Goal: Task Accomplishment & Management: Manage account settings

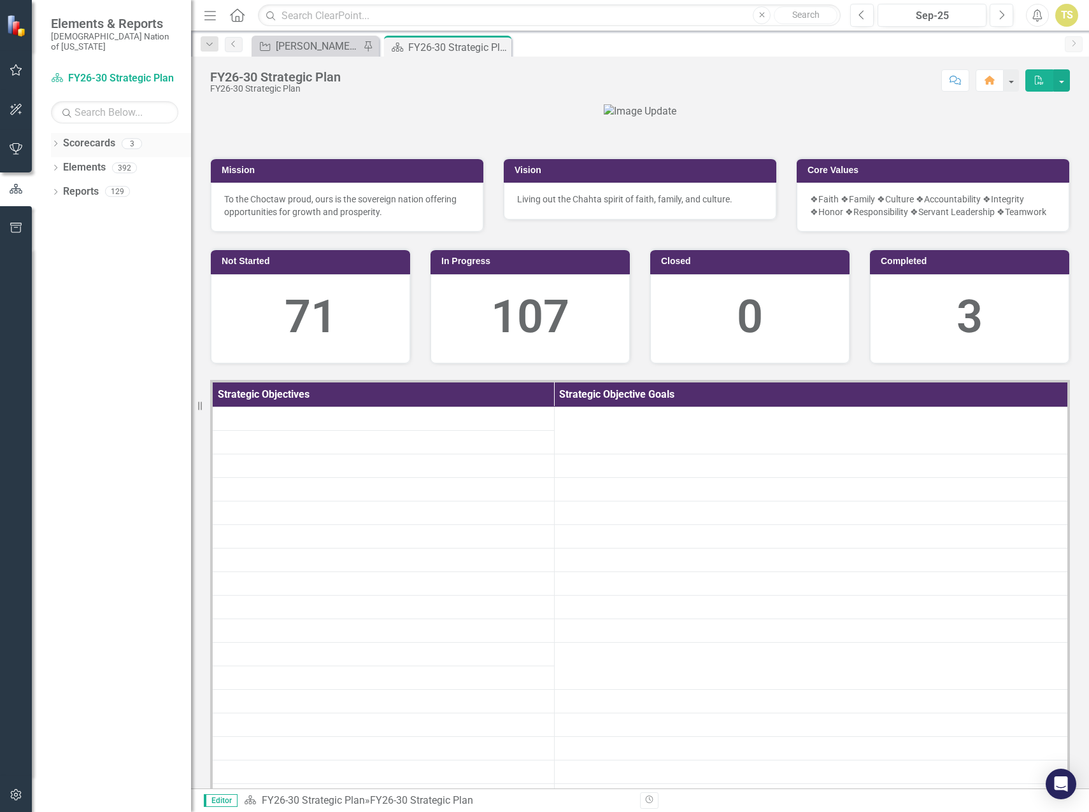
click at [85, 136] on link "Scorecards" at bounding box center [89, 143] width 52 height 15
click at [55, 141] on icon at bounding box center [55, 144] width 3 height 6
click at [99, 209] on link "FY26-30 Operational Objectives" at bounding box center [130, 216] width 121 height 15
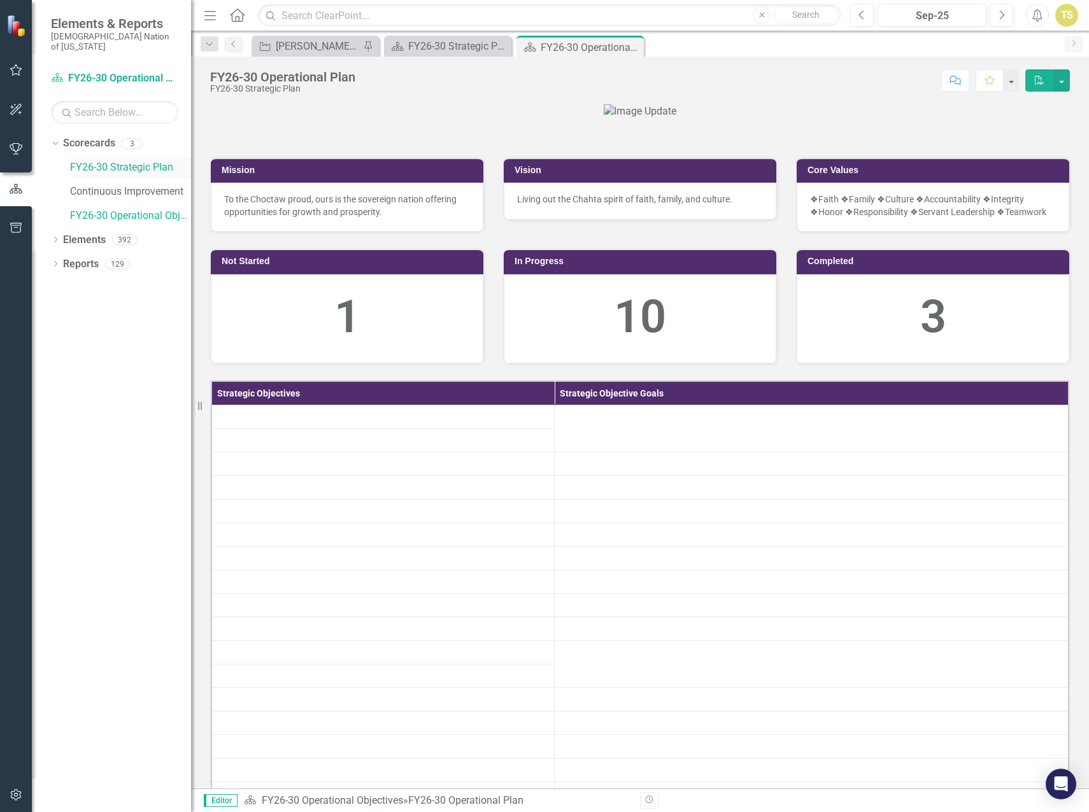
click at [104, 160] on link "FY26-30 Strategic Plan" at bounding box center [130, 167] width 121 height 15
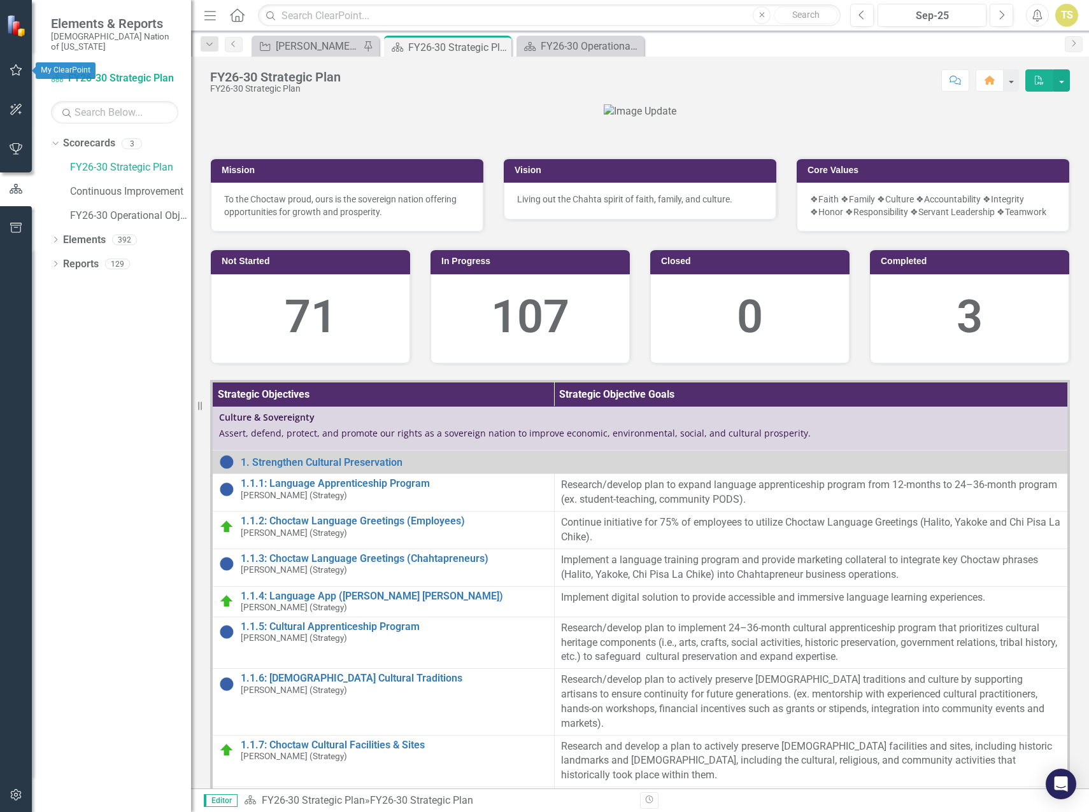
click at [13, 65] on icon "button" at bounding box center [16, 70] width 13 height 10
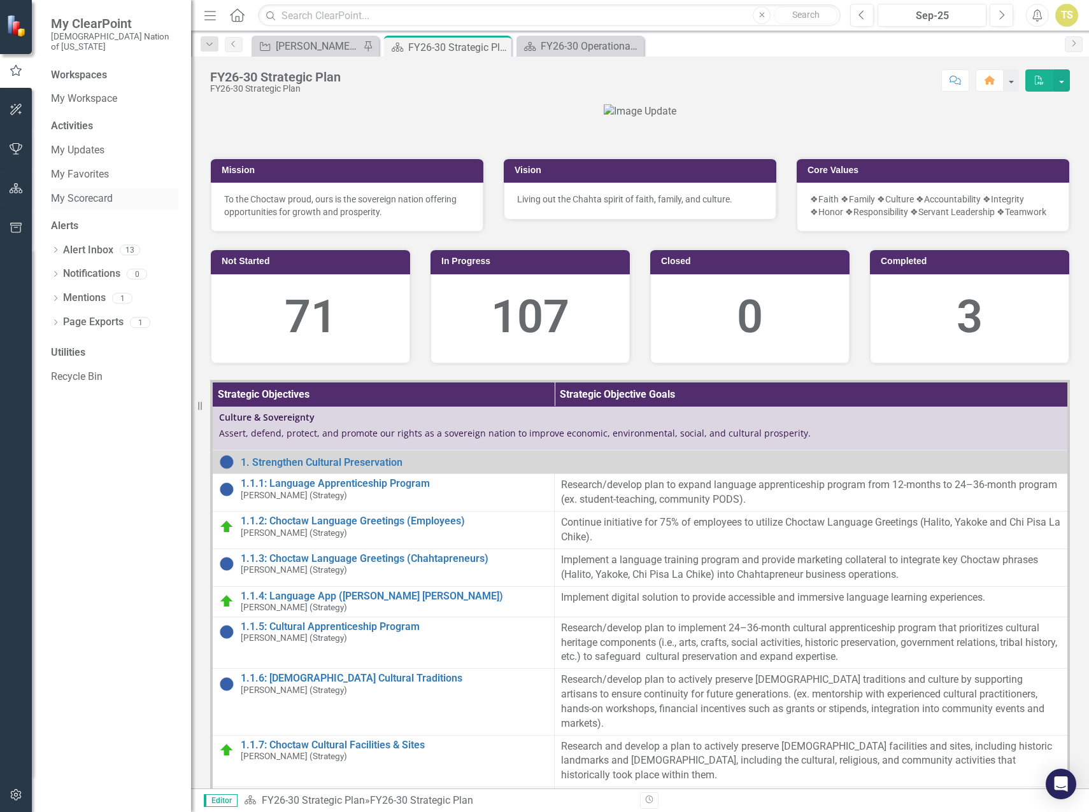
click at [69, 192] on link "My Scorecard" at bounding box center [114, 199] width 127 height 15
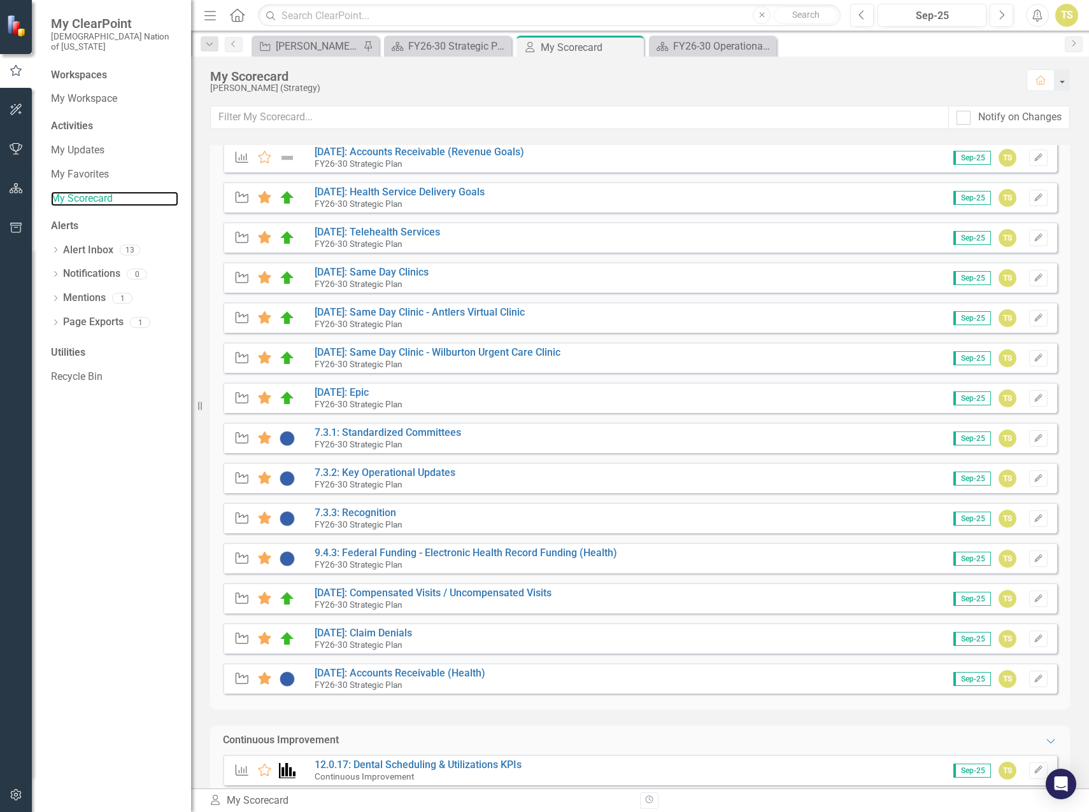
scroll to position [446, 0]
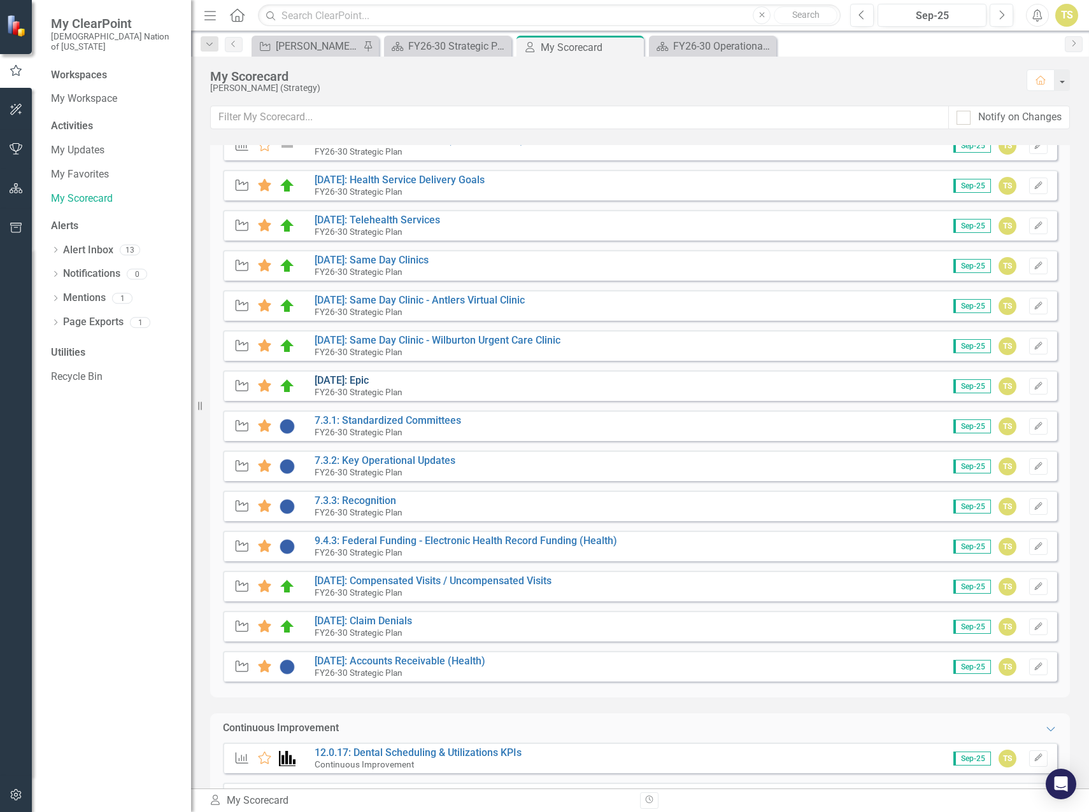
click at [356, 381] on link "[DATE]: Epic" at bounding box center [342, 380] width 54 height 12
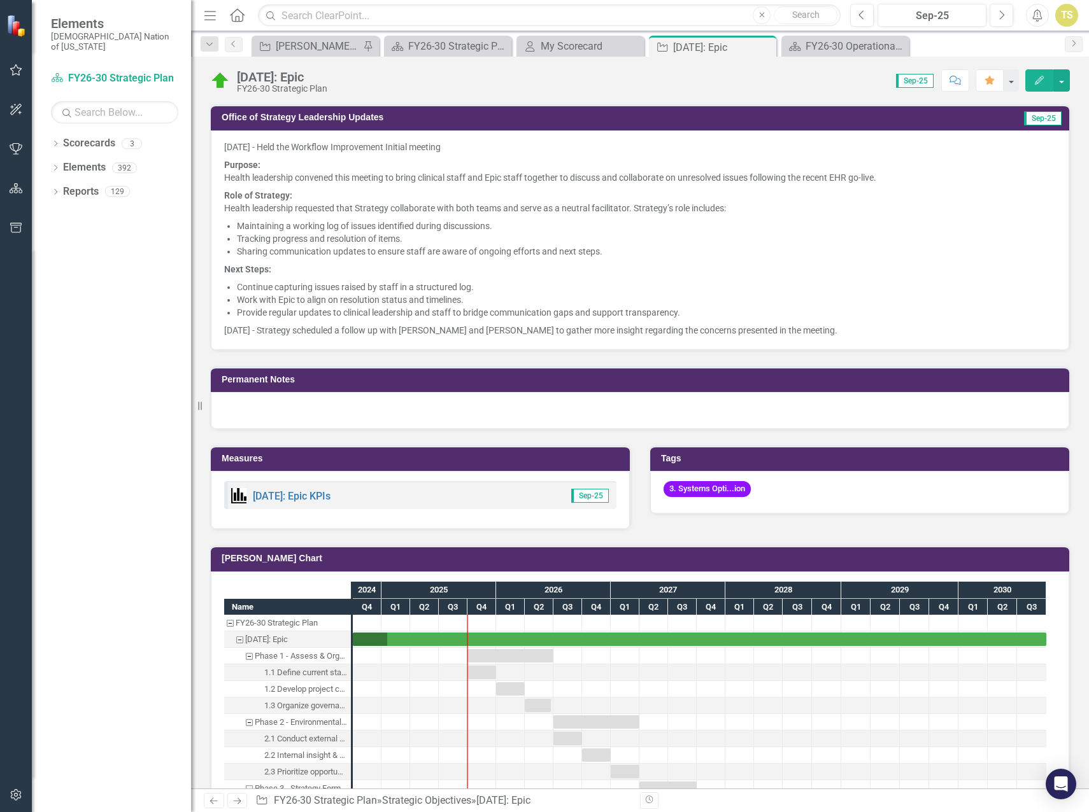
scroll to position [637, 0]
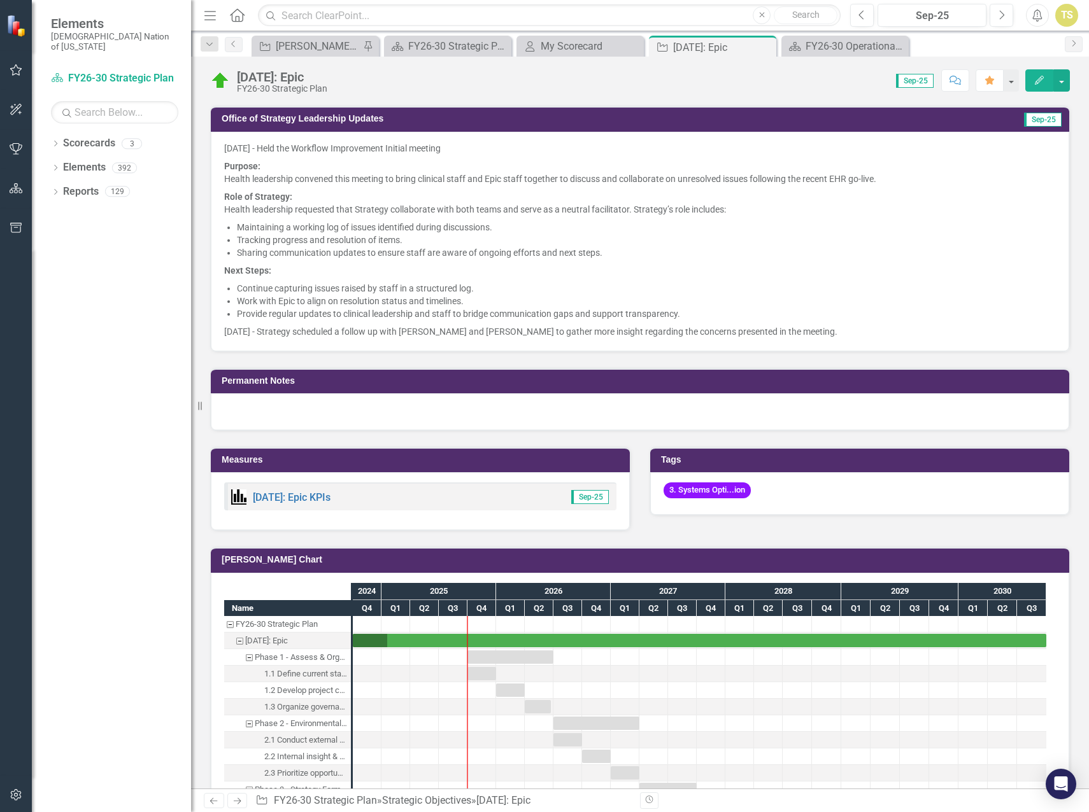
click at [849, 337] on p "[DATE] - Strategy scheduled a follow up with [PERSON_NAME] and [PERSON_NAME] to…" at bounding box center [640, 330] width 832 height 15
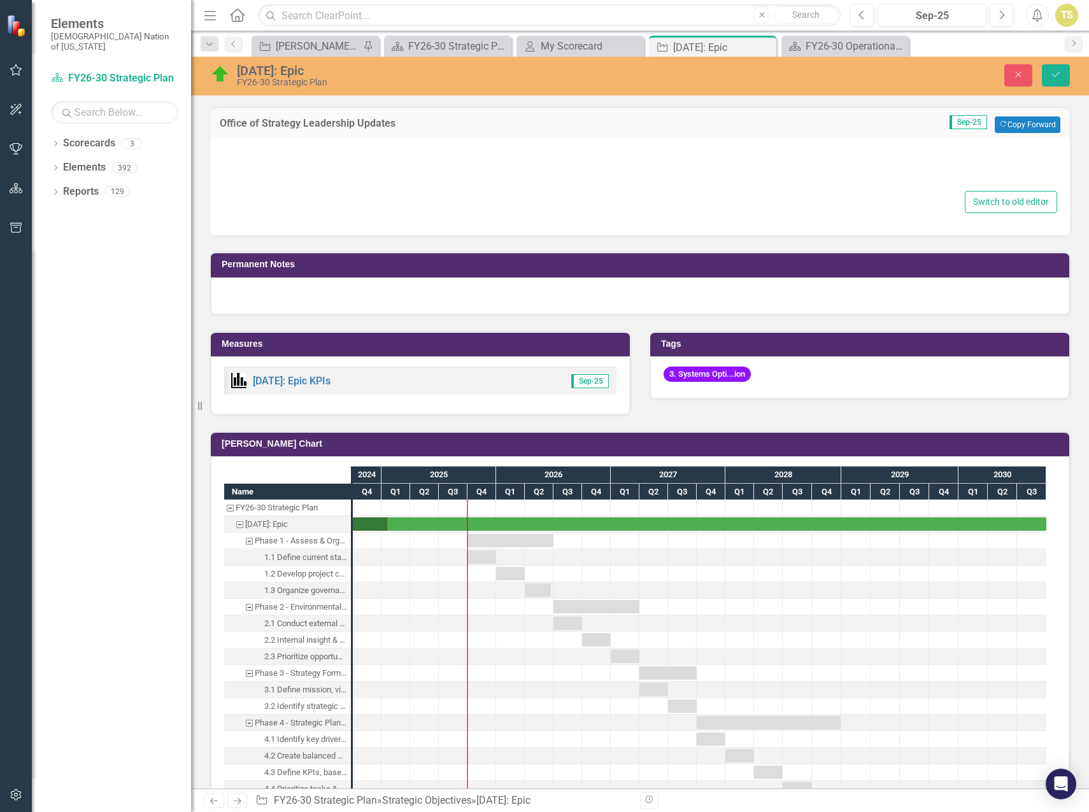
type textarea "<l>3/8/95 - Ipsu dol Sitametc Adipiscinge Seddoei tempori</u> <l><etdolo>Magnaa…"
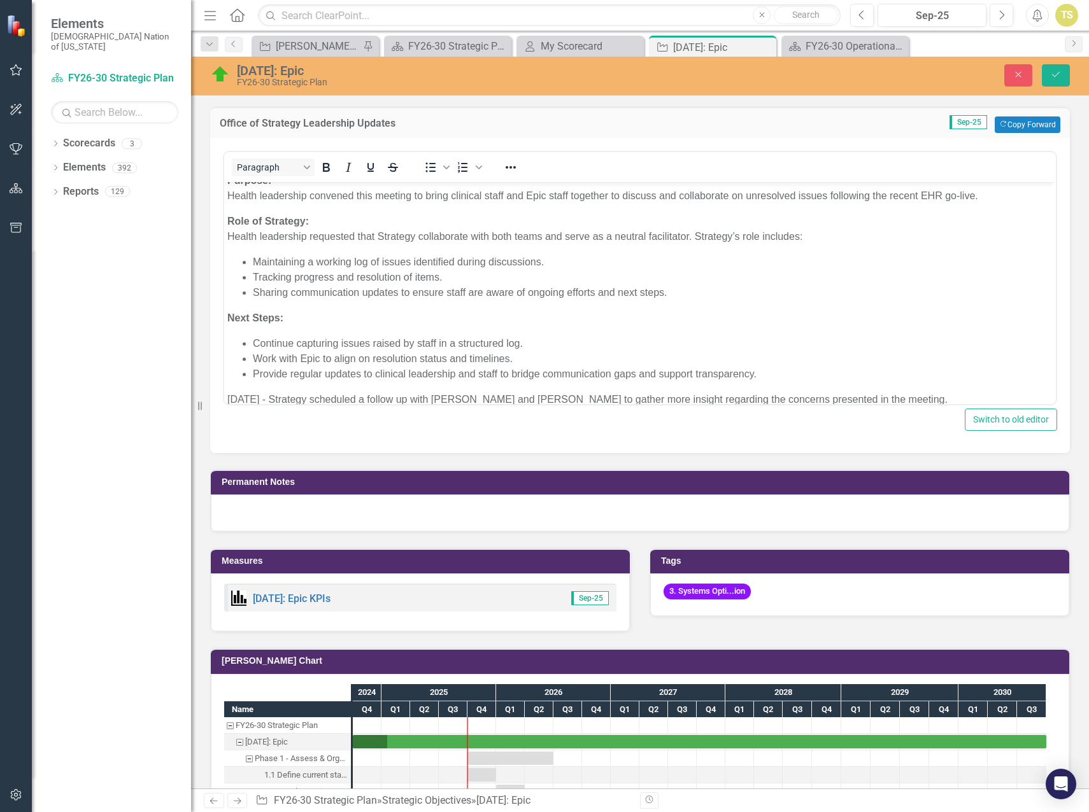
scroll to position [54, 0]
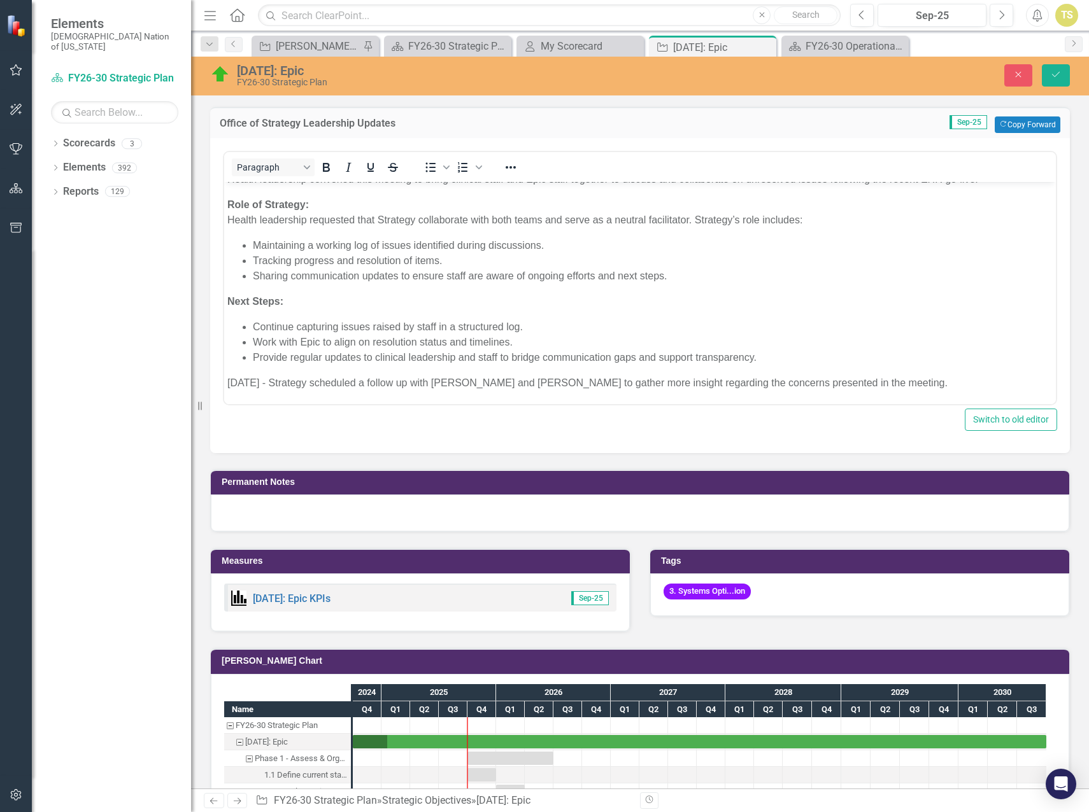
click at [924, 385] on p "[DATE] - Strategy scheduled a follow up with [PERSON_NAME] and [PERSON_NAME] to…" at bounding box center [639, 382] width 825 height 15
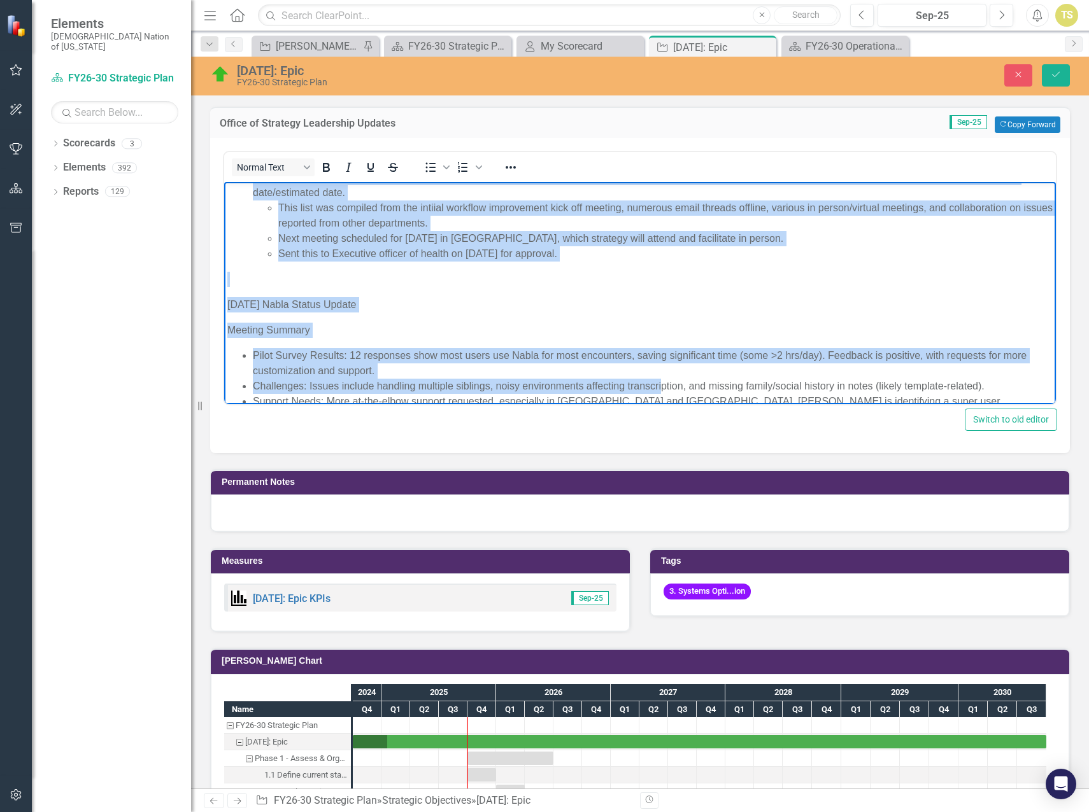
scroll to position [1475, 0]
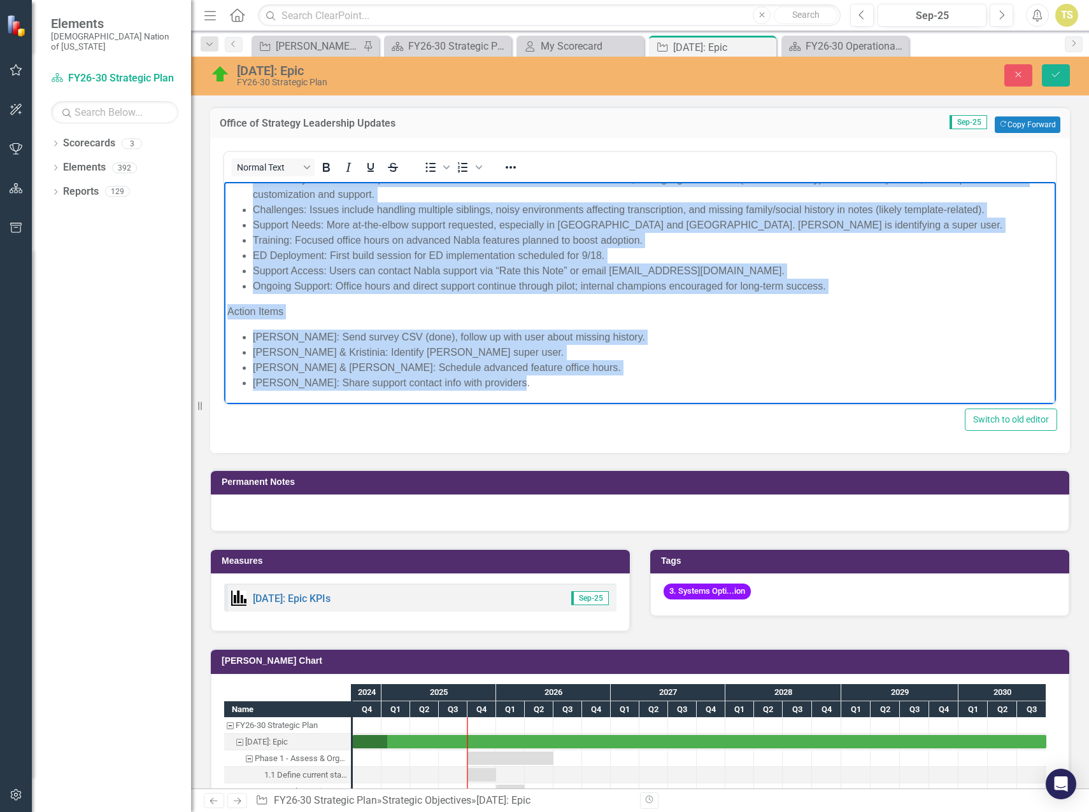
drag, startPoint x: 227, startPoint y: 193, endPoint x: 670, endPoint y: 613, distance: 610.3
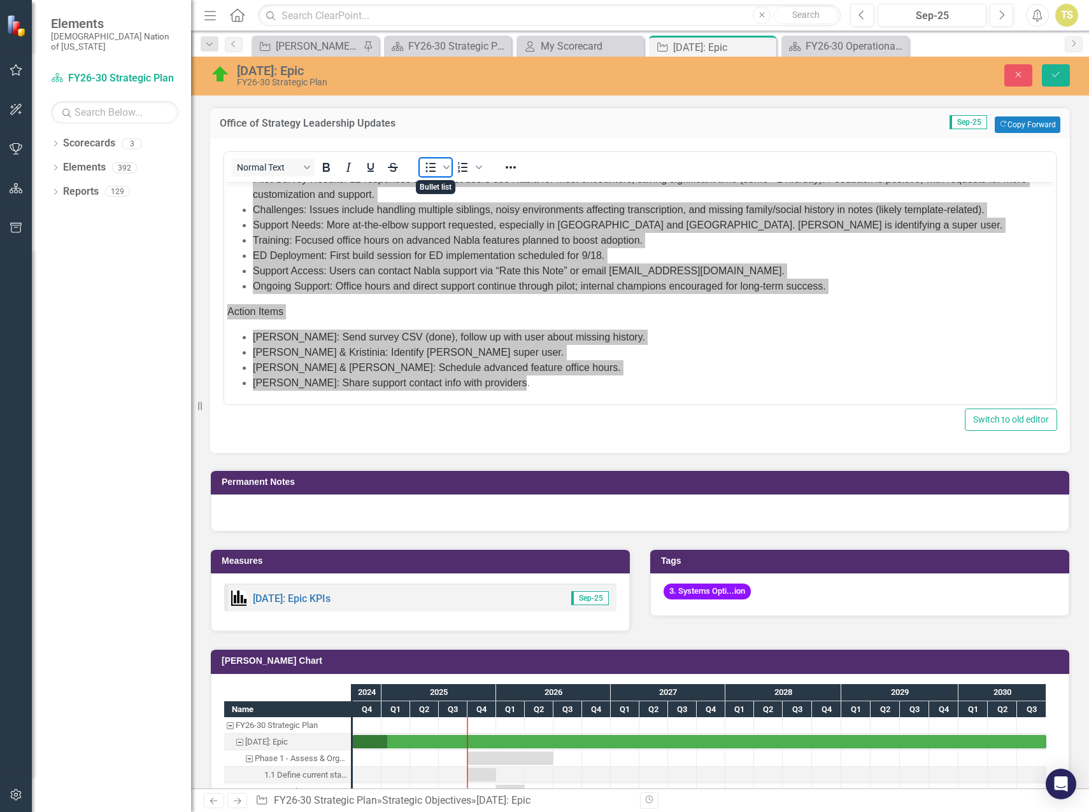
click at [429, 167] on icon "Bullet list" at bounding box center [431, 167] width 10 height 10
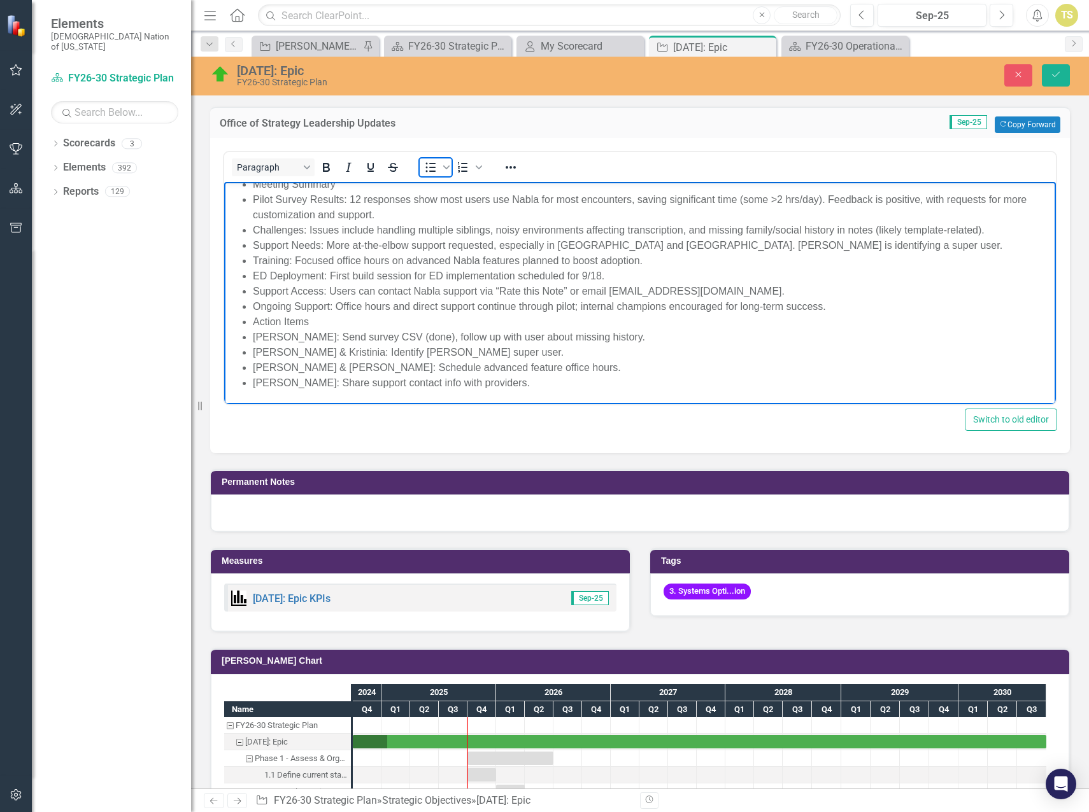
click at [429, 167] on icon "Bullet list" at bounding box center [430, 167] width 15 height 15
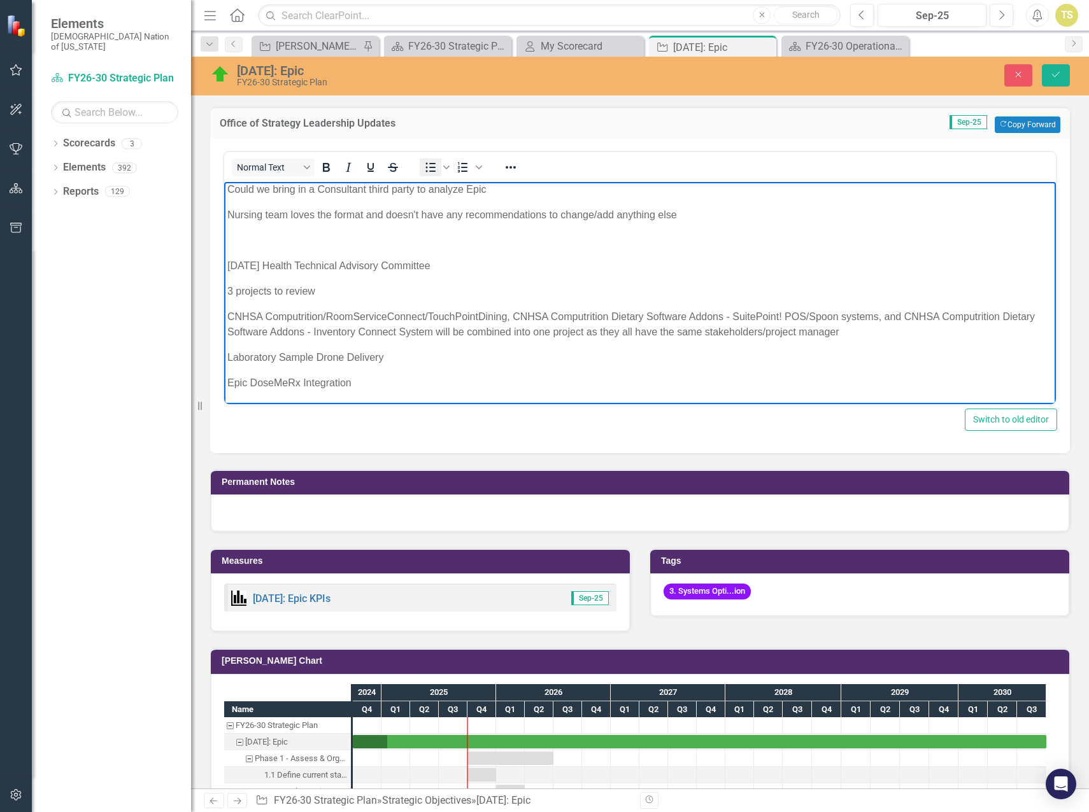
scroll to position [1065, 0]
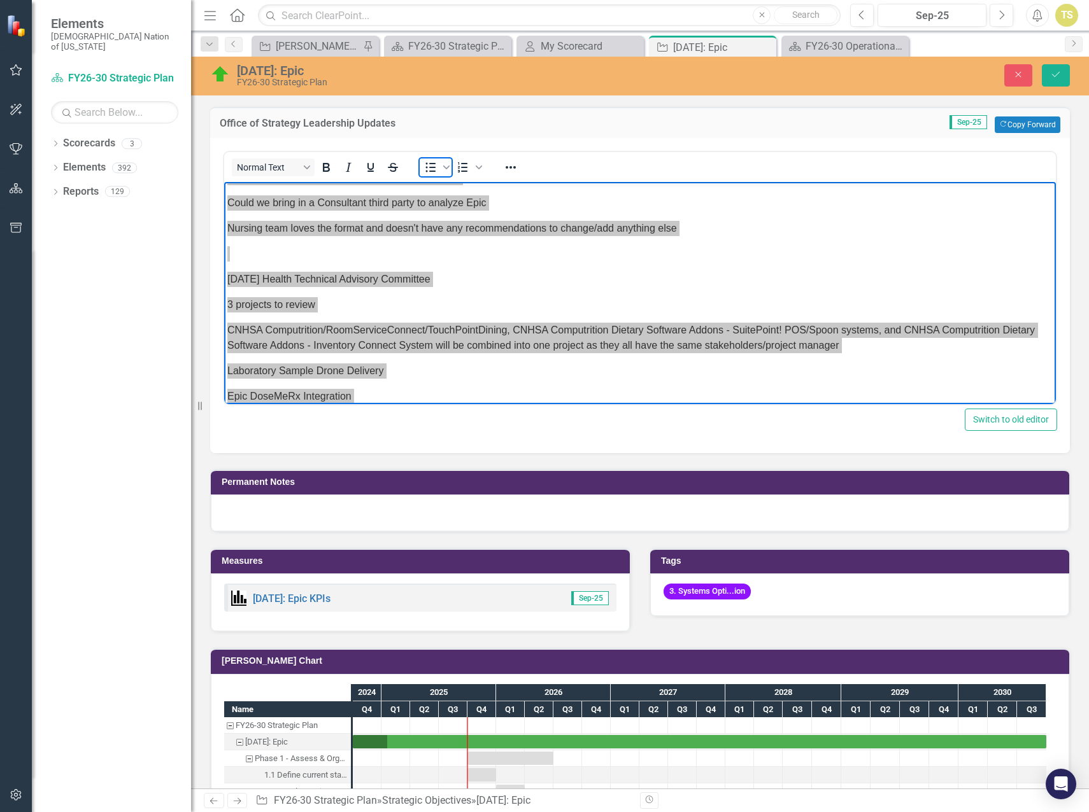
click at [429, 167] on icon "Bullet list" at bounding box center [430, 167] width 15 height 15
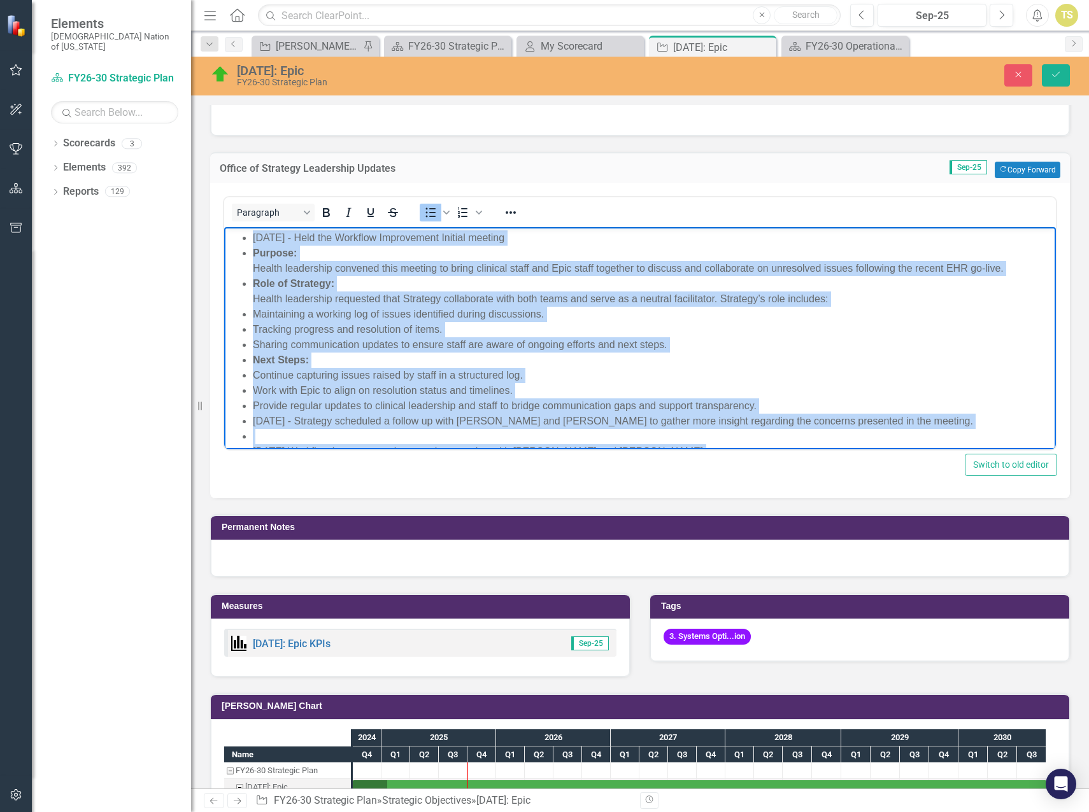
scroll to position [573, 0]
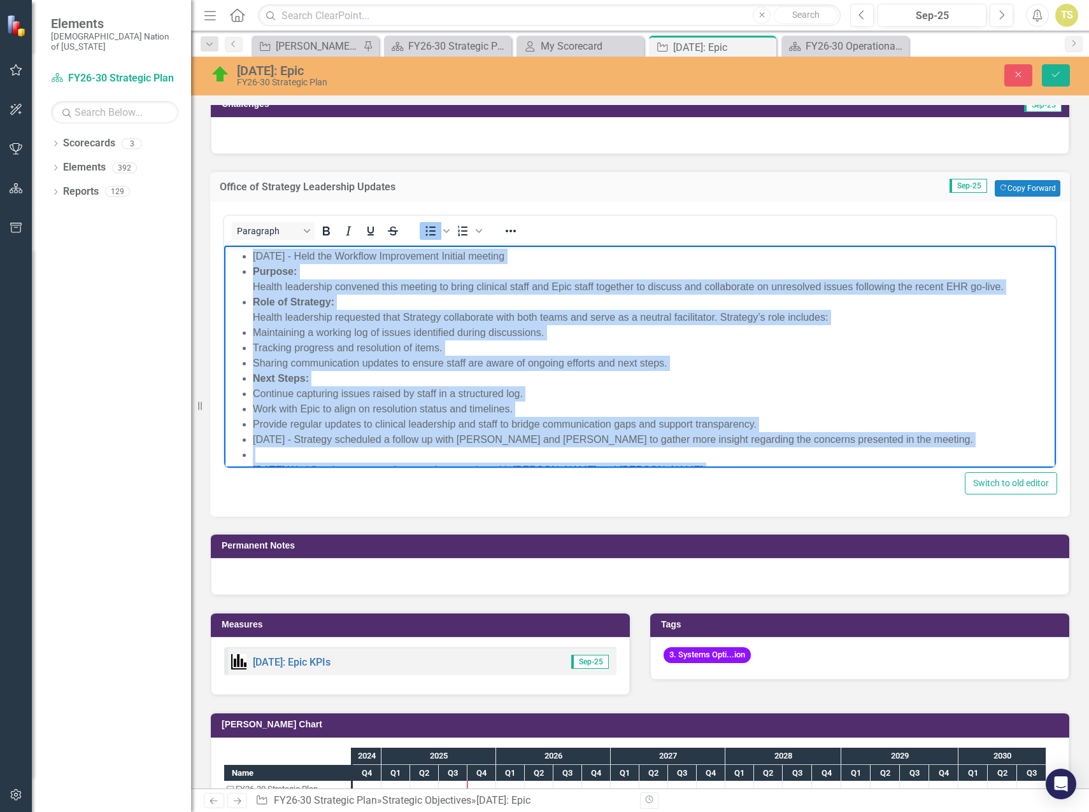
click at [253, 253] on li "[DATE] - Held the Workflow Improvement Initial meeting" at bounding box center [653, 255] width 800 height 15
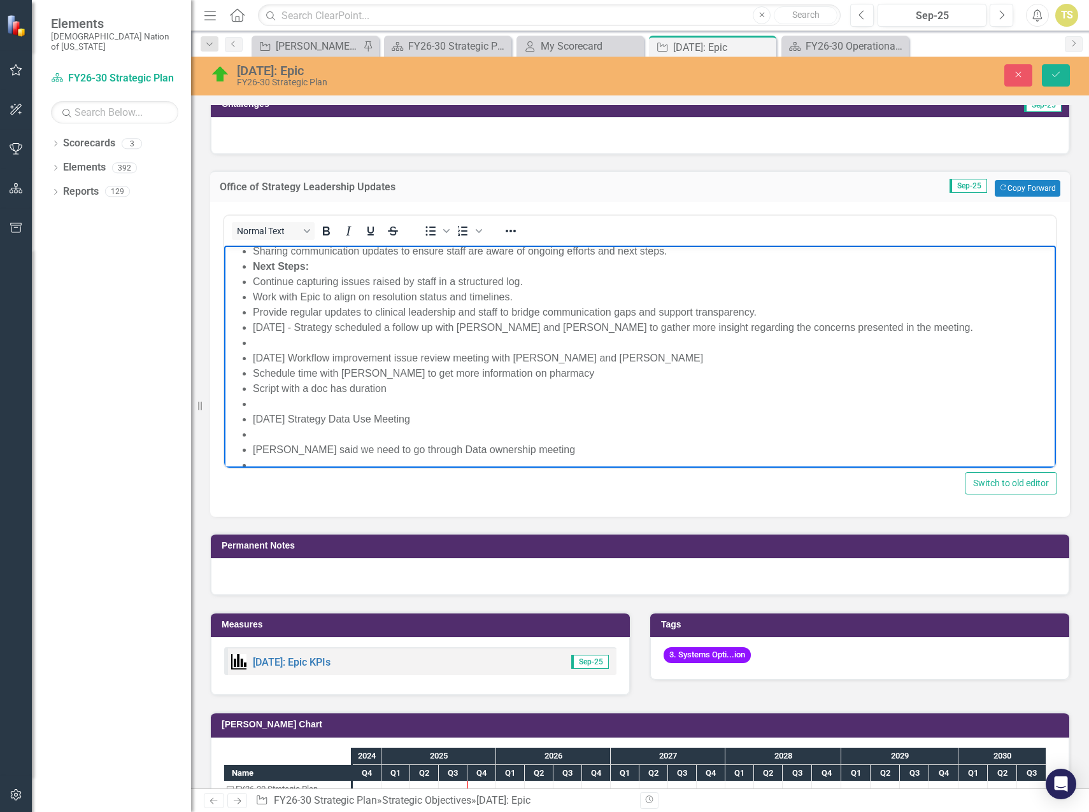
scroll to position [127, 0]
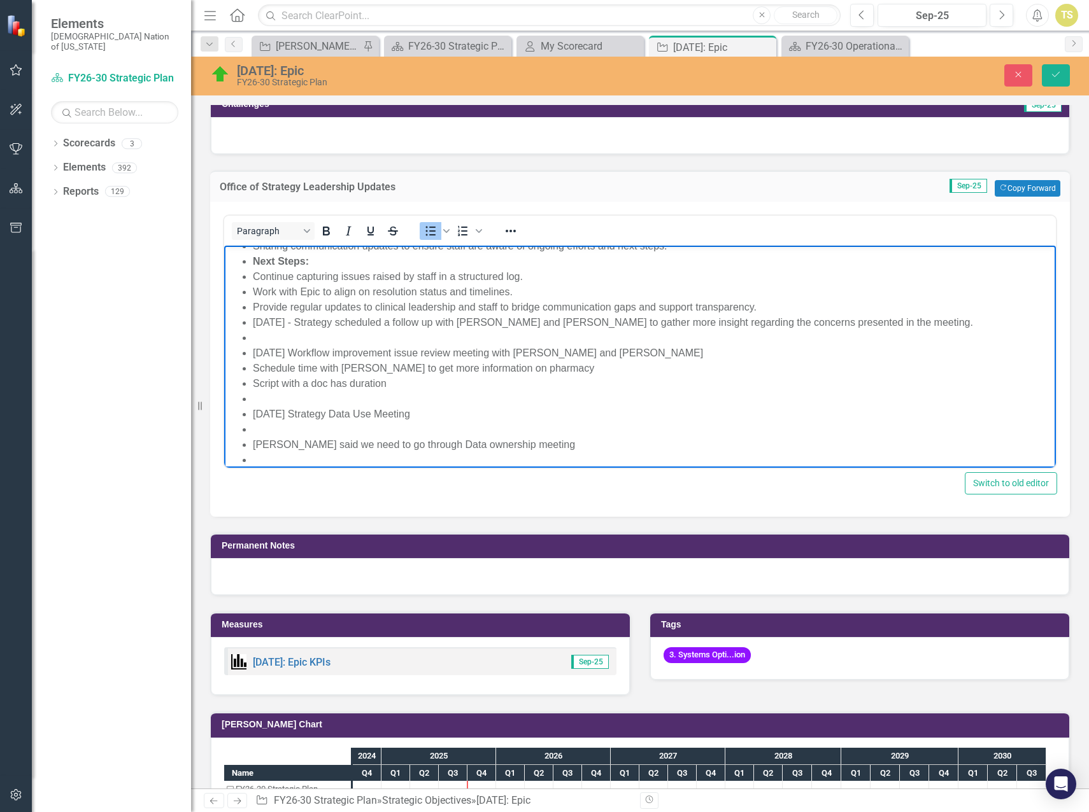
click at [252, 322] on ul "Purpose: Health leadership convened this meeting to bring clinical staff and Ep…" at bounding box center [639, 780] width 825 height 1268
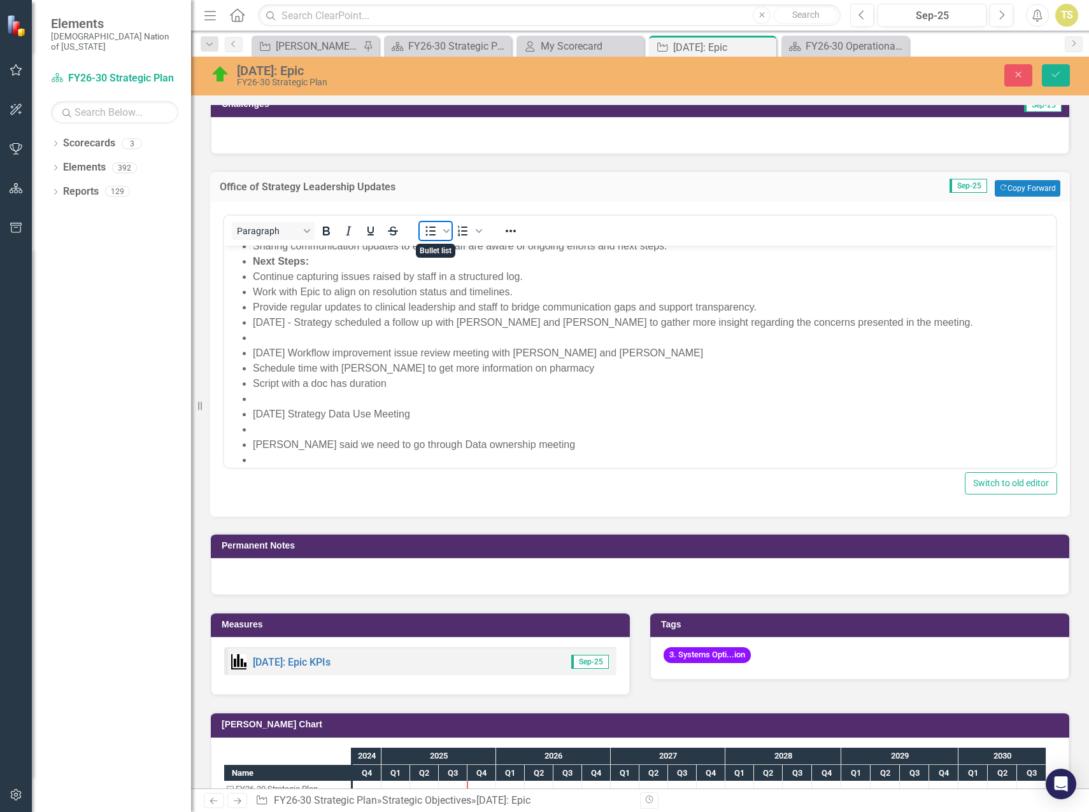
click at [424, 231] on icon "Bullet list" at bounding box center [430, 230] width 15 height 15
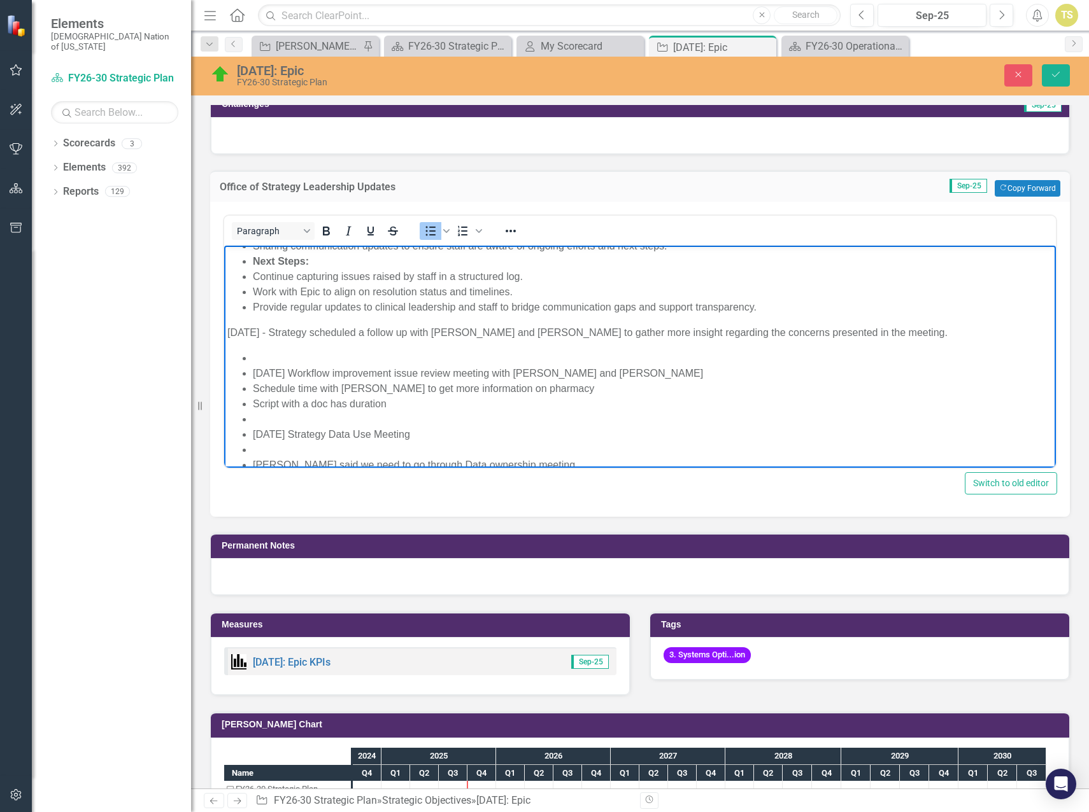
click at [258, 354] on li "Rich Text Area. Press ALT-0 for help." at bounding box center [653, 357] width 800 height 15
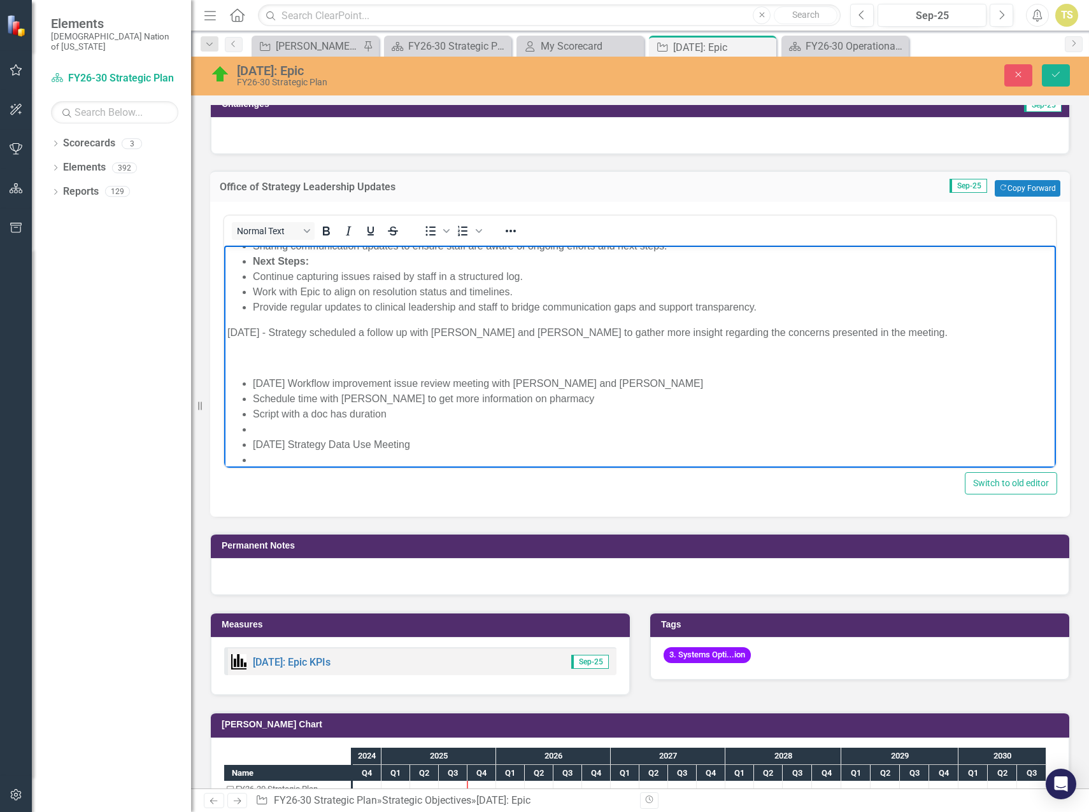
click at [421, 231] on span "Bullet list" at bounding box center [431, 231] width 22 height 18
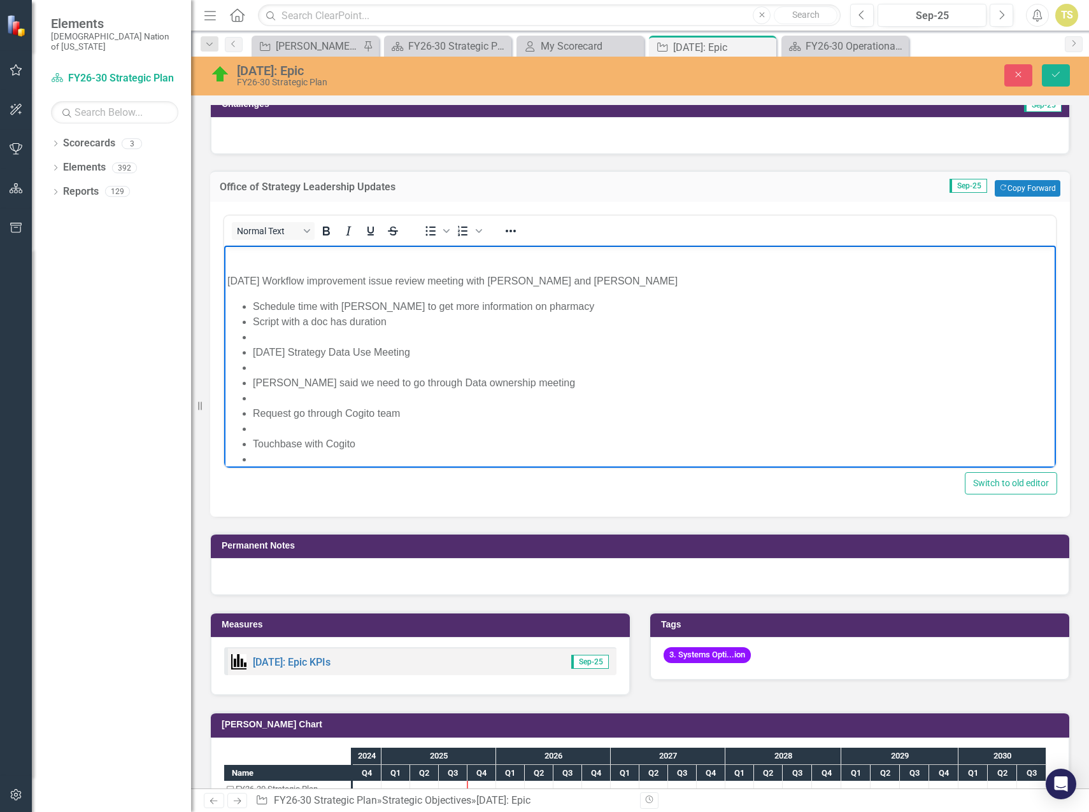
scroll to position [255, 0]
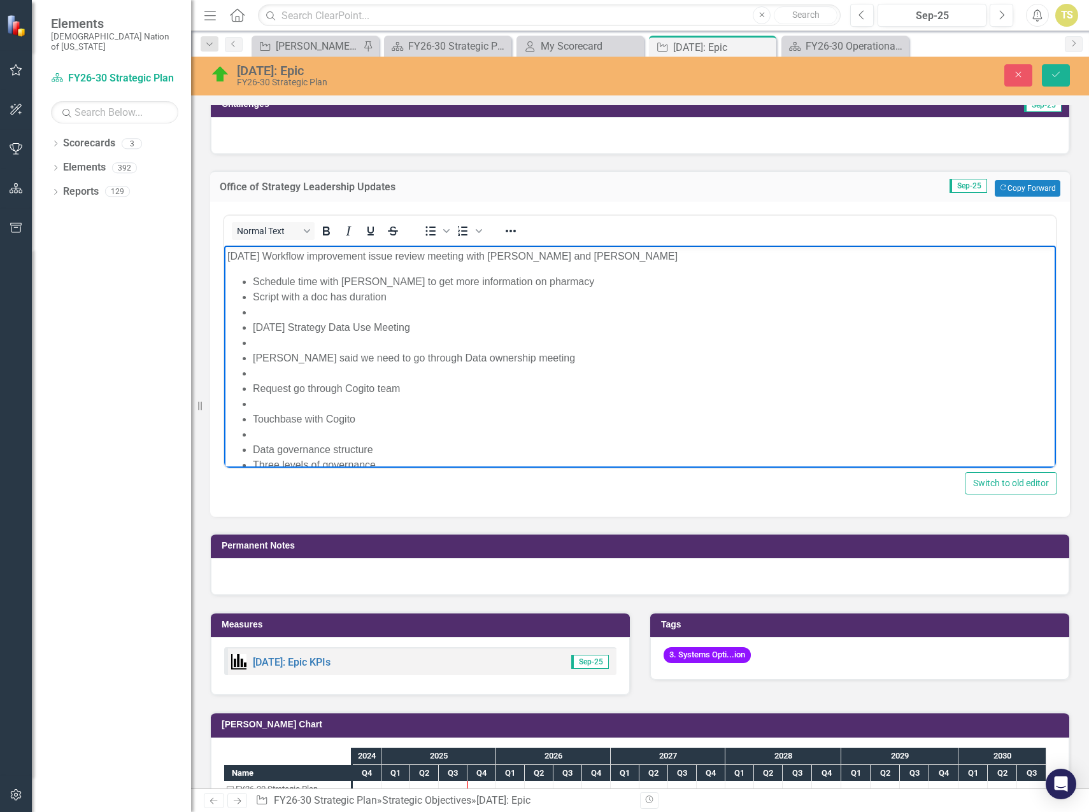
click at [252, 330] on ul "Schedule time with [PERSON_NAME] to get more information on pharmacy Script wit…" at bounding box center [639, 801] width 825 height 1054
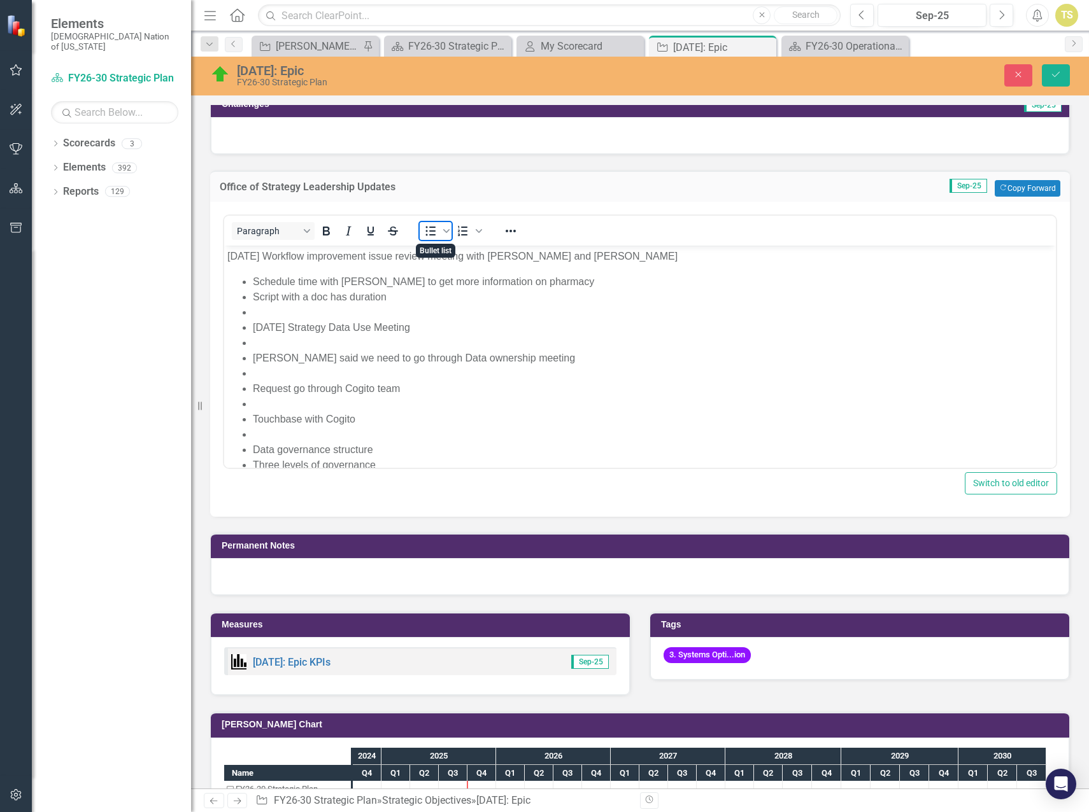
click at [426, 237] on icon "Bullet list" at bounding box center [430, 230] width 15 height 15
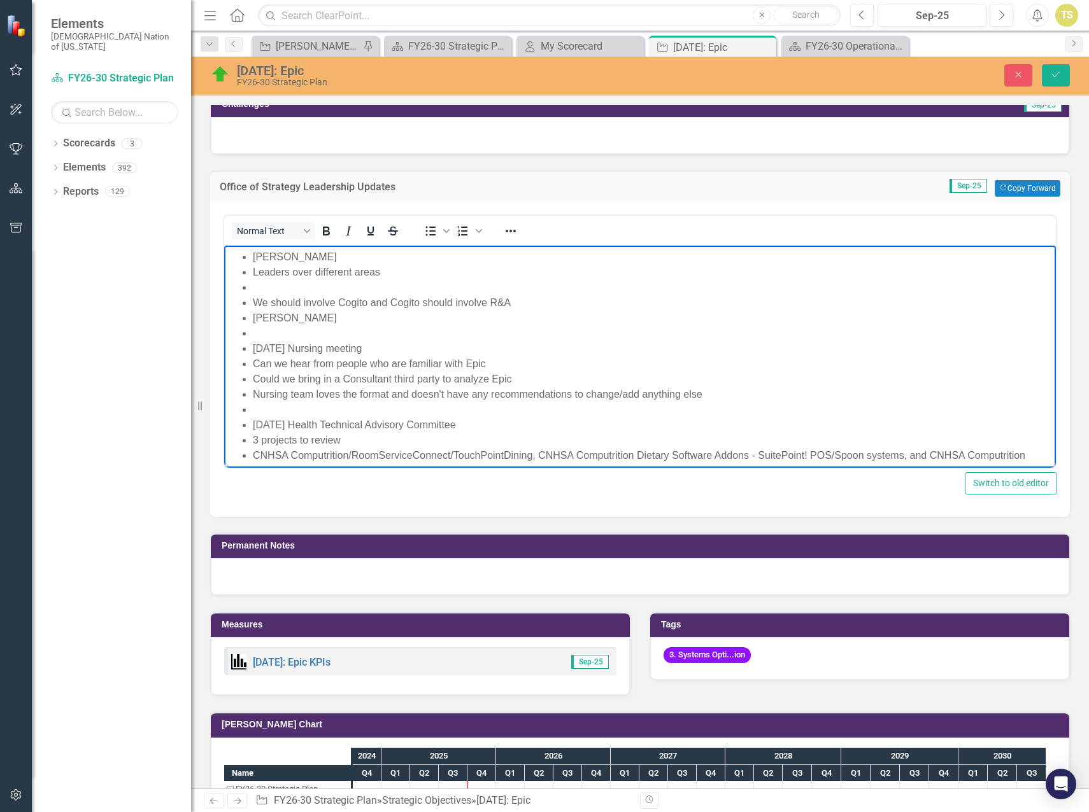
scroll to position [637, 0]
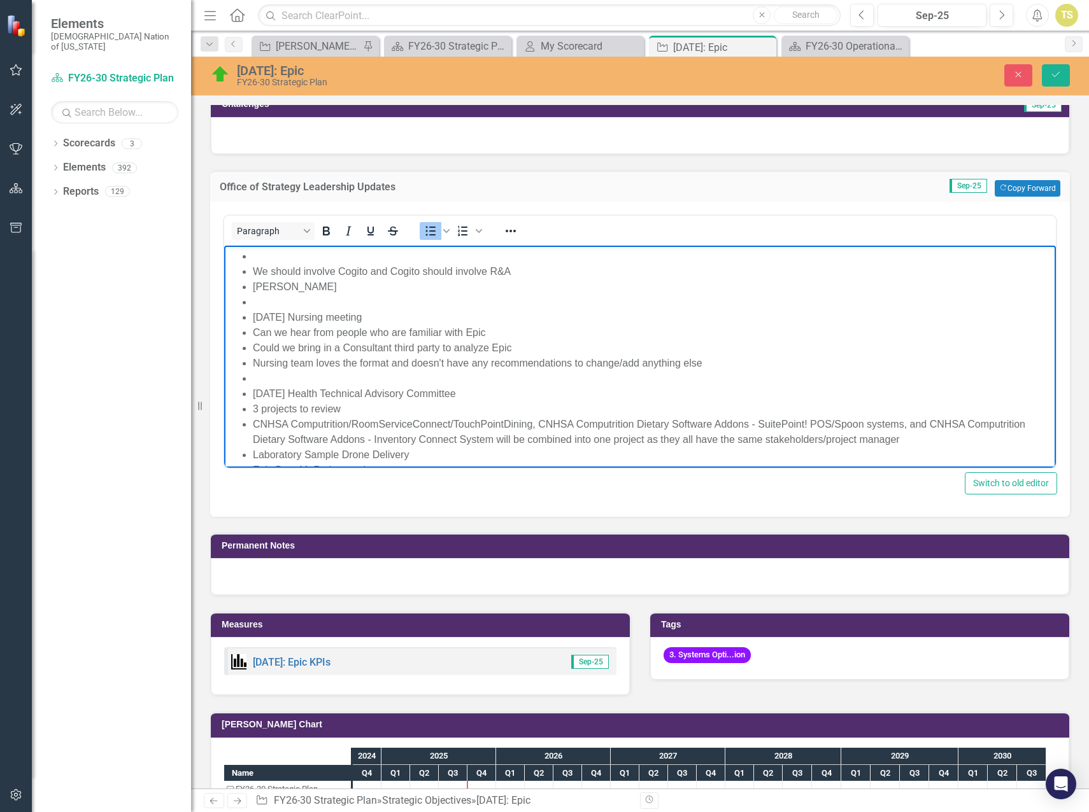
click at [252, 317] on ul "[PERSON_NAME] said we need to go through Data ownership meeting Request go thro…" at bounding box center [639, 469] width 825 height 993
click at [430, 232] on icon "Bullet list" at bounding box center [430, 230] width 15 height 15
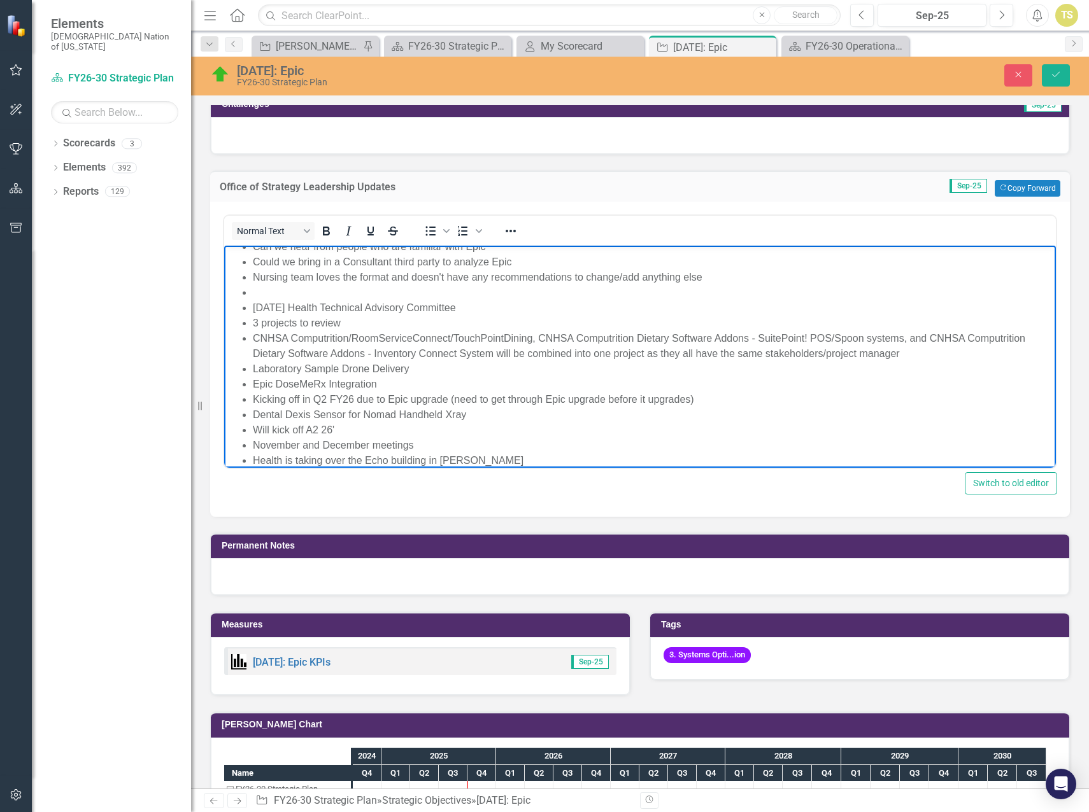
scroll to position [764, 0]
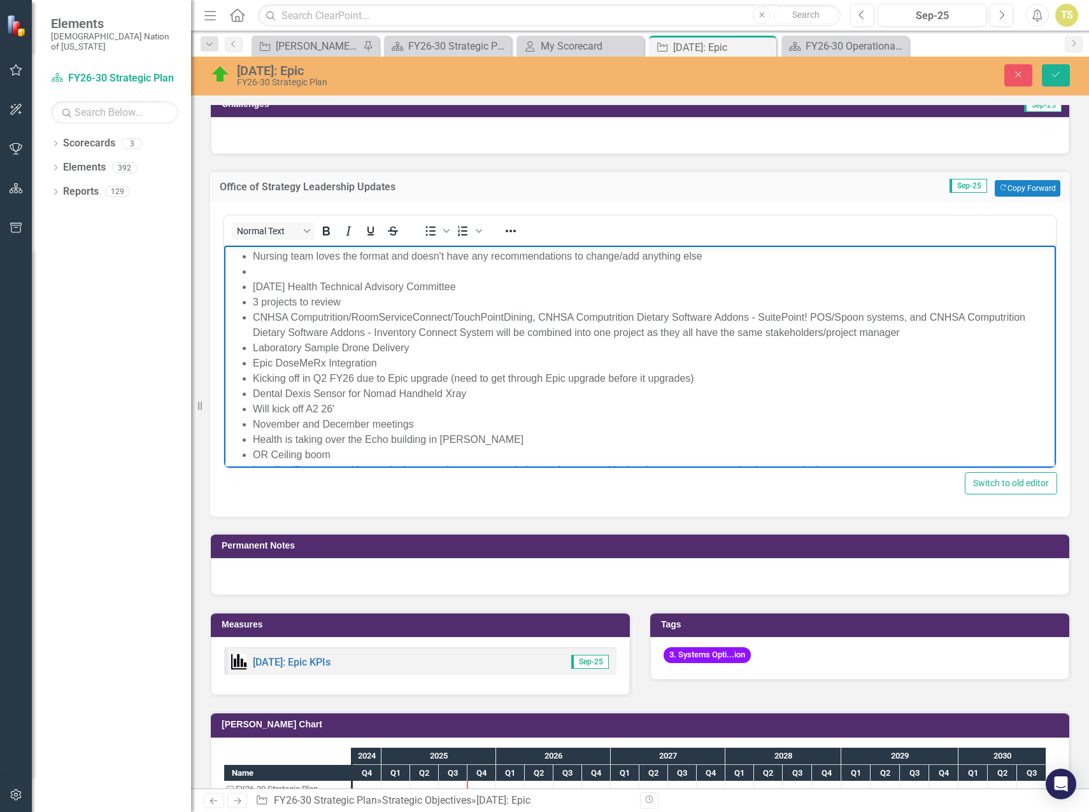
click at [252, 287] on ul "Can we hear from people who are familiar with Epic Could we bring in a Consulta…" at bounding box center [639, 539] width 825 height 642
click at [429, 234] on icon "Bullet list" at bounding box center [430, 230] width 15 height 15
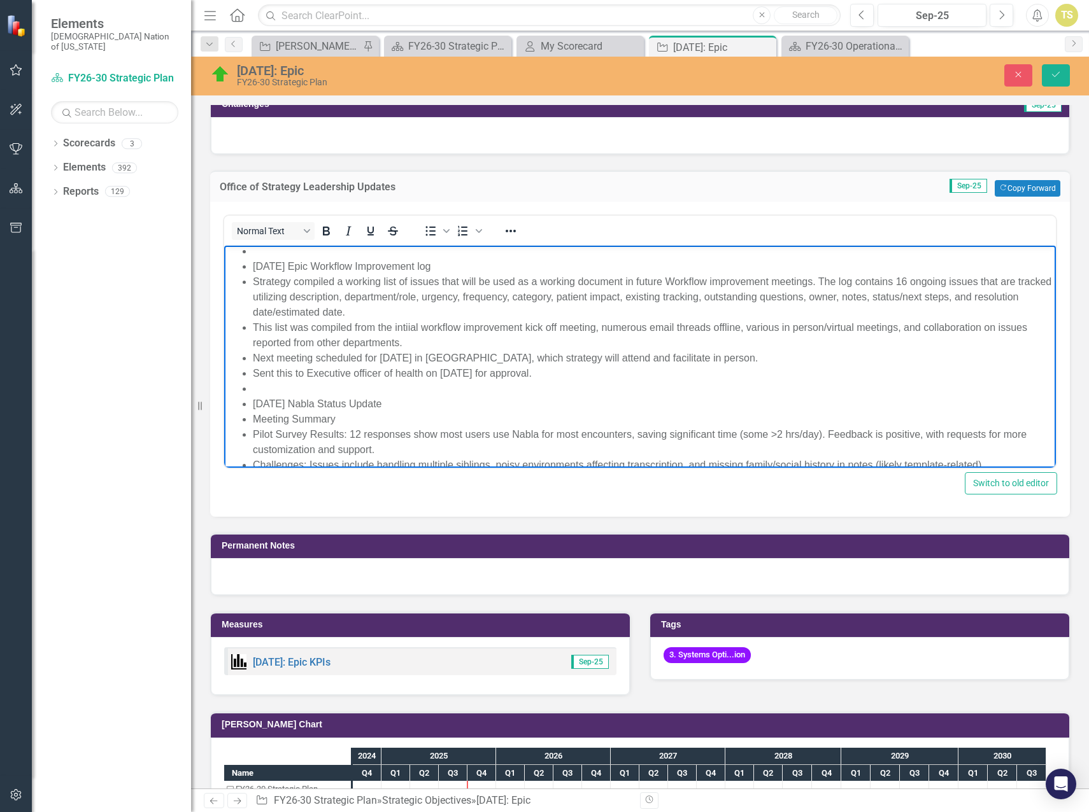
scroll to position [1004, 0]
click at [253, 267] on li "[DATE] Epic Workflow Improvement log" at bounding box center [653, 266] width 800 height 15
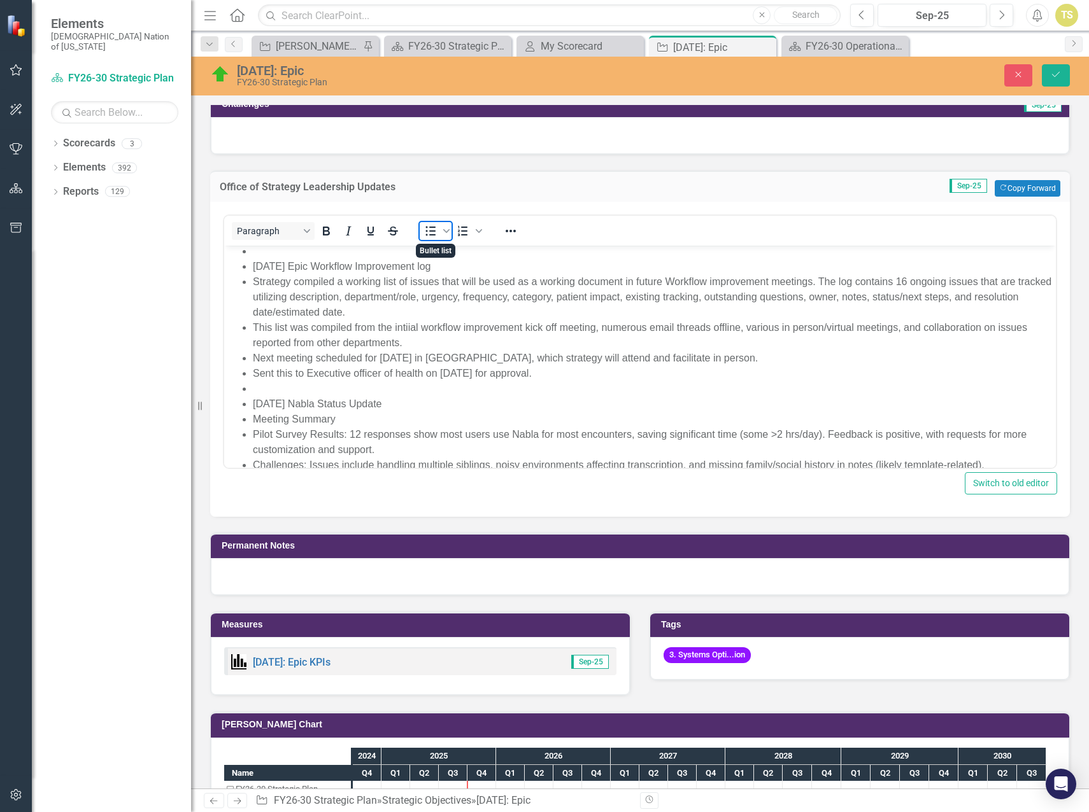
click at [426, 232] on icon "Bullet list" at bounding box center [431, 231] width 10 height 10
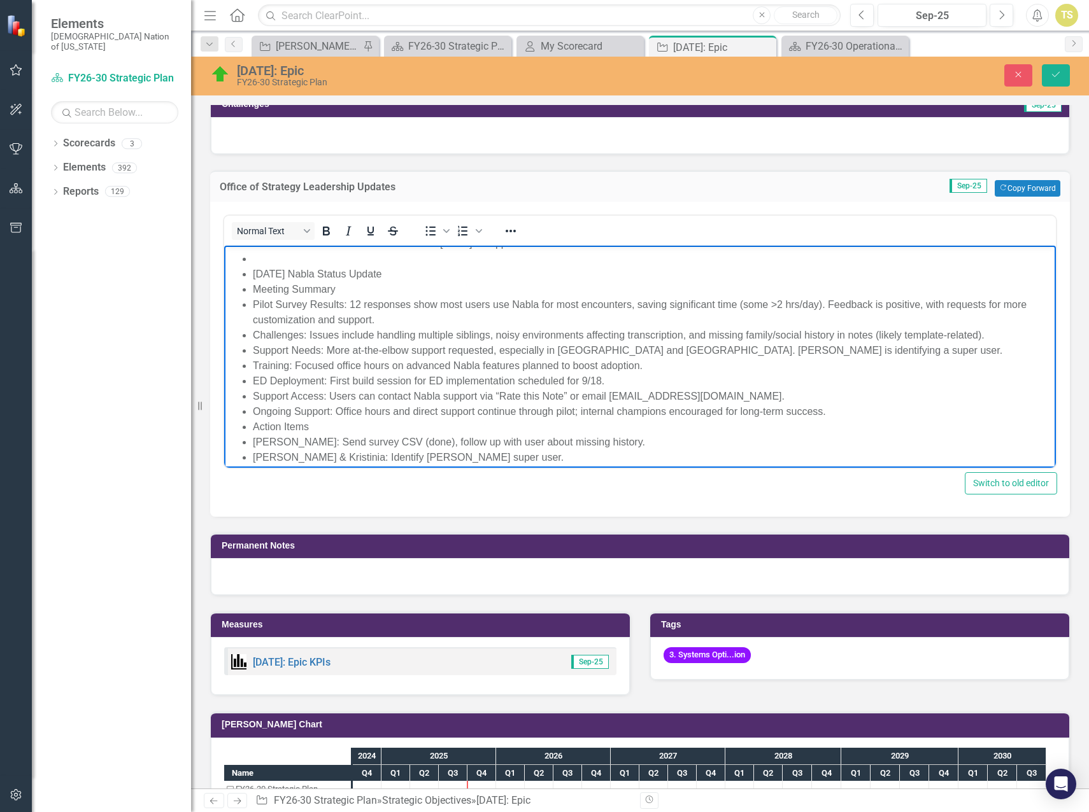
scroll to position [1131, 0]
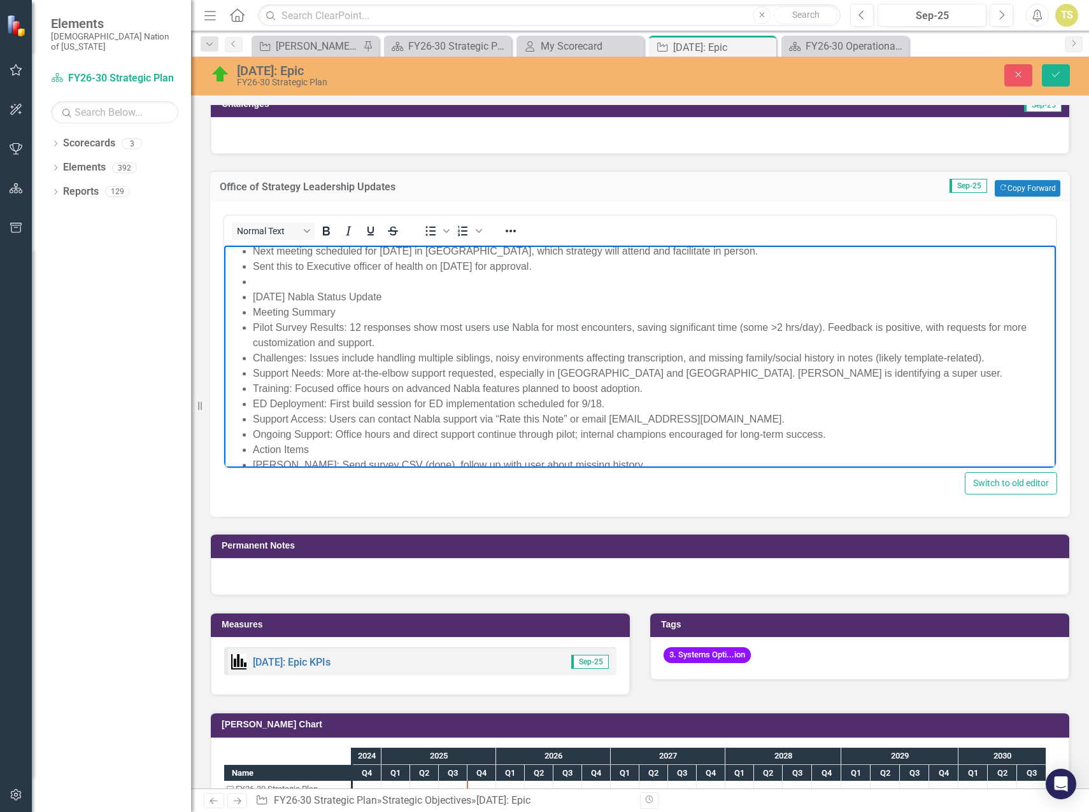
click at [259, 280] on li "Rich Text Area. Press ALT-0 for help." at bounding box center [653, 281] width 800 height 15
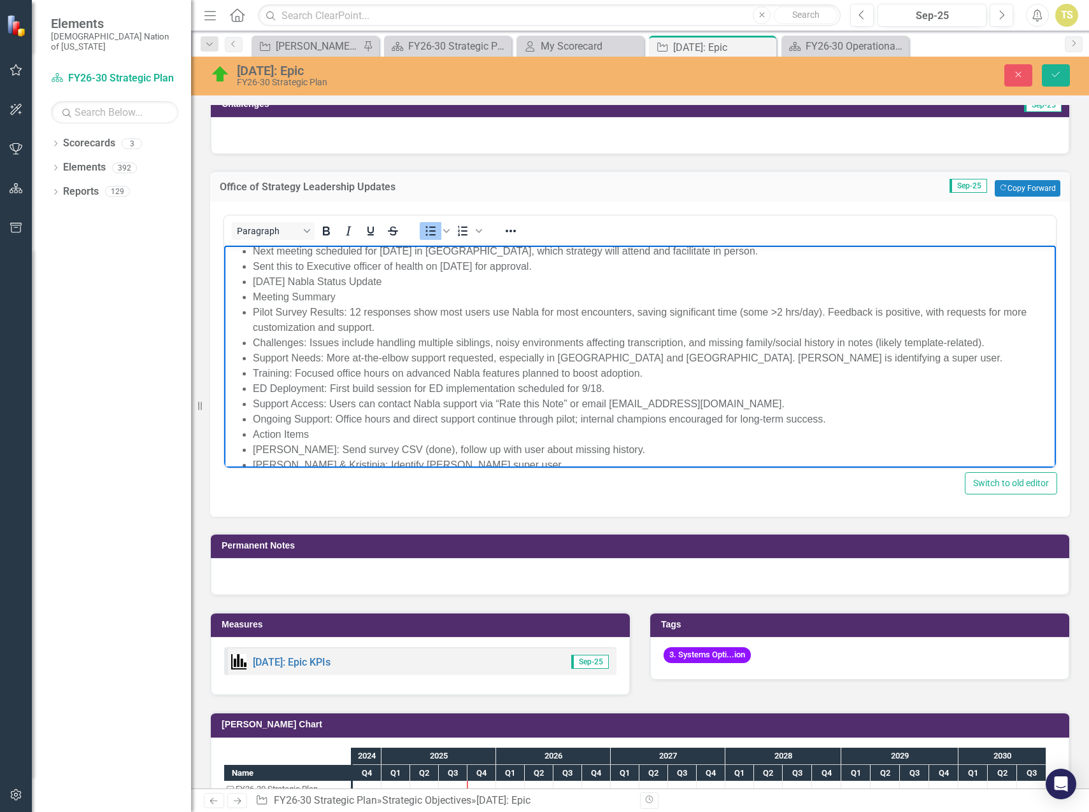
click at [252, 280] on ul "Strategy compiled a working list of issues that will be used as a working docum…" at bounding box center [639, 335] width 825 height 336
click at [425, 232] on icon "Bullet list" at bounding box center [430, 230] width 15 height 15
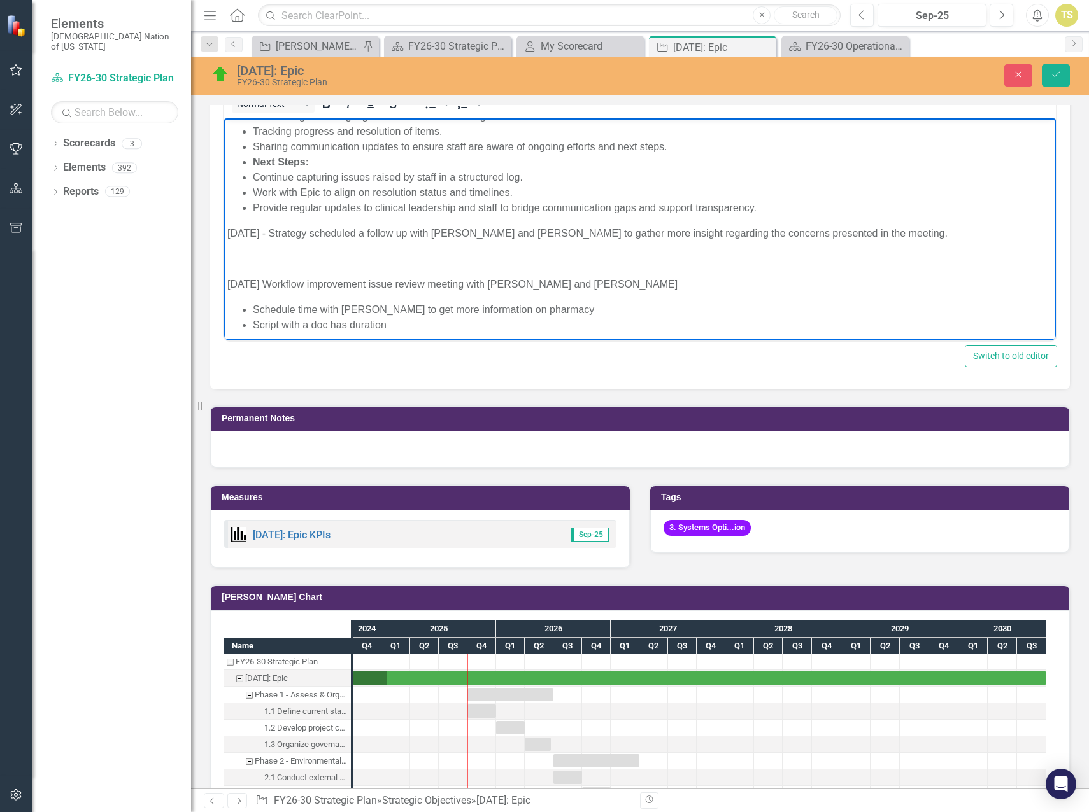
scroll to position [80, 0]
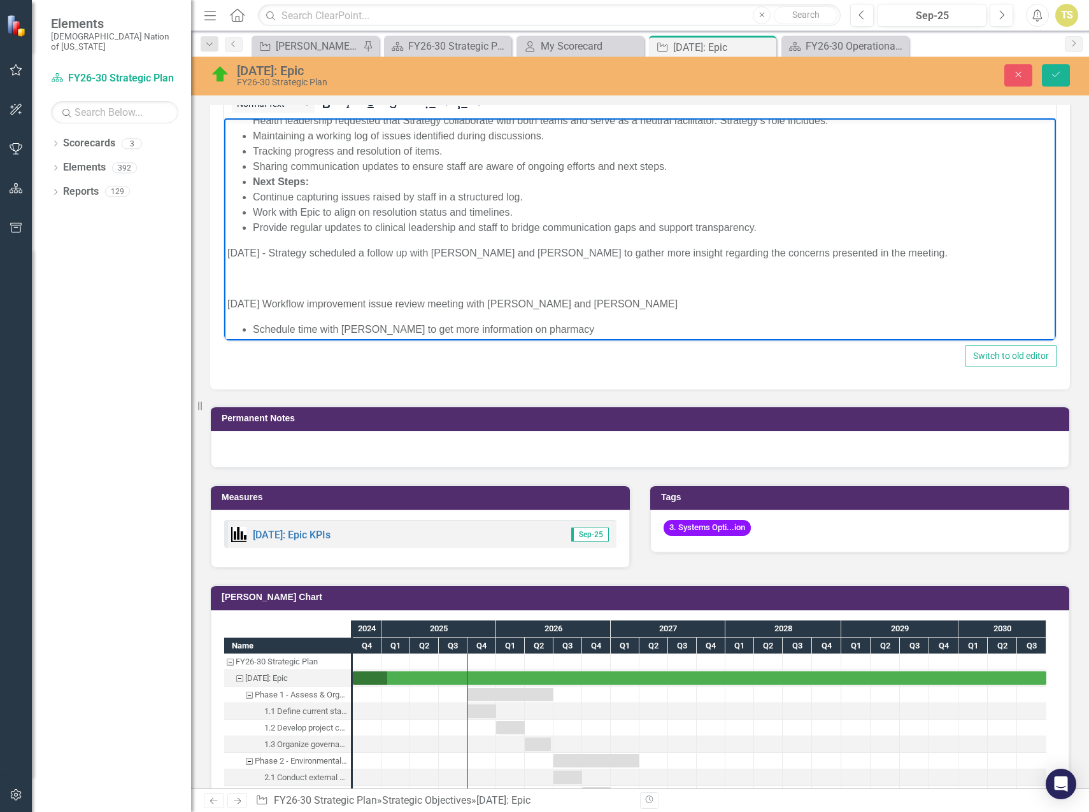
click at [290, 283] on p "Rich Text Area. Press ALT-0 for help." at bounding box center [639, 278] width 825 height 15
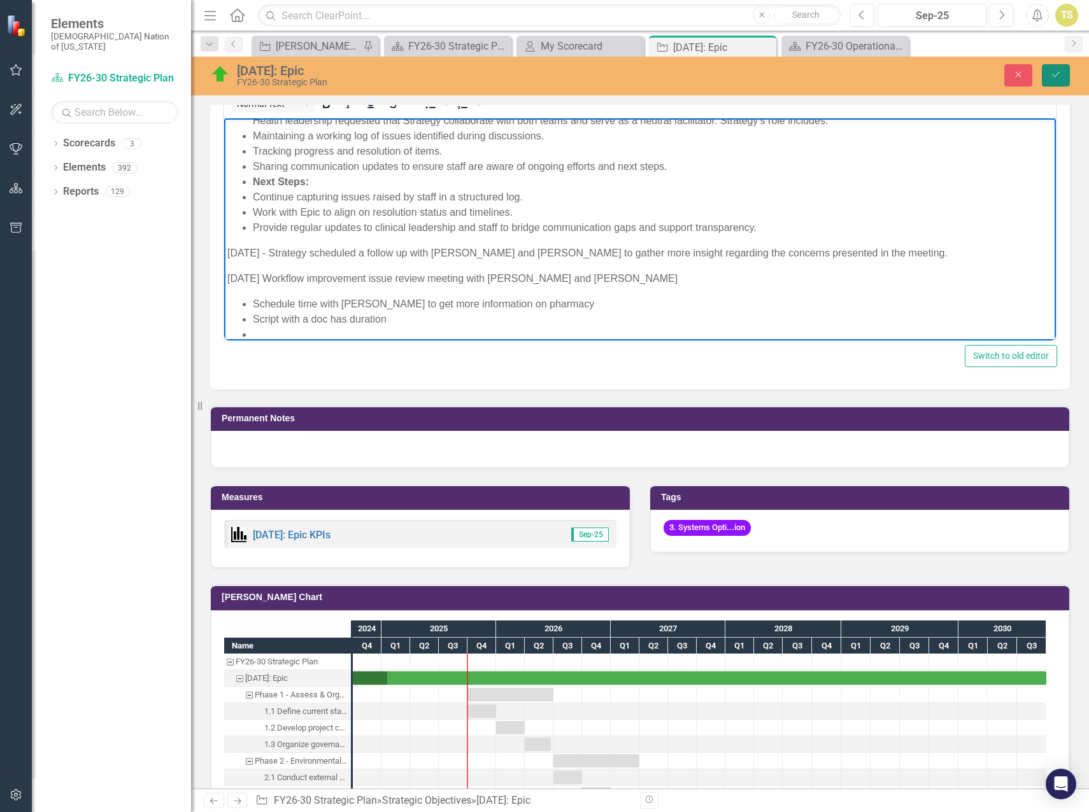
click at [1052, 73] on icon "Save" at bounding box center [1055, 74] width 11 height 9
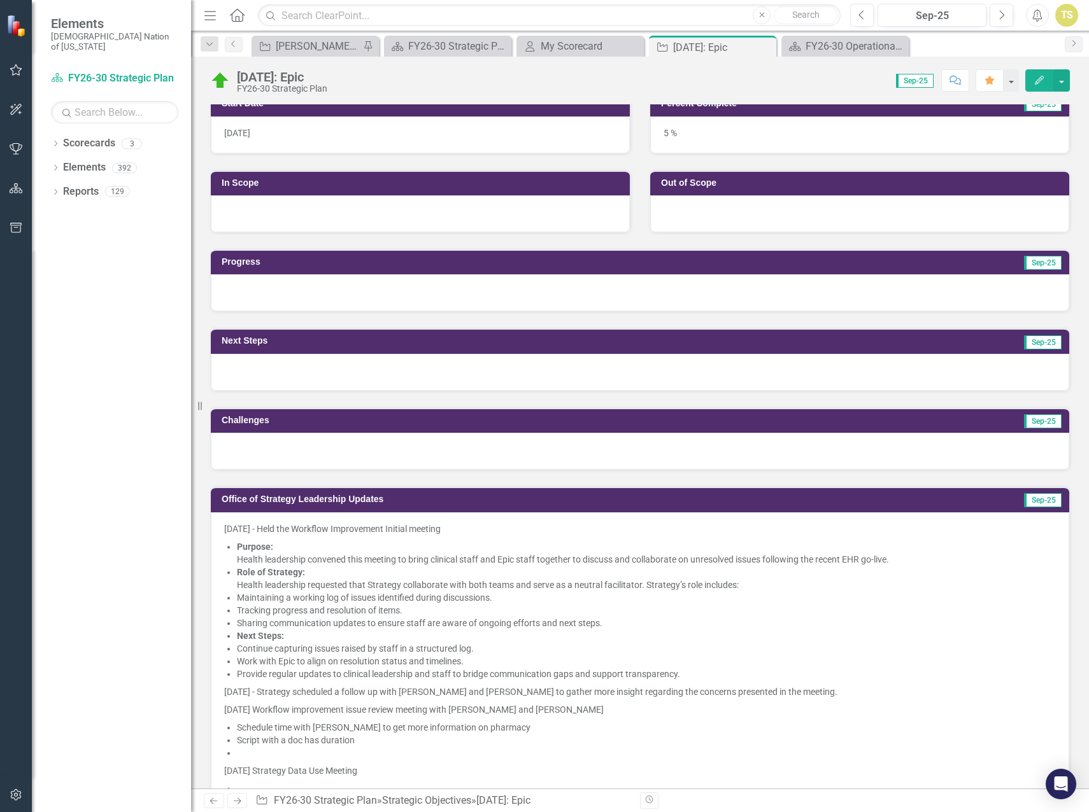
scroll to position [255, 0]
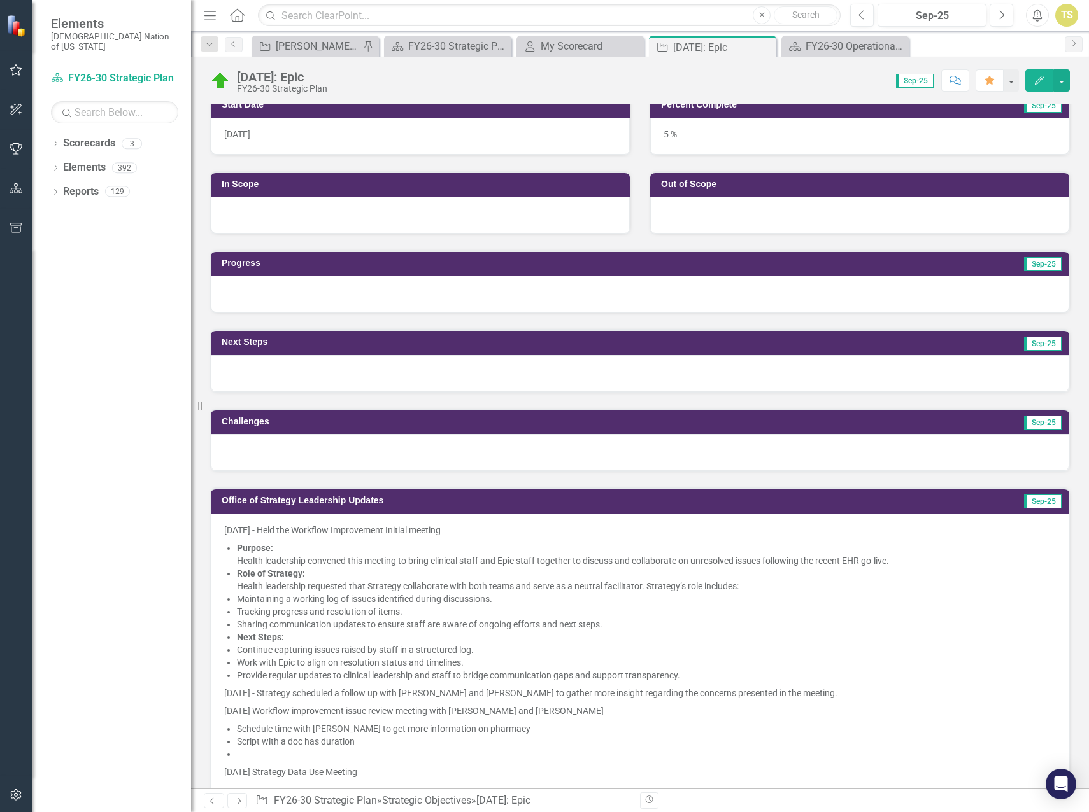
click at [273, 301] on div at bounding box center [640, 294] width 858 height 37
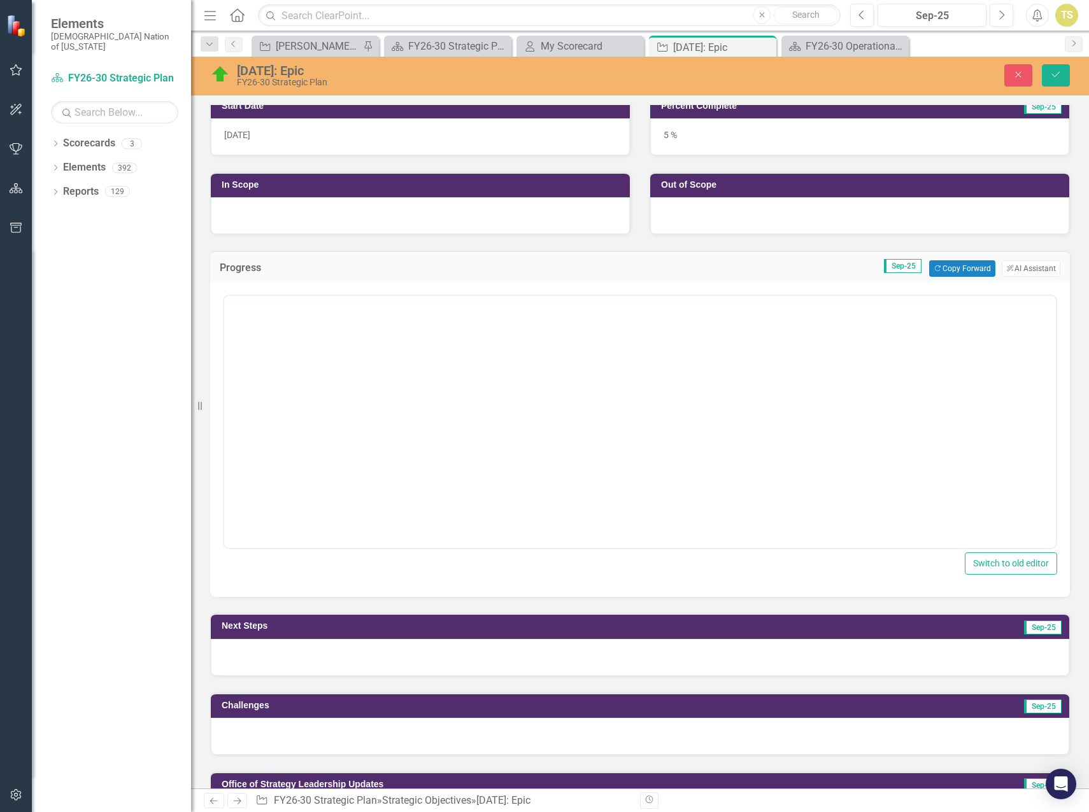
scroll to position [0, 0]
click at [320, 358] on body "Rich Text Area. Press ALT-0 for help." at bounding box center [640, 421] width 832 height 191
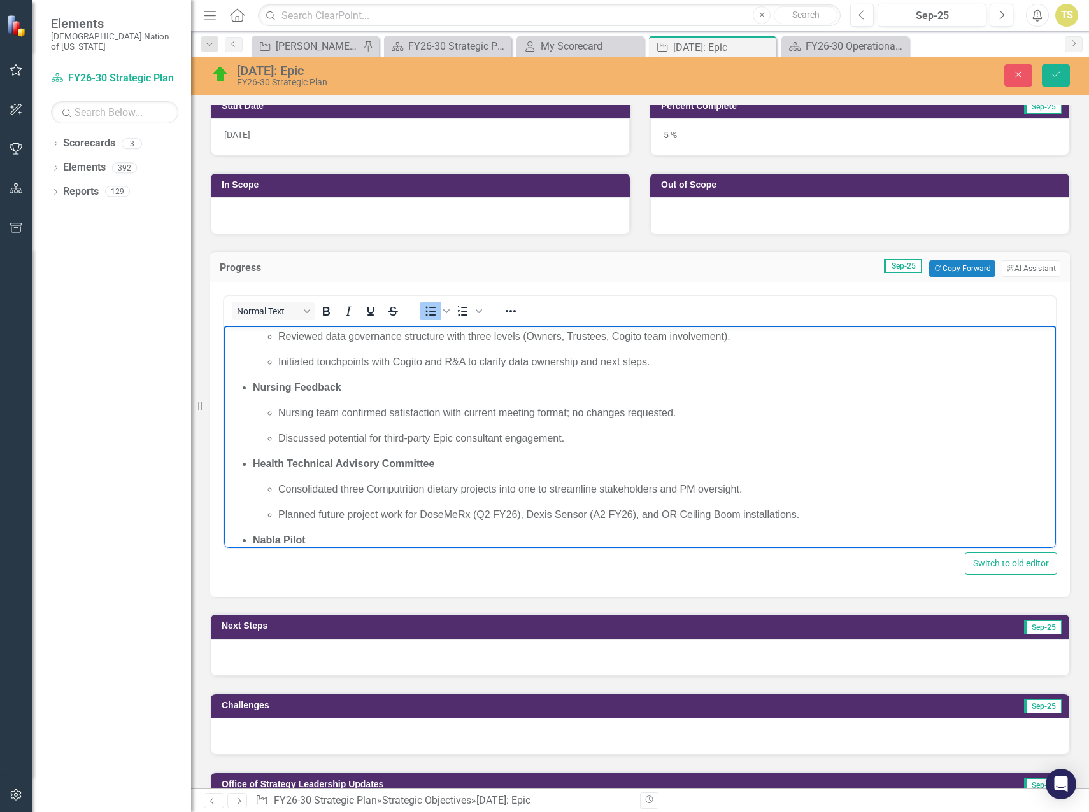
scroll to position [191, 0]
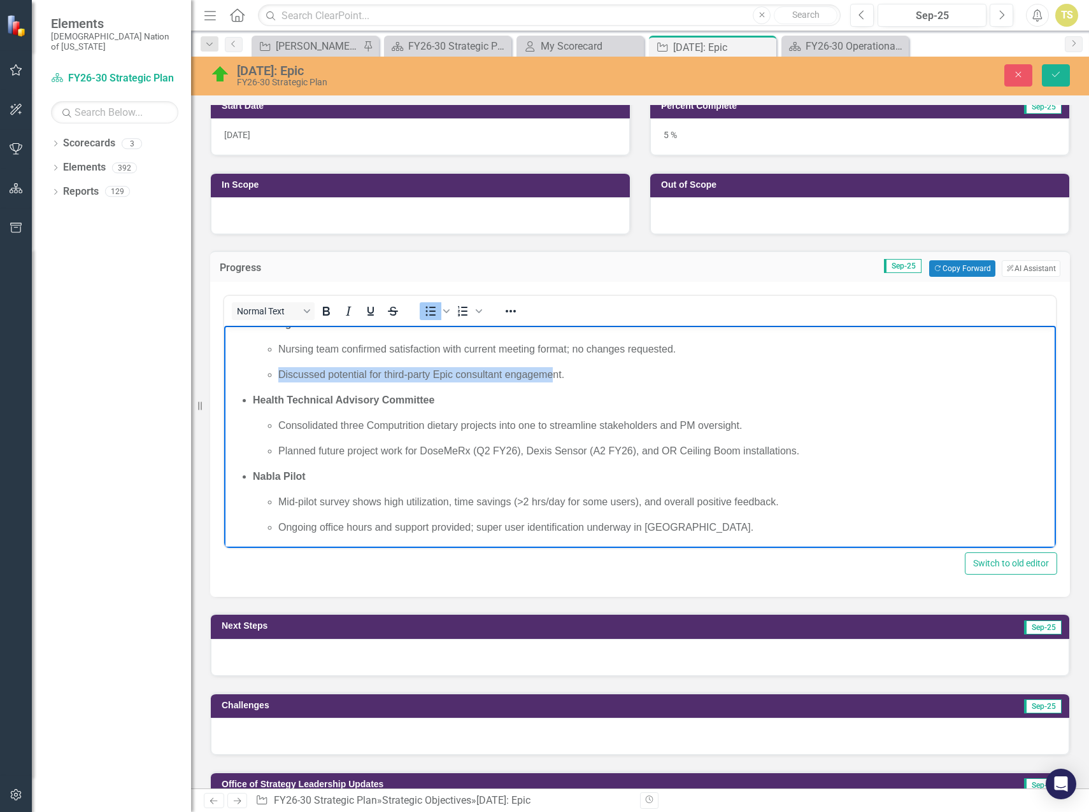
drag, startPoint x: 555, startPoint y: 372, endPoint x: 245, endPoint y: 372, distance: 310.1
click at [245, 372] on ul "Workflow Improvements Held multiple meetings (9/2, 9/9, 9/25) to identify and l…" at bounding box center [639, 336] width 825 height 397
drag, startPoint x: 567, startPoint y: 372, endPoint x: 270, endPoint y: 371, distance: 296.7
click at [278, 371] on li "Discussed potential for third-party Epic consultant engagement." at bounding box center [665, 374] width 774 height 15
copy p "Discussed potential for third-party Epic consultant engagement."
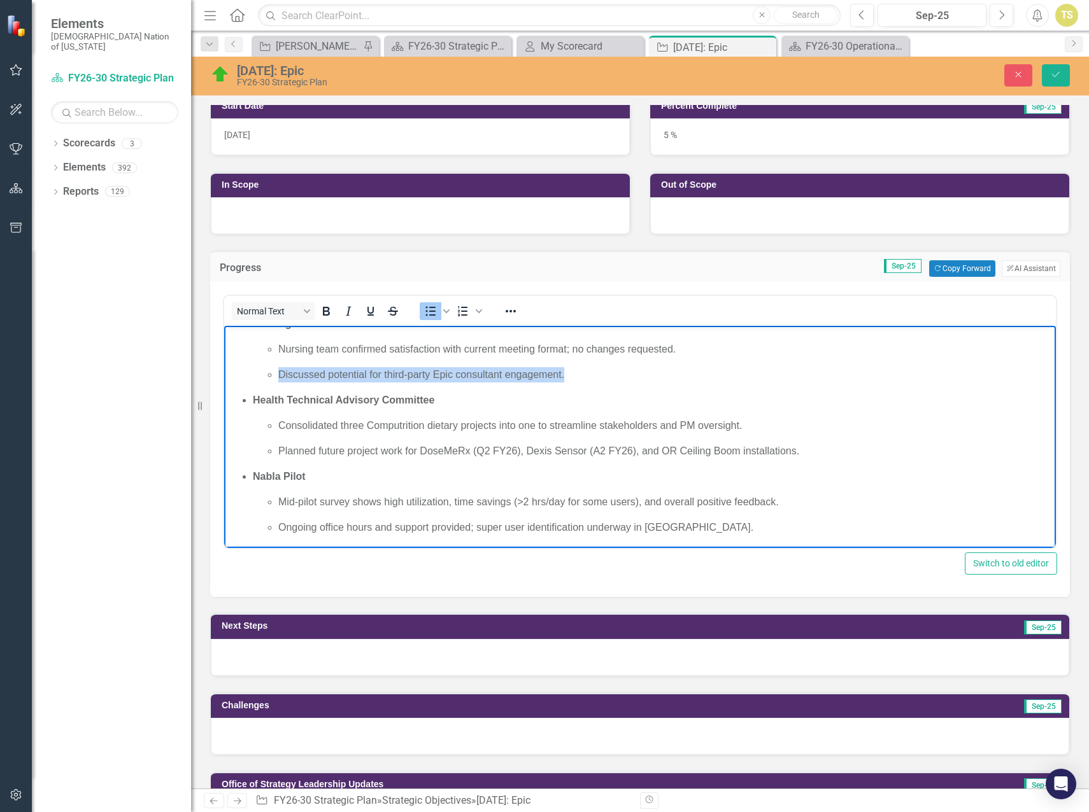
click at [560, 385] on ul "Workflow Improvements Held multiple meetings (9/2, 9/9, 9/25) to identify and l…" at bounding box center [639, 336] width 825 height 397
drag, startPoint x: 563, startPoint y: 373, endPoint x: 270, endPoint y: 362, distance: 293.1
click at [270, 362] on ul "Nursing team confirmed satisfaction with current meeting format; no changes req…" at bounding box center [653, 362] width 800 height 41
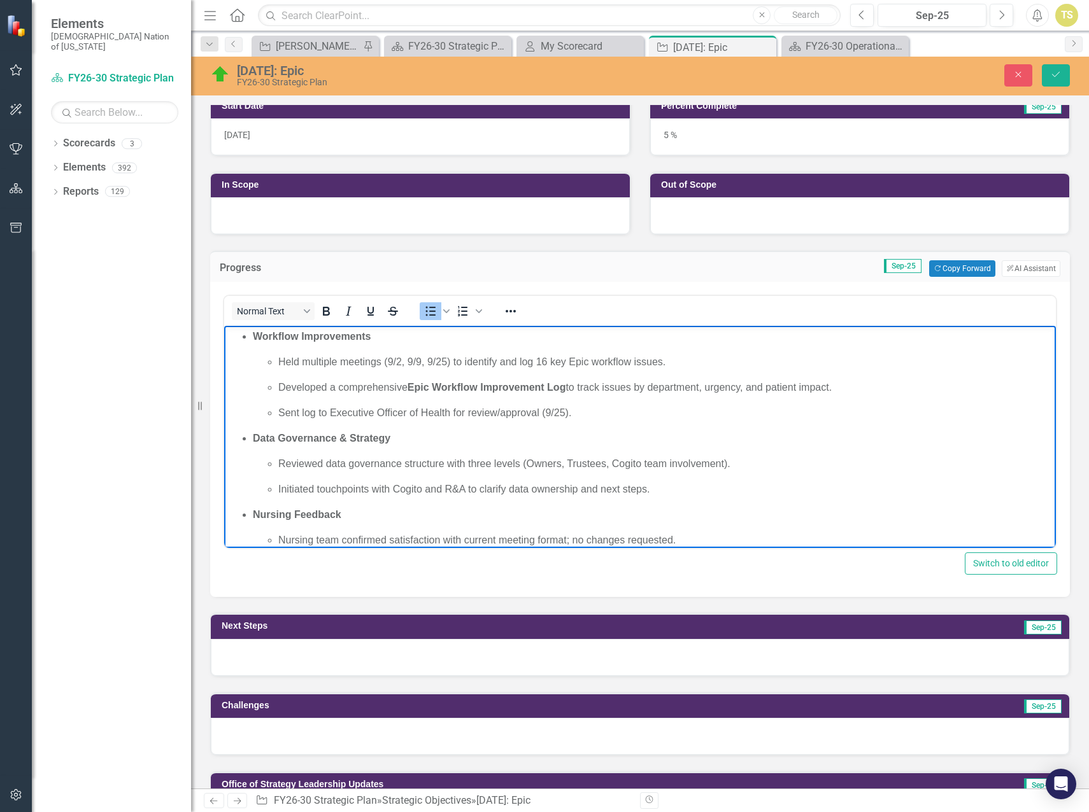
scroll to position [64, 0]
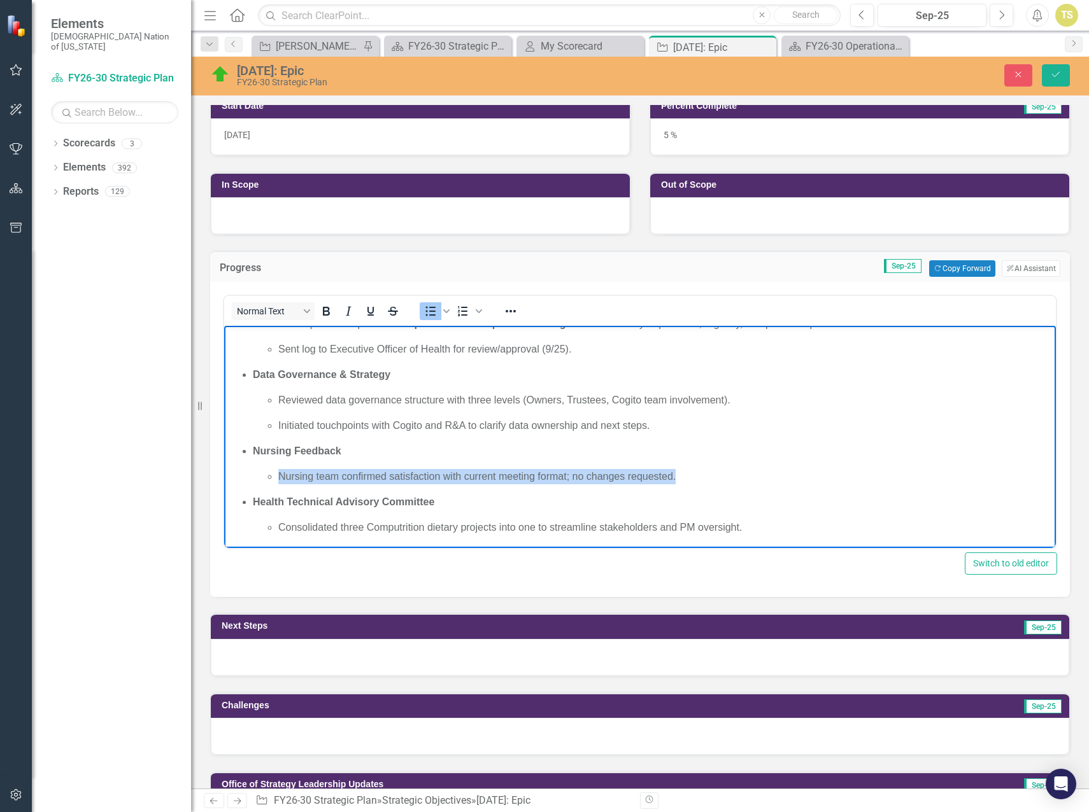
drag, startPoint x: 678, startPoint y: 476, endPoint x: 281, endPoint y: 474, distance: 397.3
click at [281, 474] on p "Nursing team confirmed satisfaction with current meeting format; no changes req…" at bounding box center [665, 476] width 774 height 15
copy p "Nursing team confirmed satisfaction with current meeting format; no changes req…"
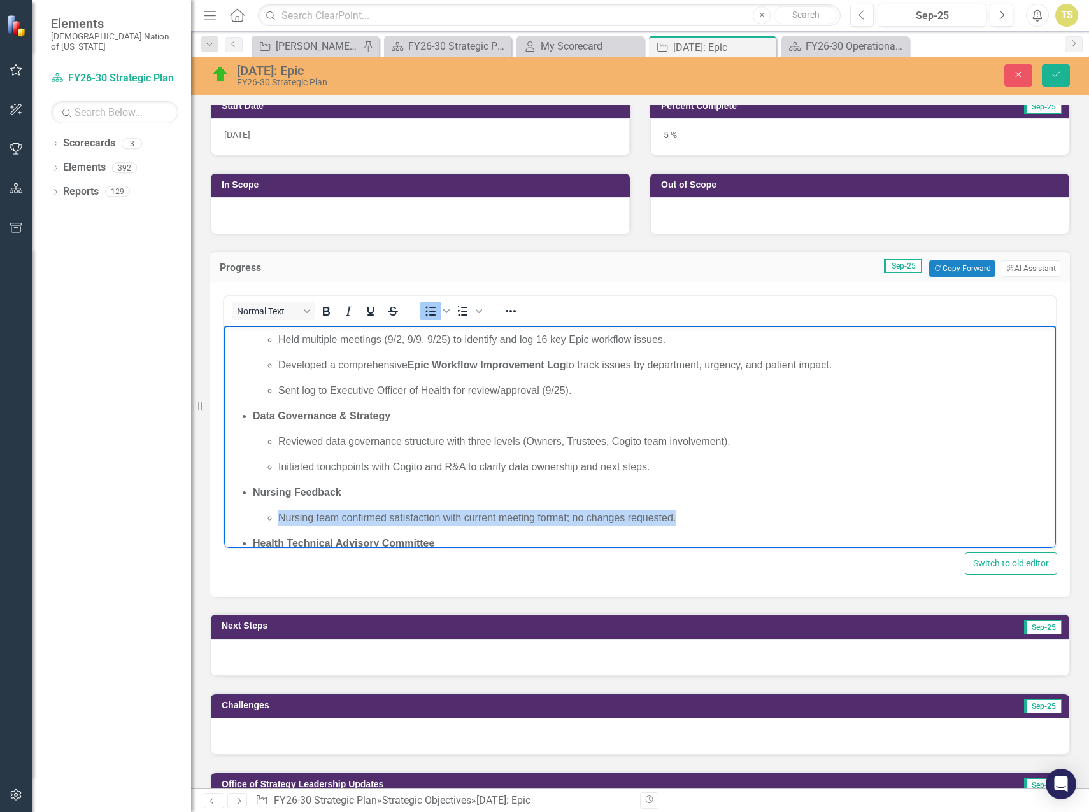
scroll to position [0, 0]
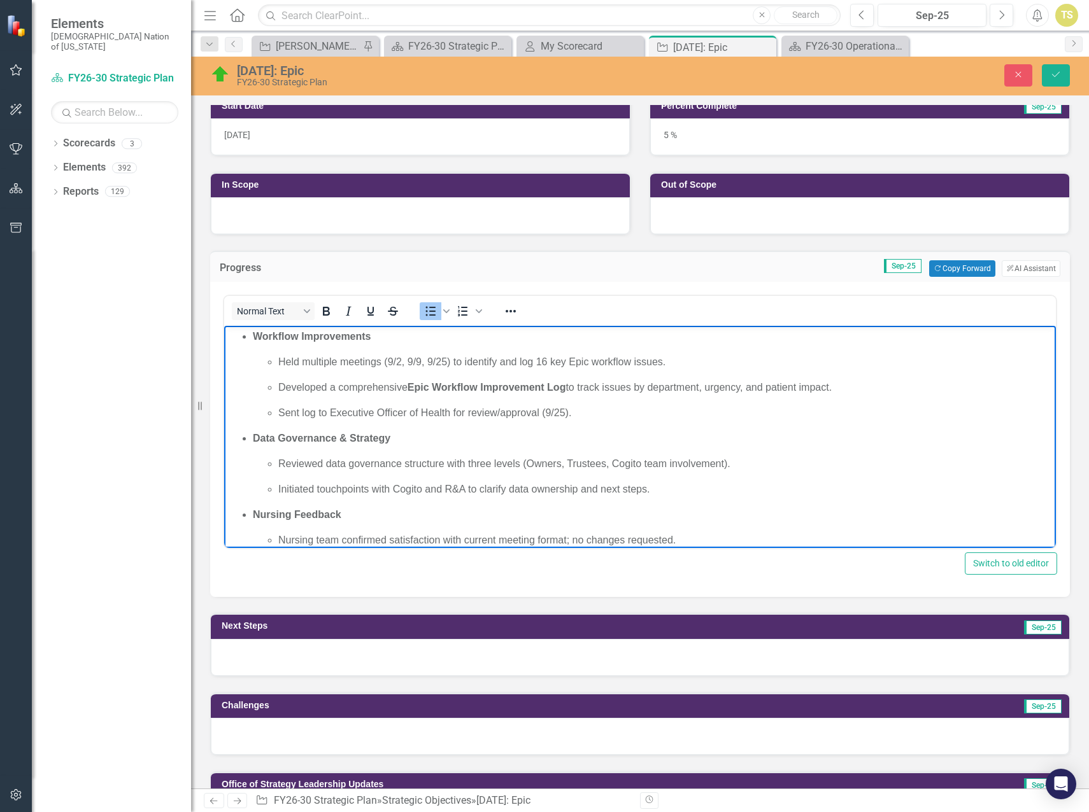
click at [848, 389] on p "Developed a comprehensive Epic Workflow Improvement Log to track issues by depa…" at bounding box center [665, 387] width 774 height 15
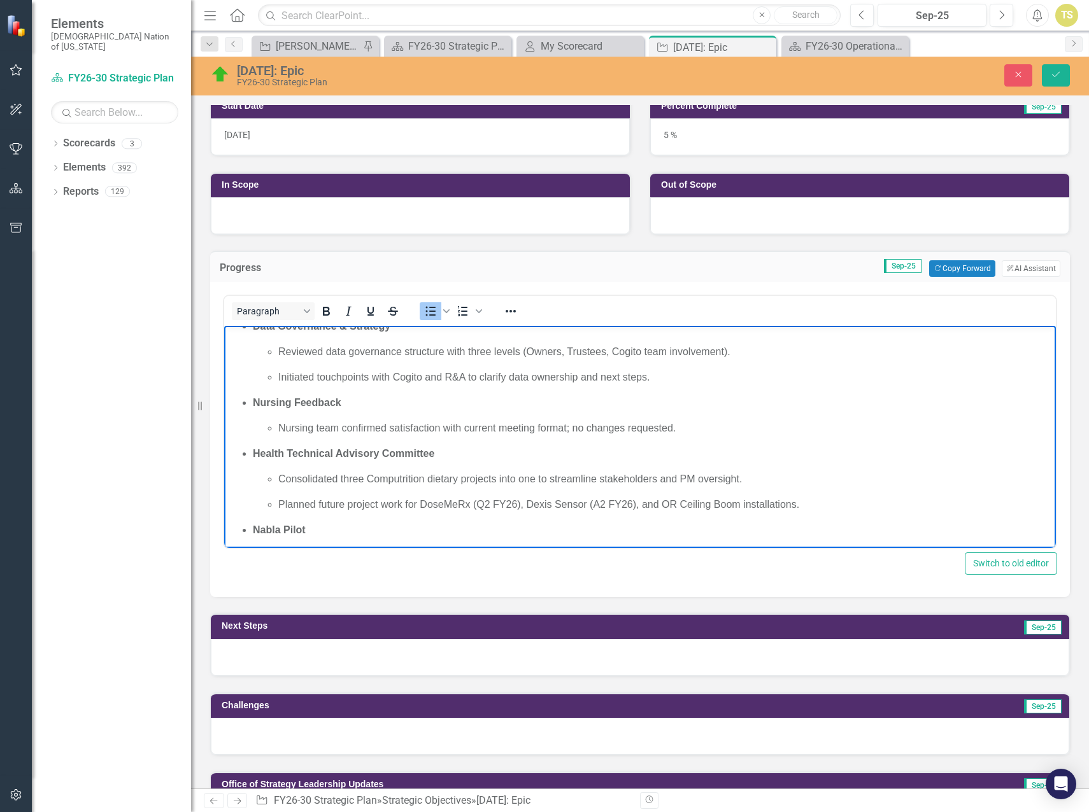
scroll to position [64, 0]
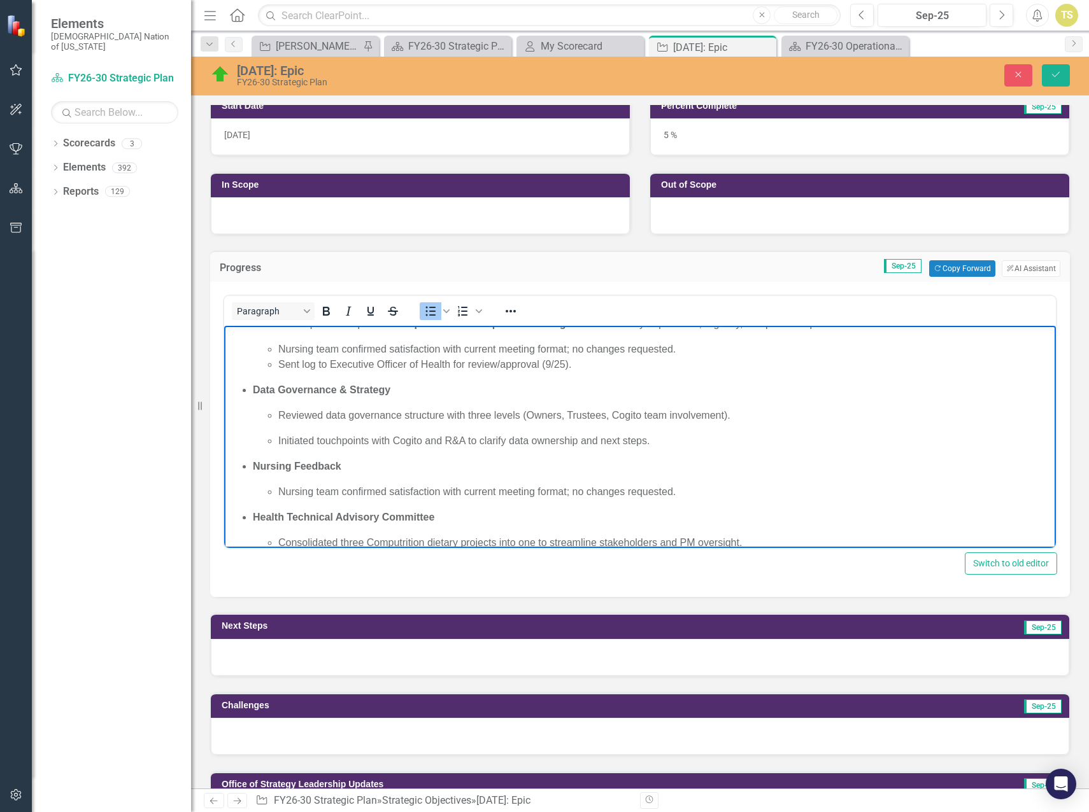
click at [565, 346] on li "Nursing team confirmed satisfaction with current meeting format; no changes req…" at bounding box center [665, 349] width 774 height 15
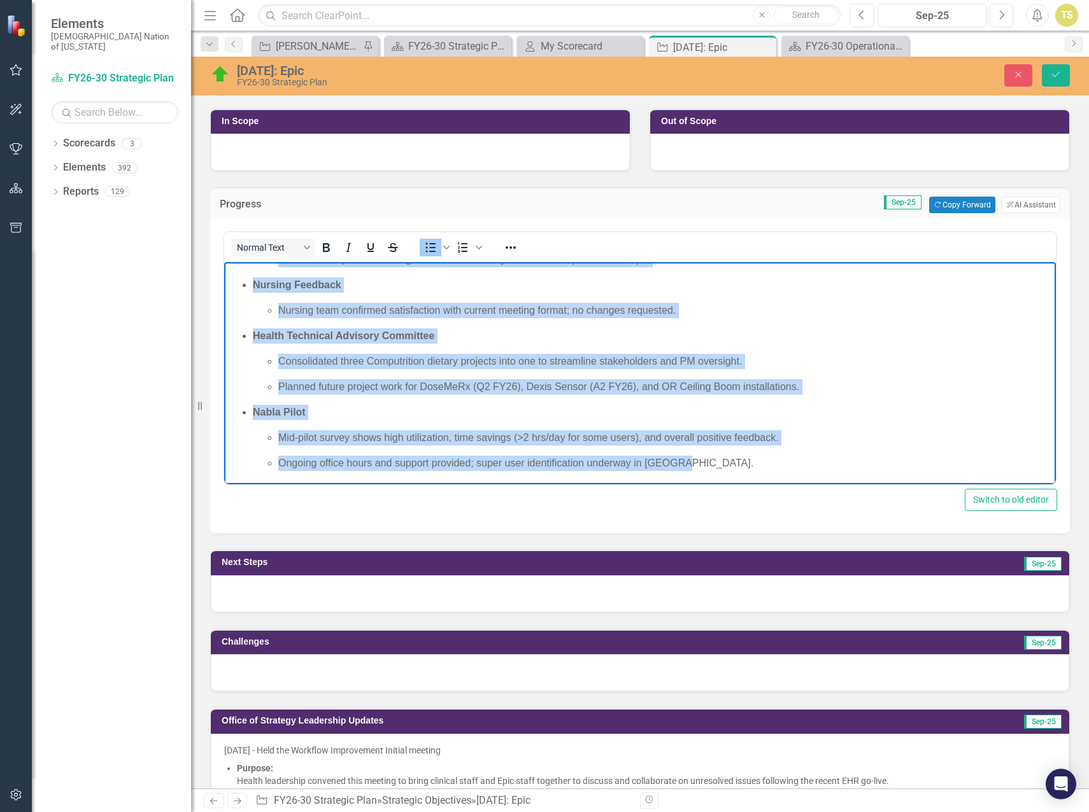
scroll to position [0, 0]
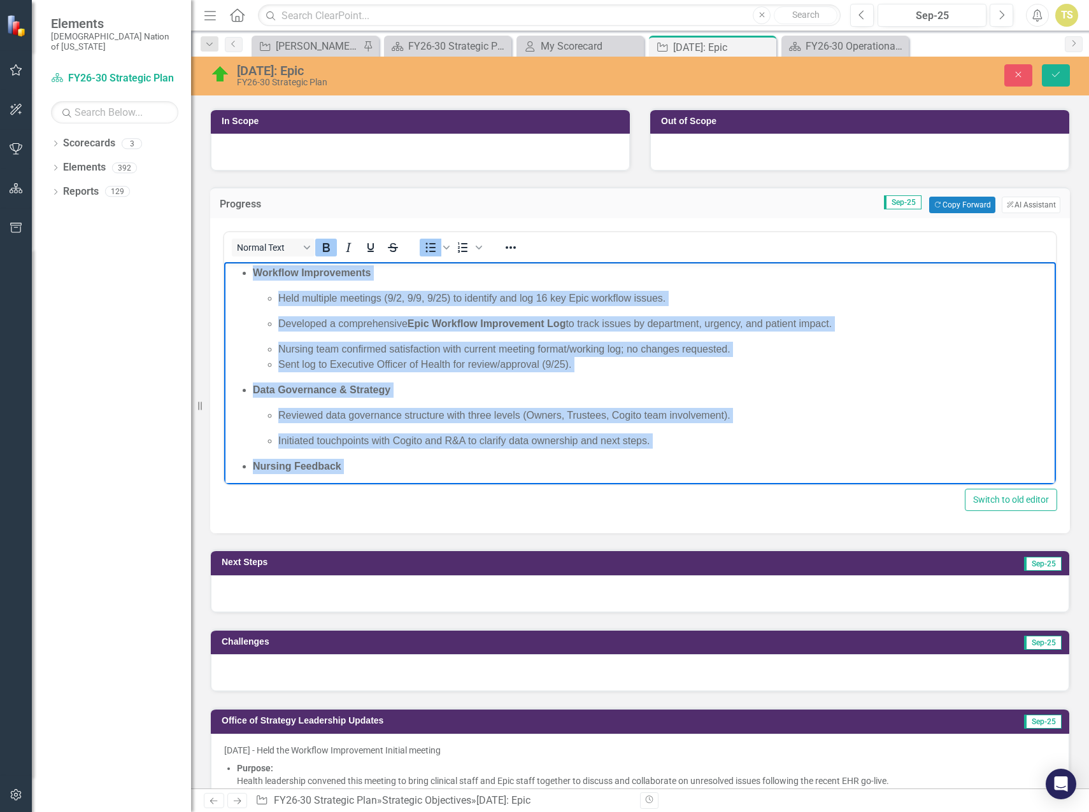
drag, startPoint x: 711, startPoint y: 472, endPoint x: 199, endPoint y: 182, distance: 588.6
click at [224, 262] on html "Workflow Improvements Held multiple meetings (9/2, 9/9, 9/25) to identify and l…" at bounding box center [640, 464] width 832 height 404
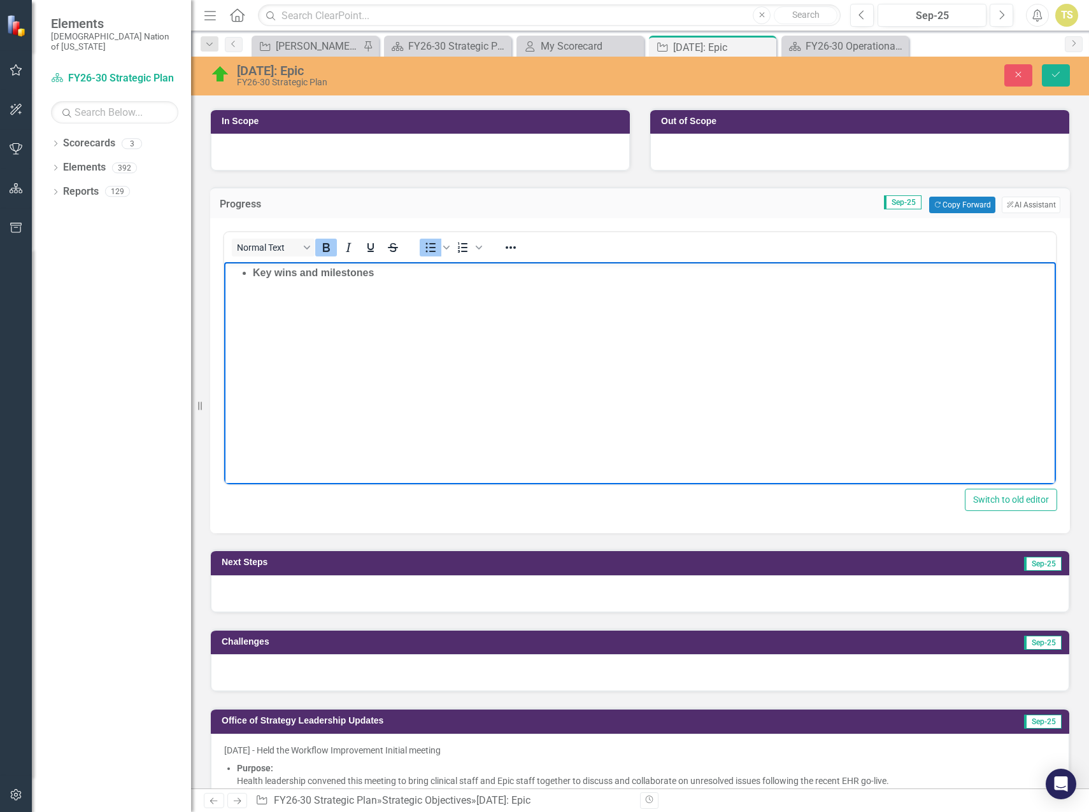
click at [253, 273] on b "Key wins and milestones" at bounding box center [313, 272] width 121 height 11
drag, startPoint x: 354, startPoint y: 274, endPoint x: 514, endPoint y: 520, distance: 293.5
click at [224, 275] on html "Key wins and milestones" at bounding box center [640, 357] width 832 height 191
click at [330, 246] on icon "Bold" at bounding box center [325, 247] width 15 height 15
click at [369, 276] on p "Key wins and milestones" at bounding box center [639, 273] width 825 height 15
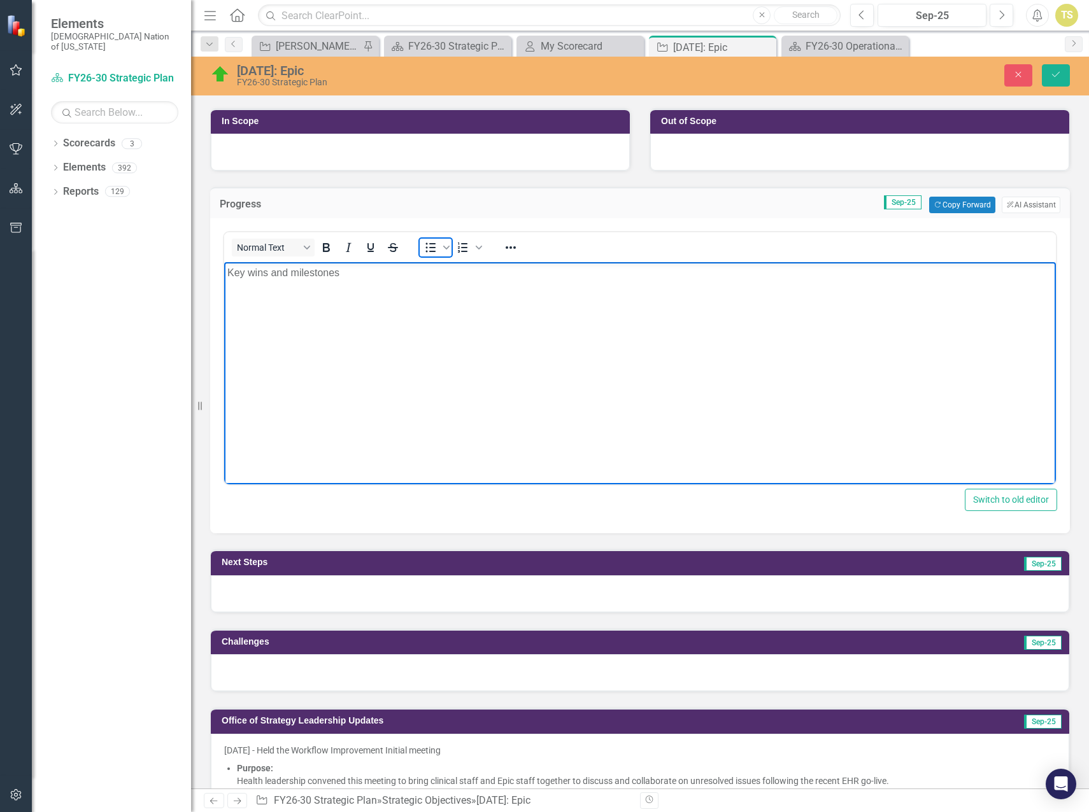
click at [425, 251] on icon "Bullet list" at bounding box center [430, 247] width 15 height 15
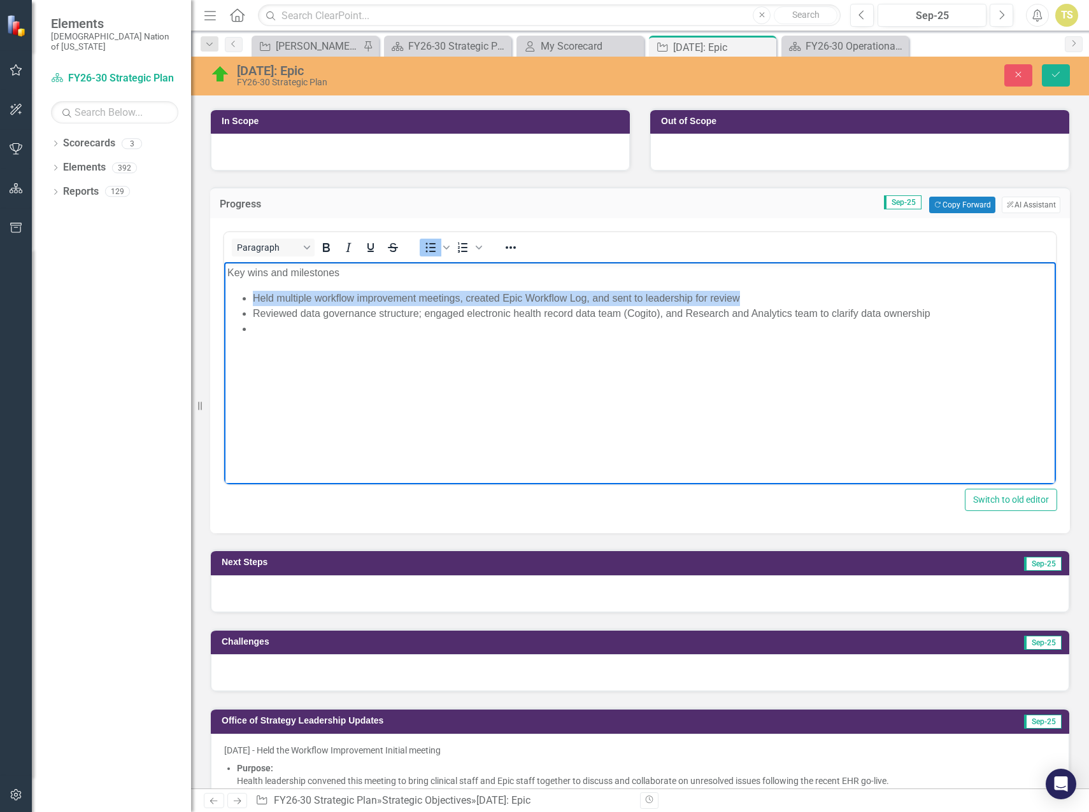
drag, startPoint x: 767, startPoint y: 298, endPoint x: 234, endPoint y: 290, distance: 533.7
click at [234, 291] on ul "Held multiple workflow improvement meetings, created Epic Workflow Log, and sen…" at bounding box center [639, 314] width 825 height 46
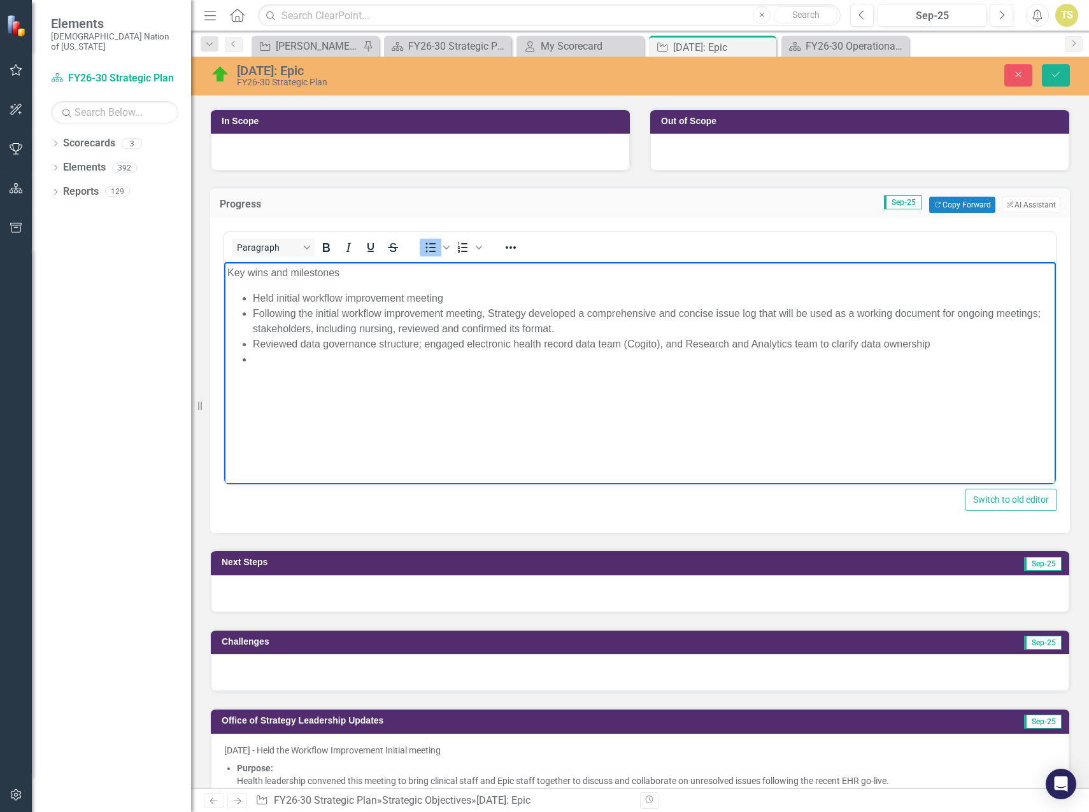
click at [345, 362] on li "Rich Text Area. Press ALT-0 for help." at bounding box center [653, 359] width 800 height 15
drag, startPoint x: 569, startPoint y: 329, endPoint x: 959, endPoint y: 316, distance: 389.9
click at [959, 316] on li "Following the initial workflow improvement meeting, Strategy developed a compre…" at bounding box center [653, 321] width 800 height 31
click at [280, 358] on li "Rich Text Area. Press ALT-0 for help." at bounding box center [653, 359] width 800 height 15
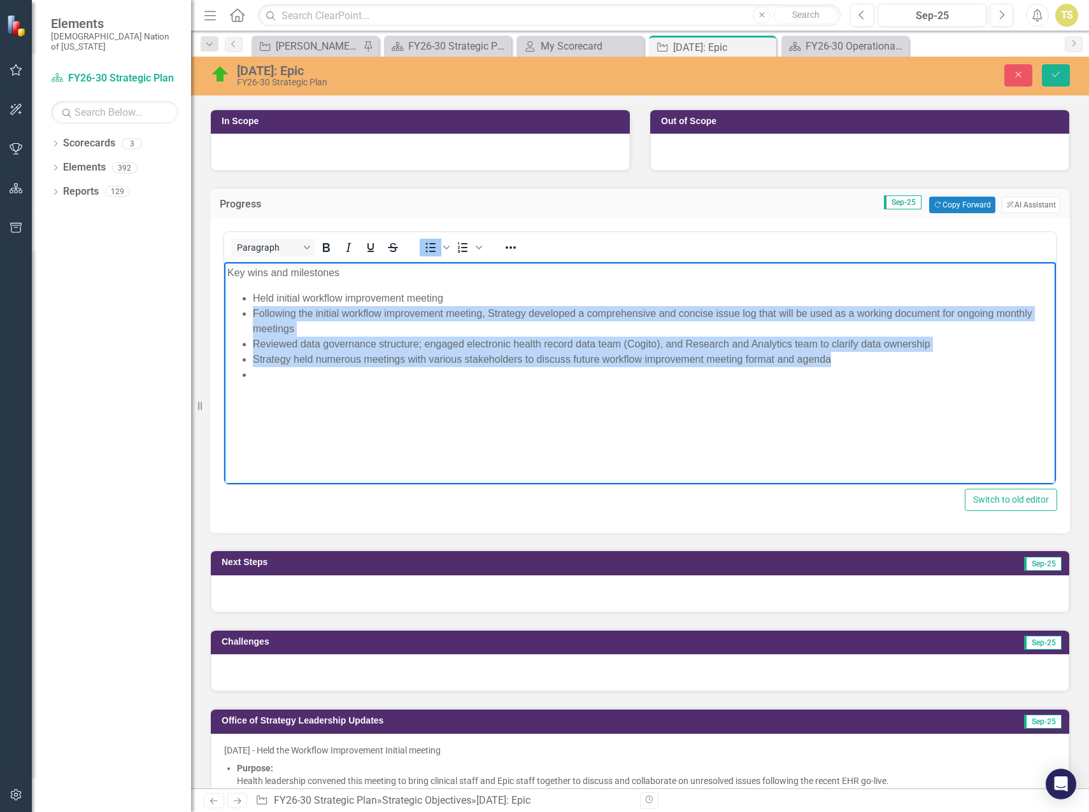
drag, startPoint x: 844, startPoint y: 366, endPoint x: 252, endPoint y: 318, distance: 594.1
click at [252, 318] on ul "Held initial workflow improvement meeting Following the initial workflow improv…" at bounding box center [639, 337] width 825 height 92
click at [336, 334] on li "Following the initial workflow improvement meeting, Strategy developed a compre…" at bounding box center [653, 321] width 800 height 31
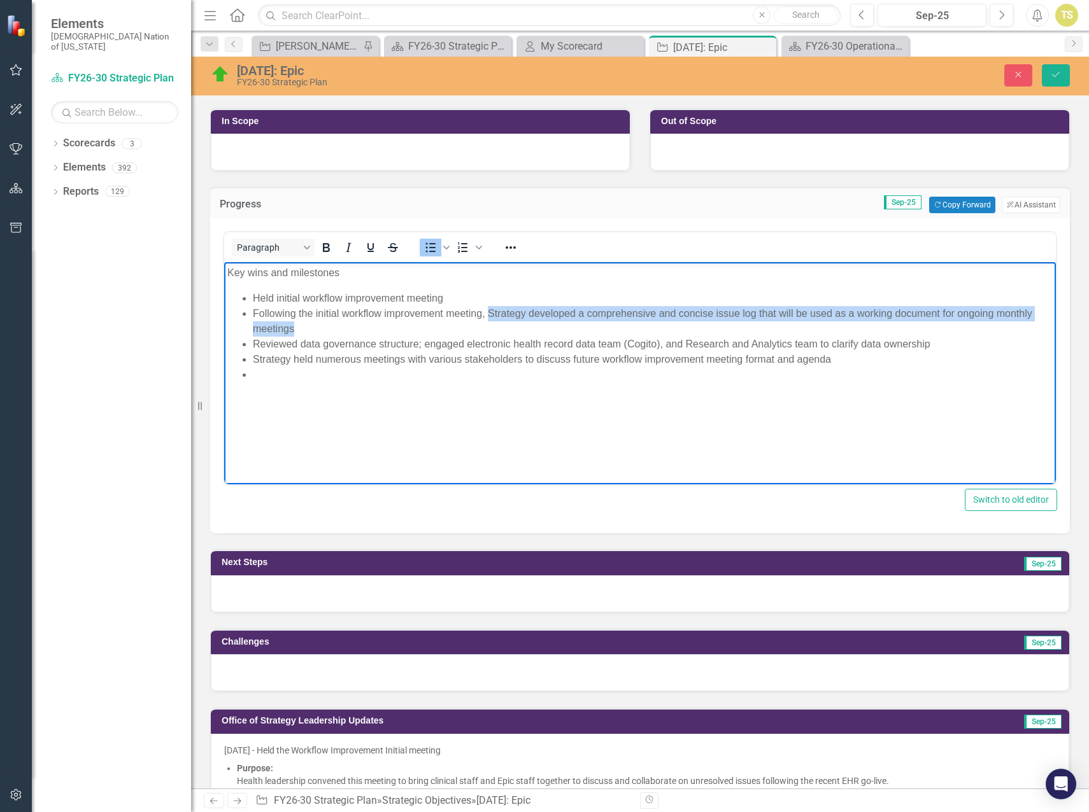
drag, startPoint x: 318, startPoint y: 328, endPoint x: 491, endPoint y: 319, distance: 172.8
click at [491, 319] on li "Following the initial workflow improvement meeting, Strategy developed a compre…" at bounding box center [653, 321] width 800 height 31
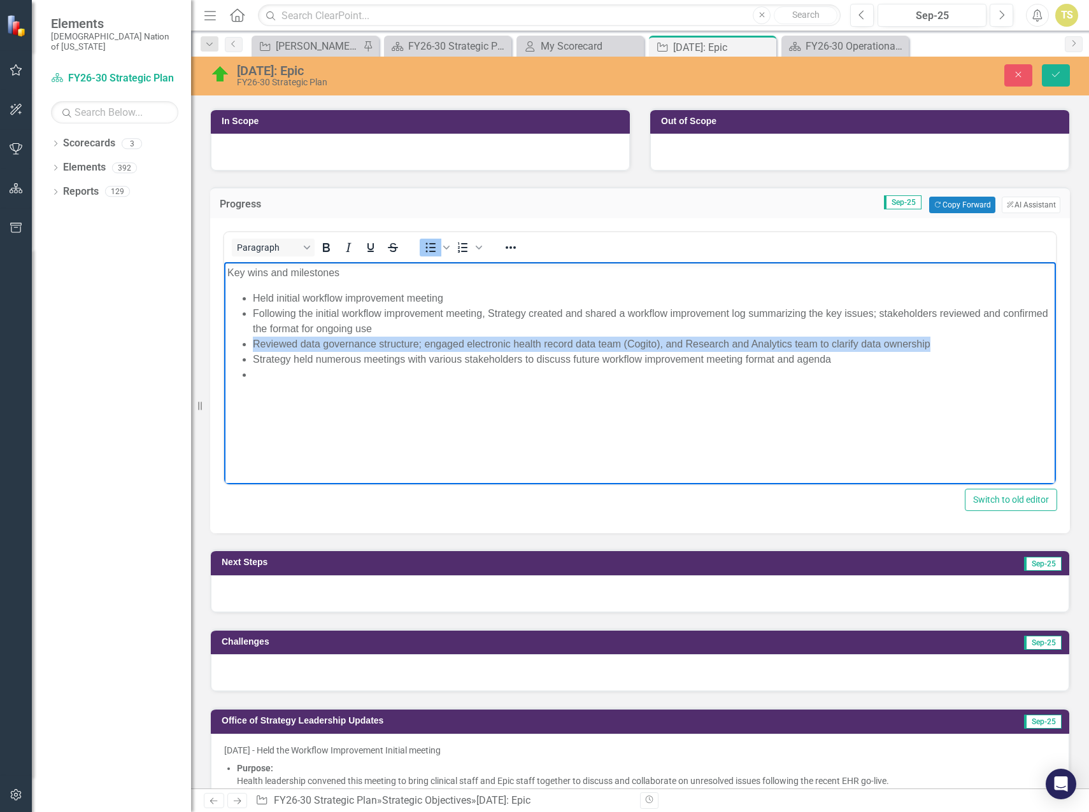
drag, startPoint x: 938, startPoint y: 341, endPoint x: 249, endPoint y: 345, distance: 689.0
click at [249, 345] on ul "Held initial workflow improvement meeting Following the initial workflow improv…" at bounding box center [639, 337] width 825 height 92
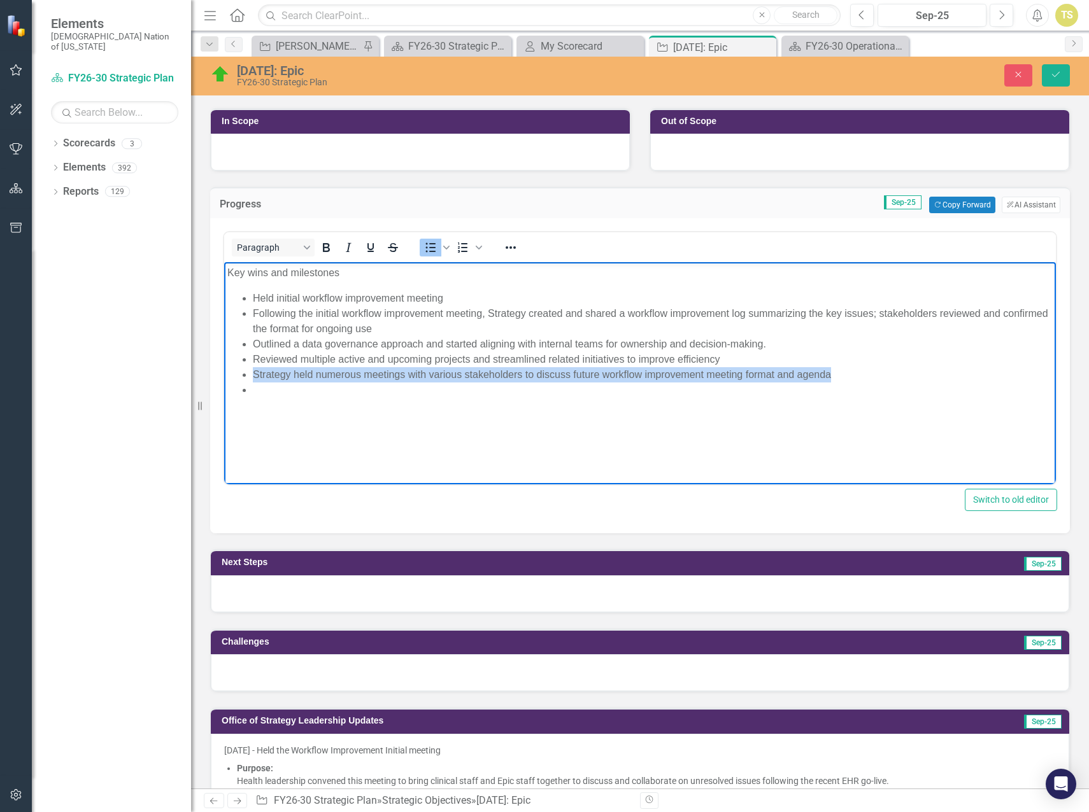
drag, startPoint x: 835, startPoint y: 374, endPoint x: 249, endPoint y: 376, distance: 586.4
click at [249, 376] on ul "Held initial workflow improvement meeting Following the initial workflow improv…" at bounding box center [639, 344] width 825 height 107
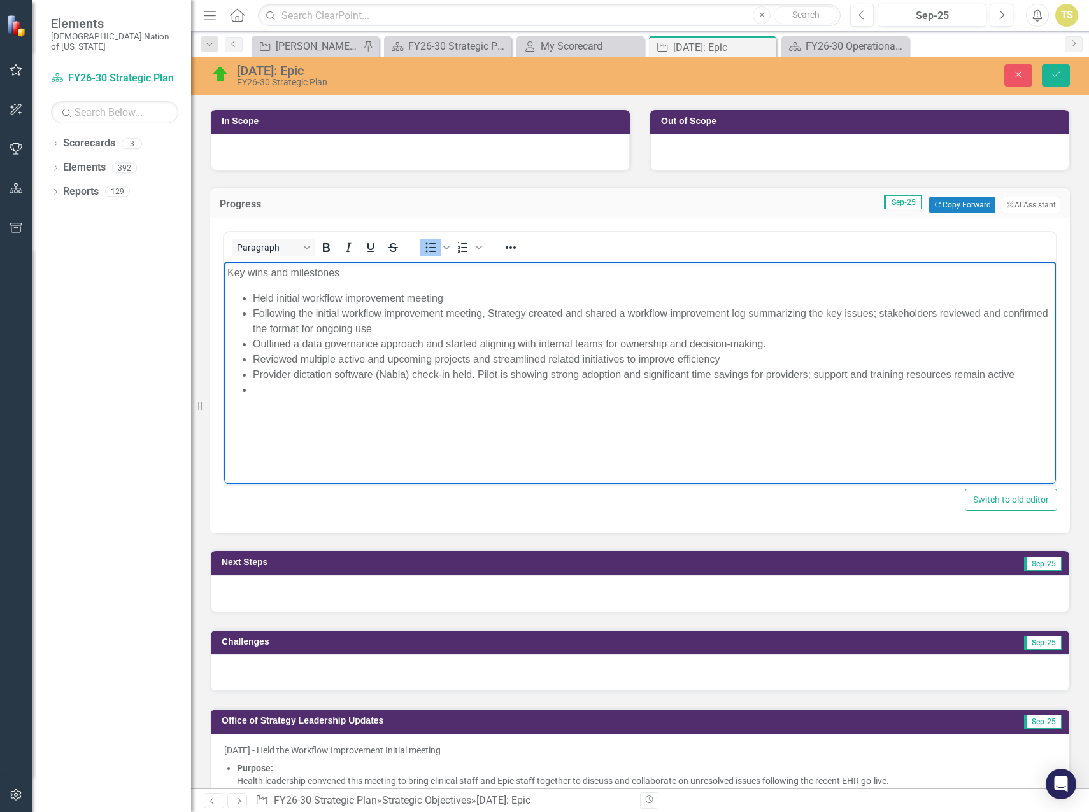
click at [274, 388] on li "Rich Text Area. Press ALT-0 for help." at bounding box center [653, 390] width 800 height 15
click at [261, 394] on li "Rich Text Area. Press ALT-0 for help." at bounding box center [653, 390] width 800 height 15
click at [1053, 76] on icon "Save" at bounding box center [1055, 74] width 11 height 9
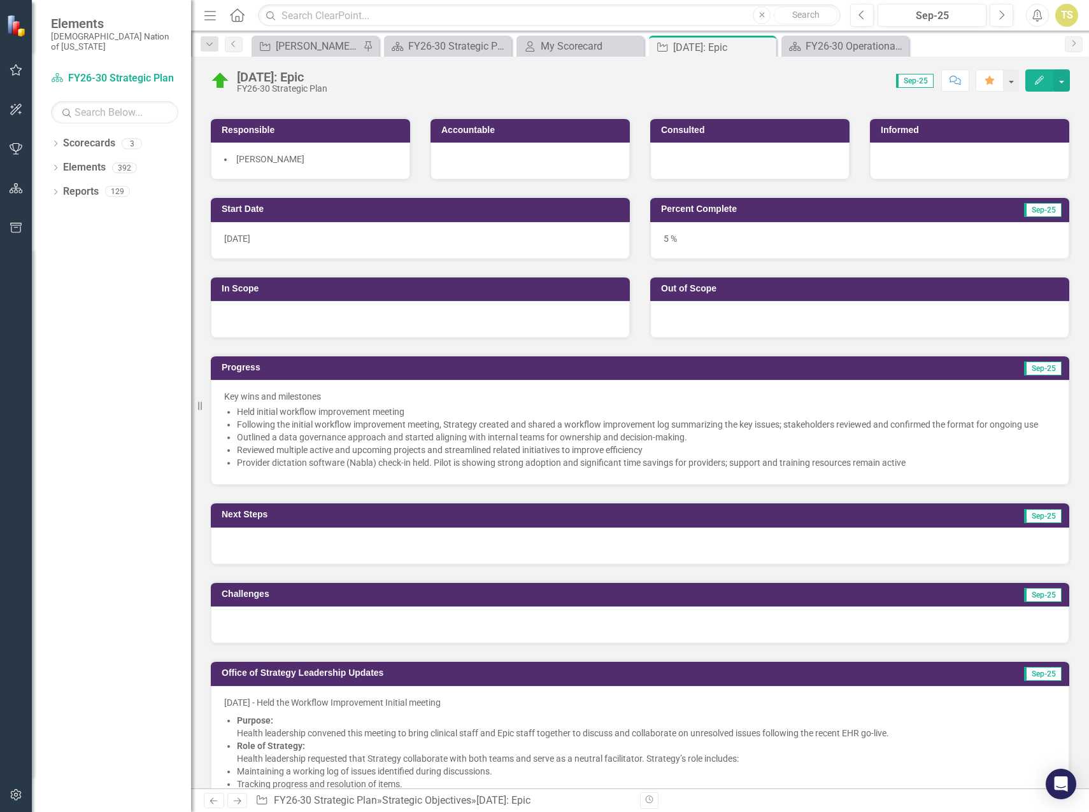
scroll to position [191, 0]
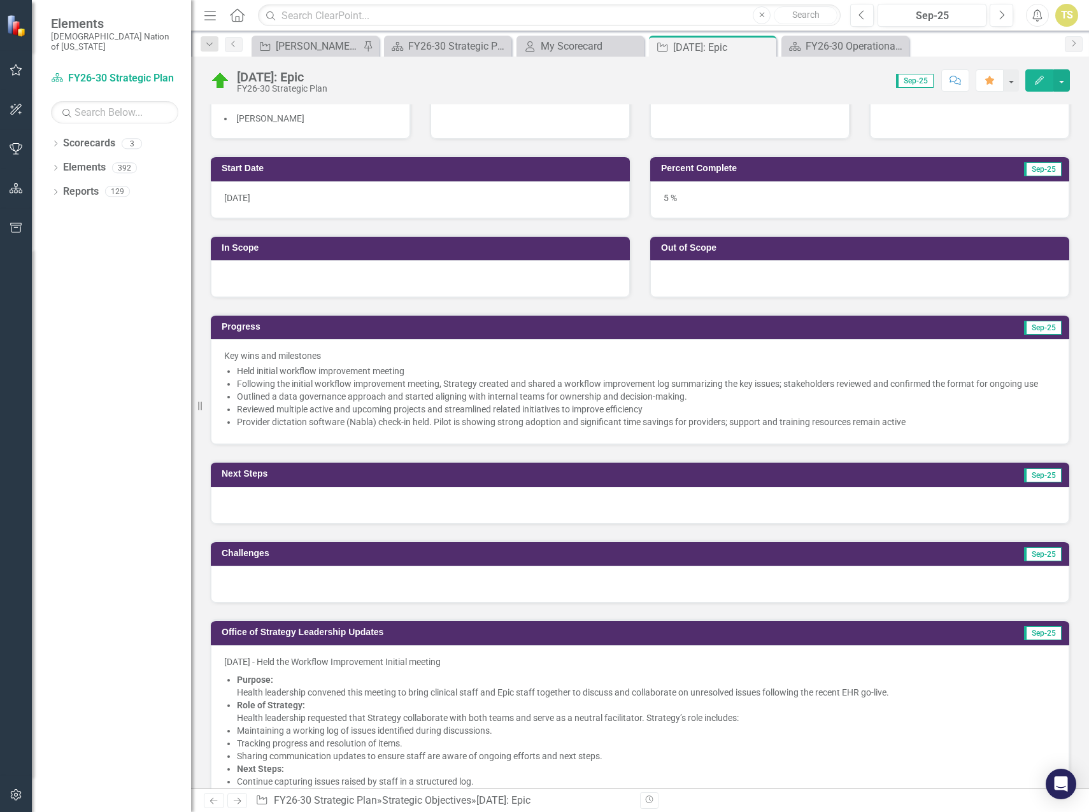
click at [290, 499] on div at bounding box center [640, 505] width 858 height 37
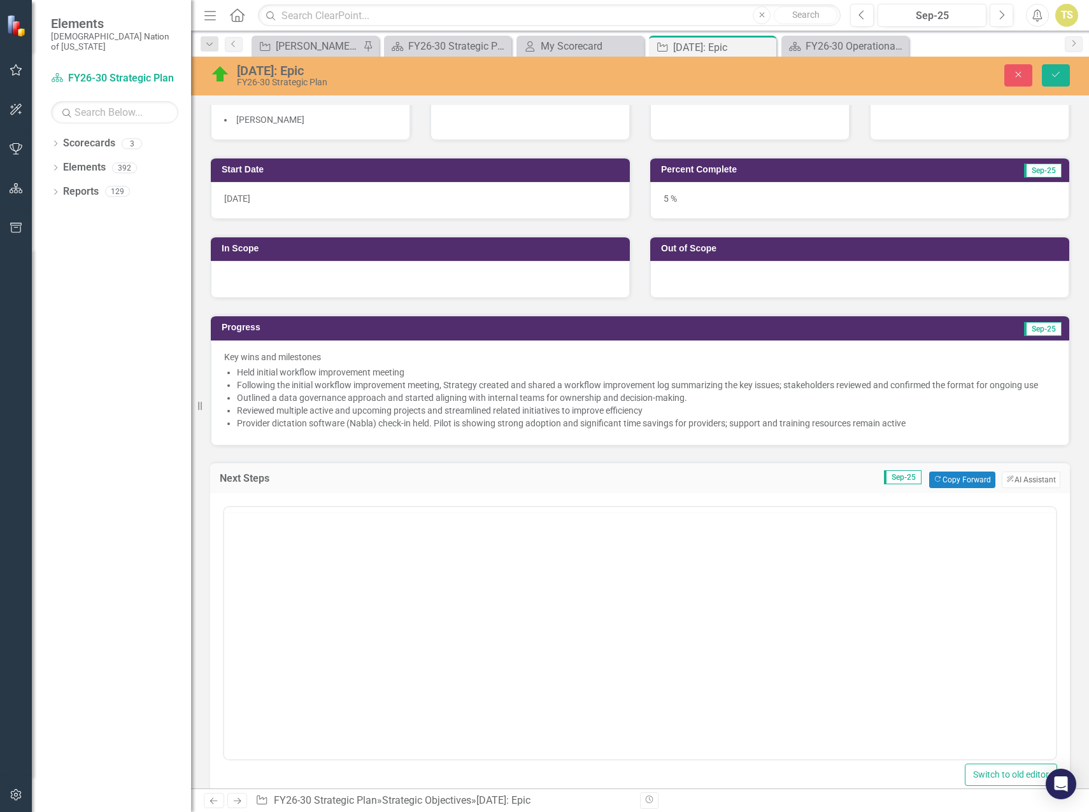
scroll to position [0, 0]
click at [283, 562] on body "Rich Text Area. Press ALT-0 for help." at bounding box center [640, 632] width 832 height 191
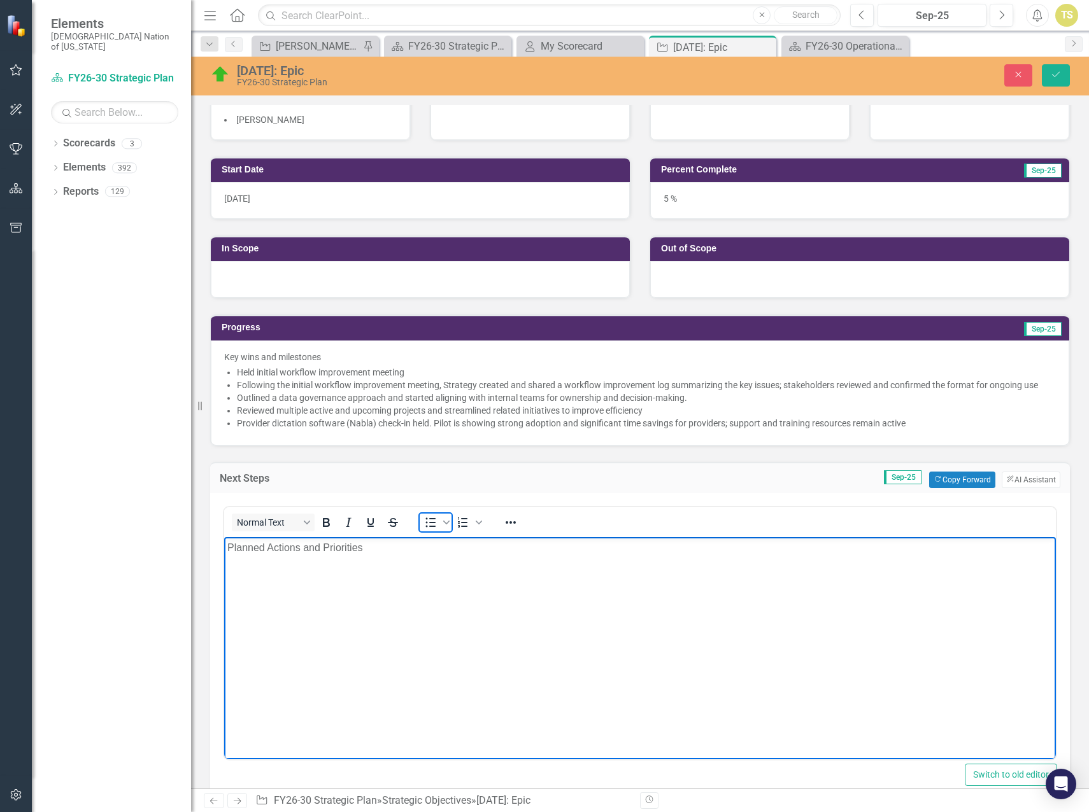
click at [429, 527] on icon "Bullet list" at bounding box center [430, 522] width 15 height 15
click at [260, 572] on li "Rich Text Area. Press ALT-0 for help." at bounding box center [653, 572] width 800 height 15
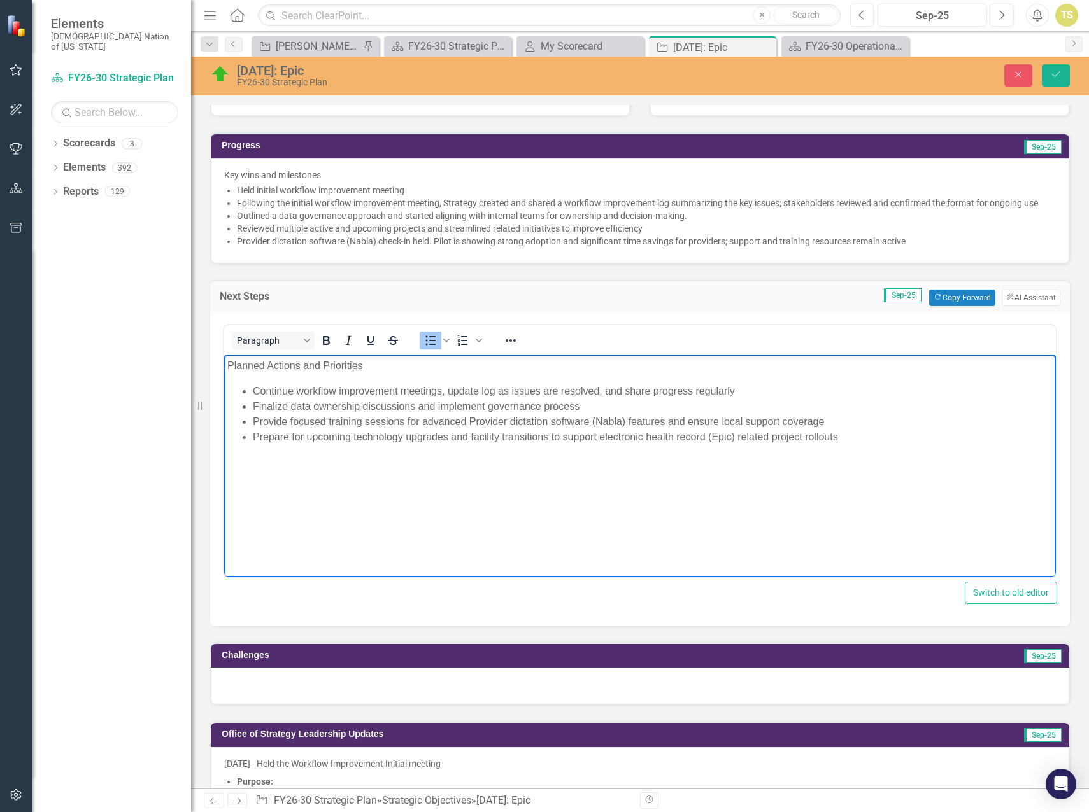
scroll to position [446, 0]
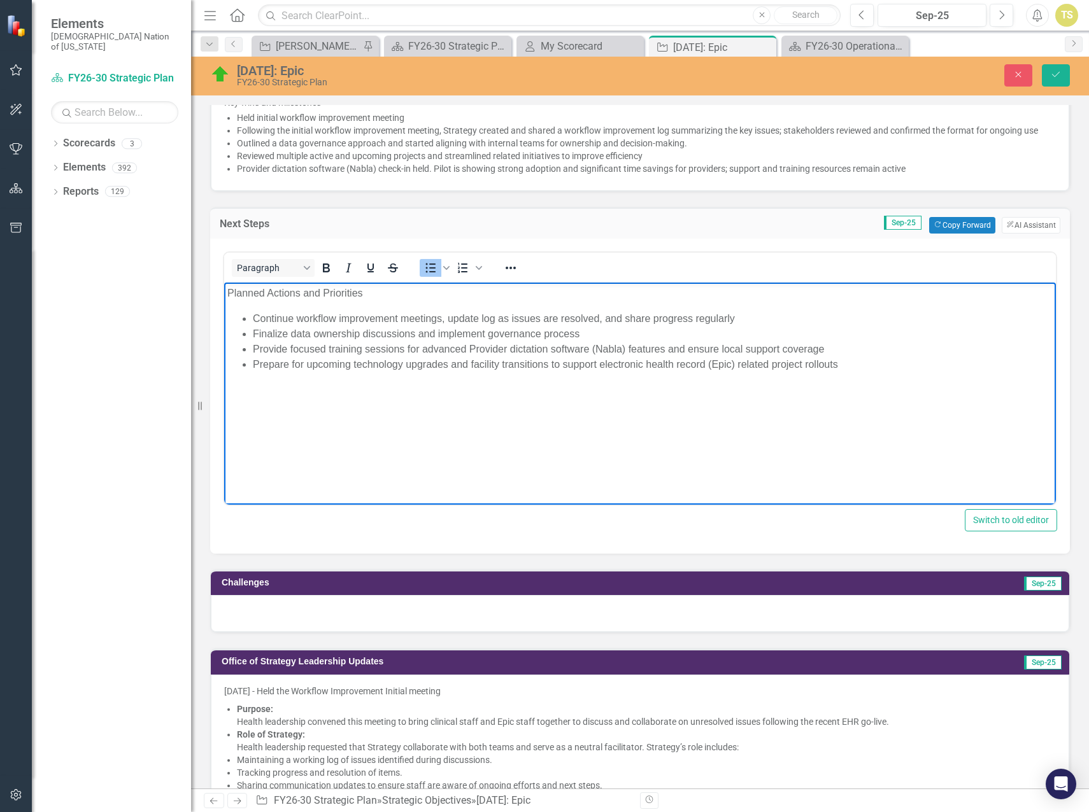
click at [334, 614] on div at bounding box center [640, 613] width 858 height 37
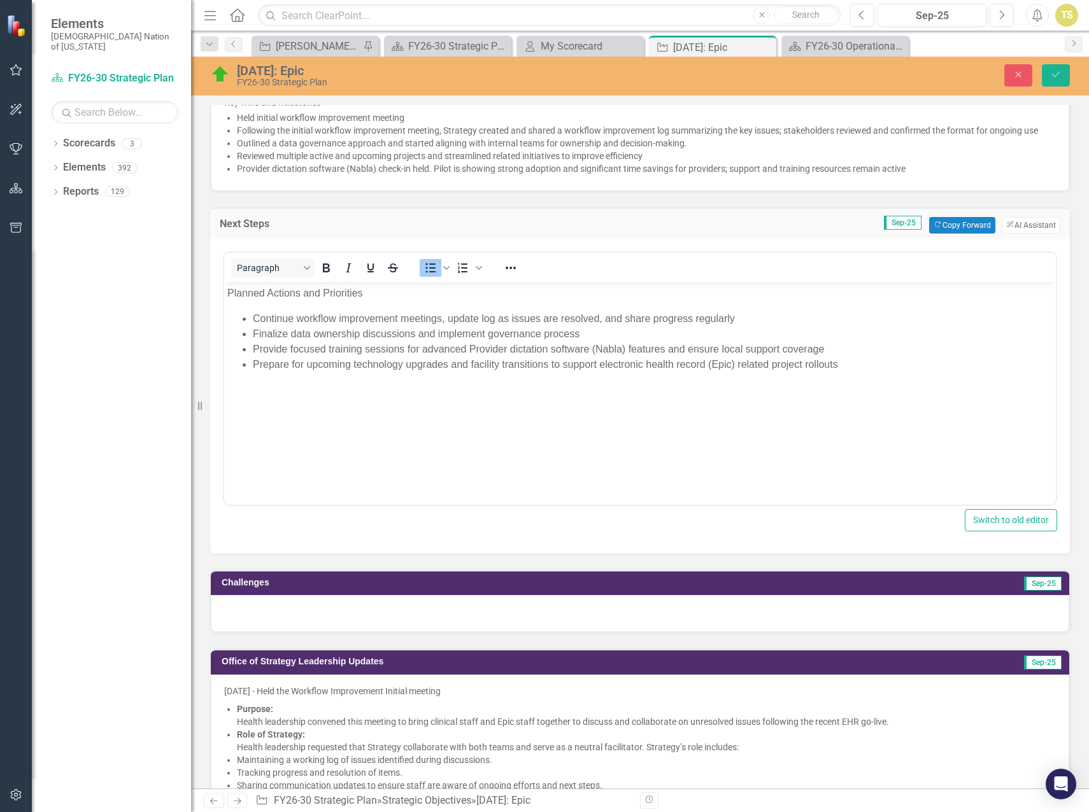
click at [334, 614] on div at bounding box center [640, 613] width 858 height 37
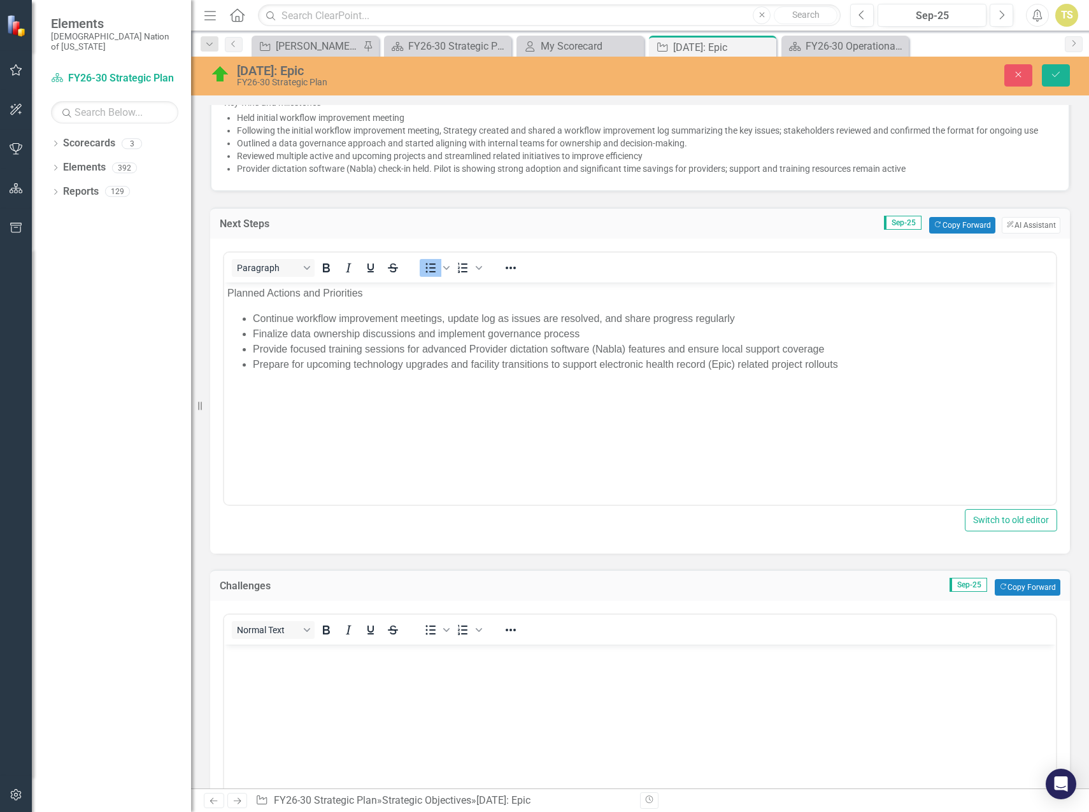
scroll to position [0, 0]
click at [346, 694] on body "Rich Text Area. Press ALT-0 for help." at bounding box center [640, 739] width 832 height 191
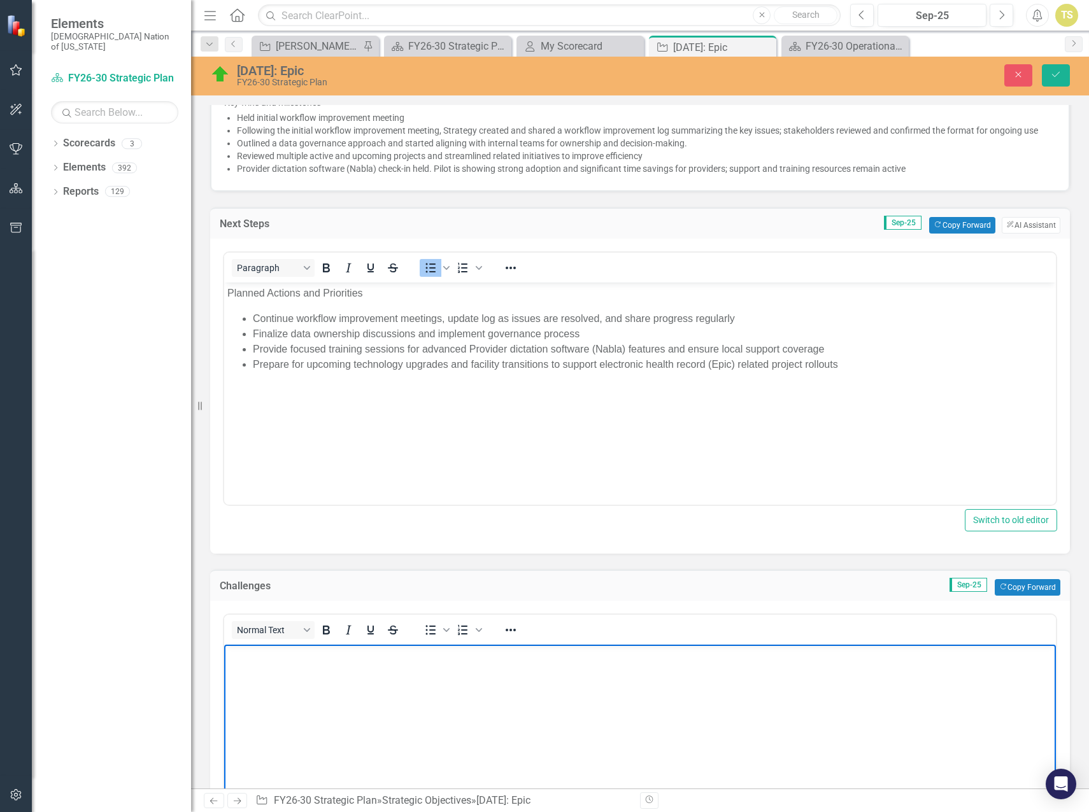
click at [358, 669] on body "Rich Text Area. Press ALT-0 for help." at bounding box center [640, 739] width 832 height 191
click at [426, 631] on icon "Bullet list" at bounding box center [431, 630] width 10 height 10
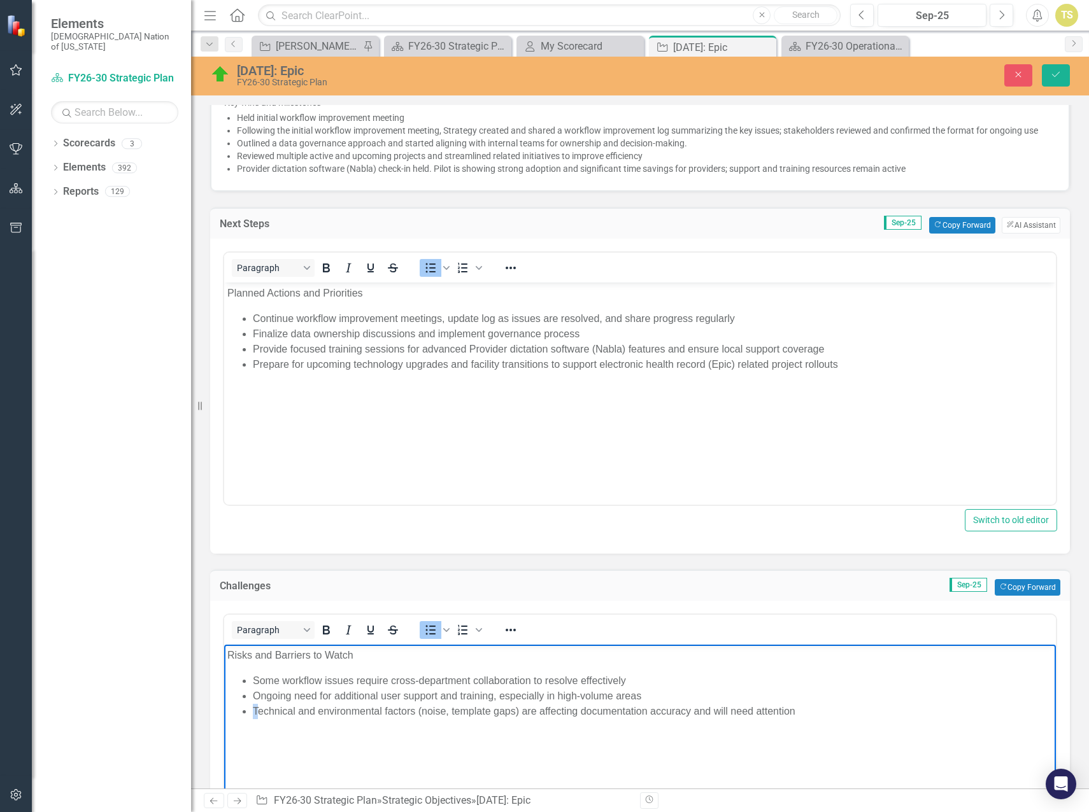
click at [253, 711] on li "Technical and environmental factors (noise, template gaps) are affecting docume…" at bounding box center [653, 711] width 800 height 15
click at [1049, 81] on button "Save" at bounding box center [1056, 75] width 28 height 22
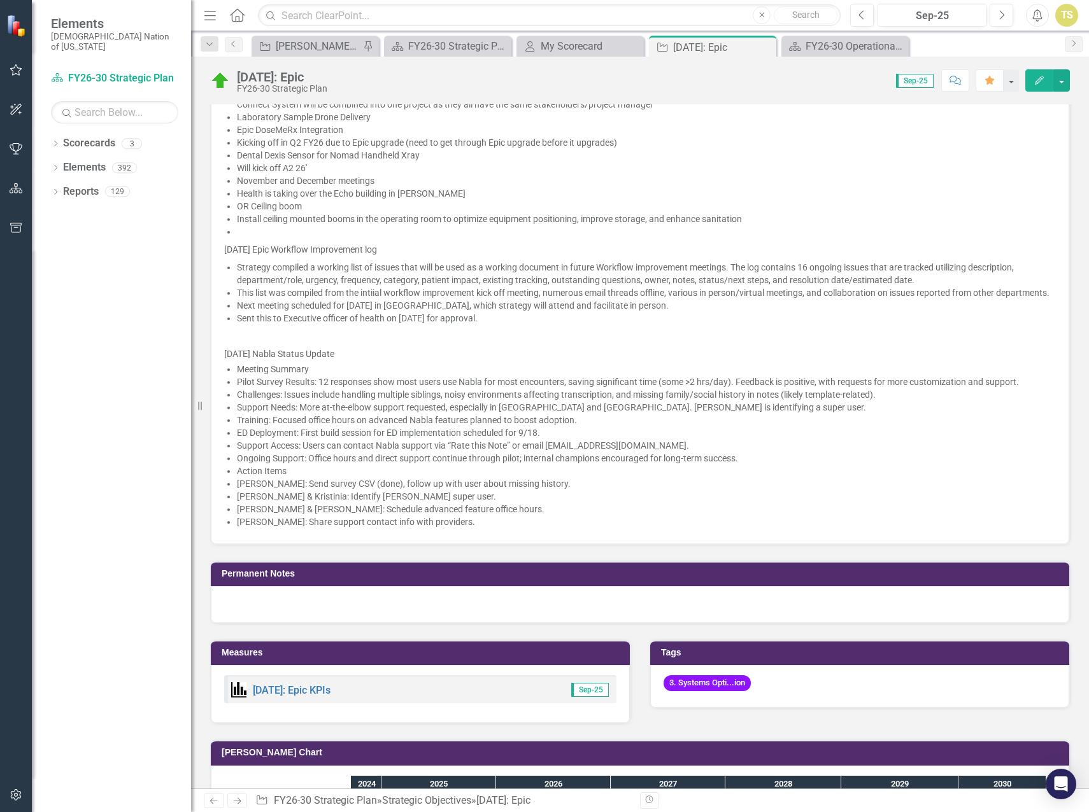
scroll to position [1656, 0]
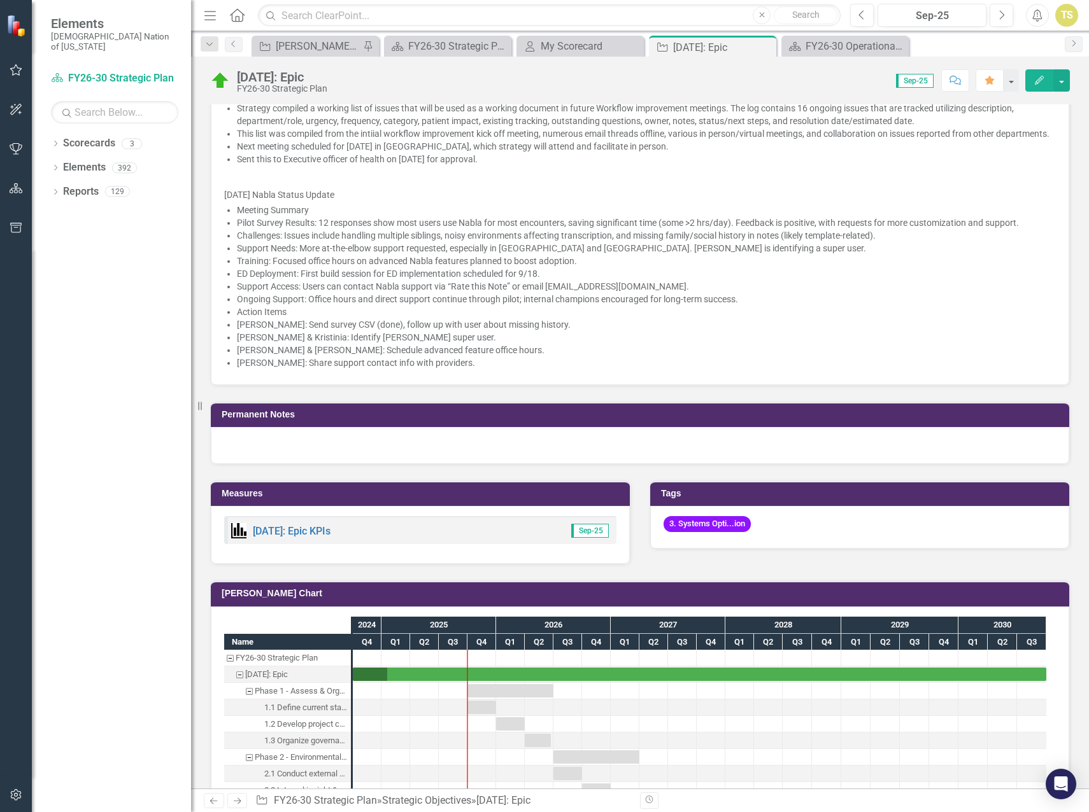
click at [278, 455] on div at bounding box center [640, 445] width 858 height 37
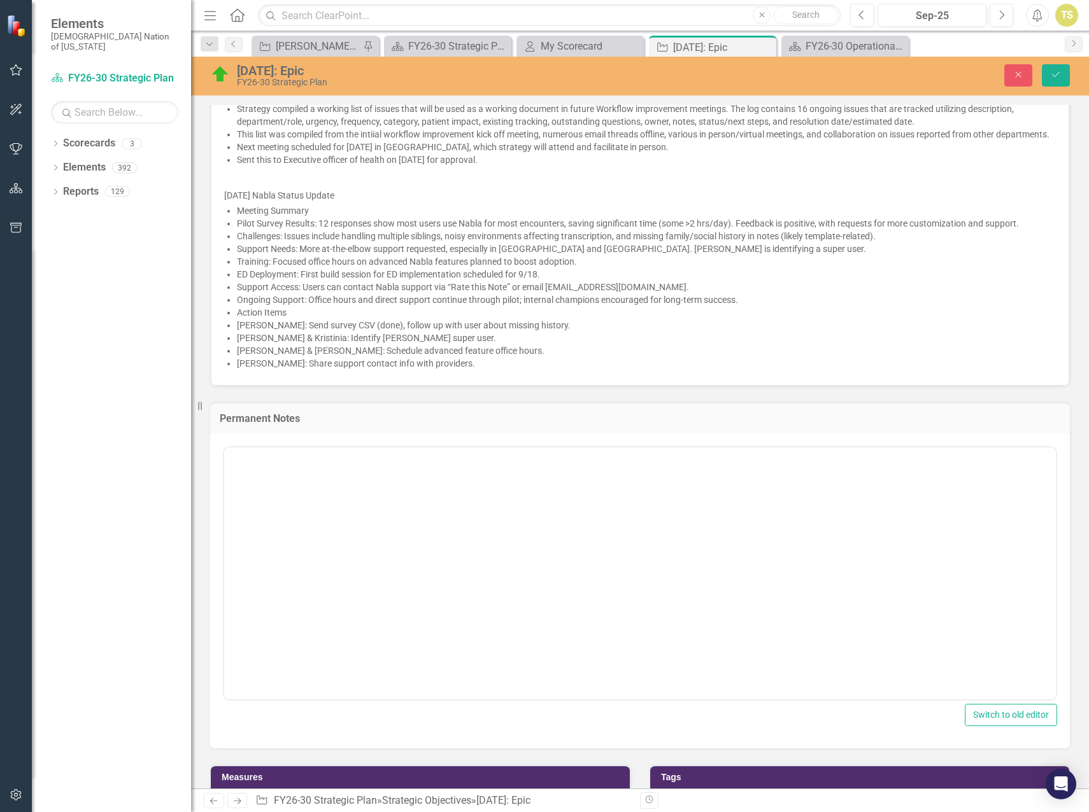
scroll to position [0, 0]
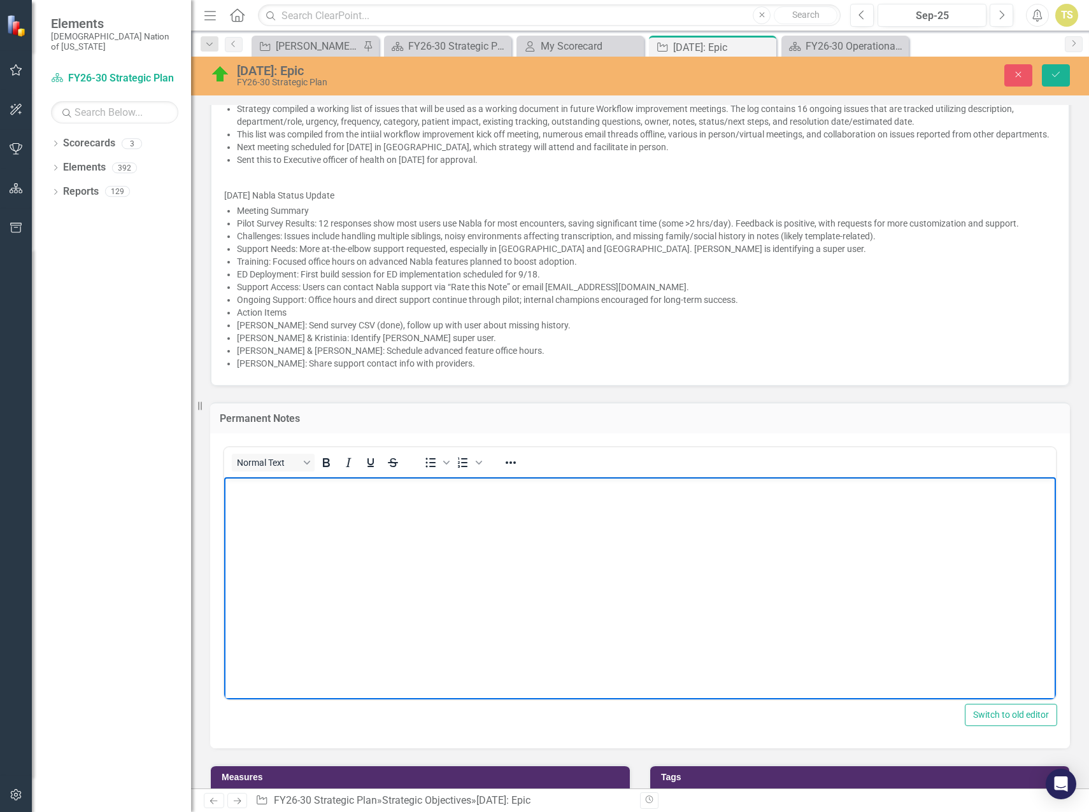
click at [295, 511] on body "Rich Text Area. Press ALT-0 for help." at bounding box center [640, 572] width 832 height 191
click at [516, 471] on icon "Reveal or hide additional toolbar items" at bounding box center [510, 462] width 15 height 15
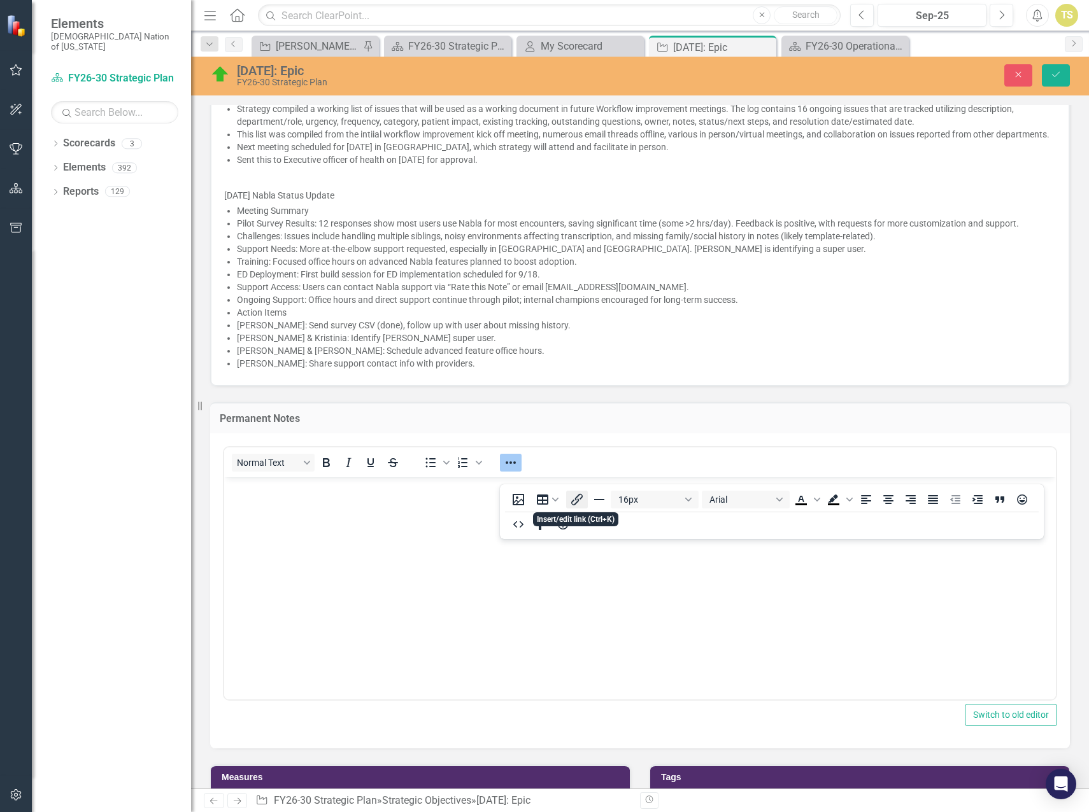
click at [576, 500] on icon "Insert/edit link" at bounding box center [576, 499] width 11 height 11
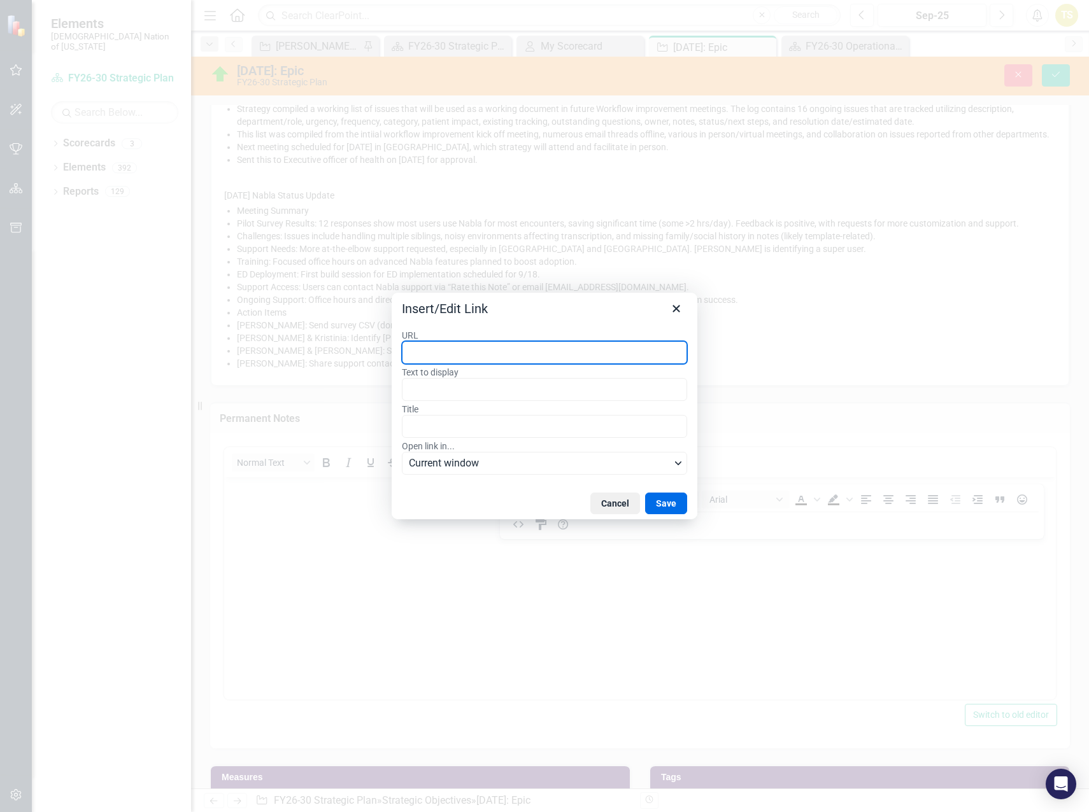
drag, startPoint x: 434, startPoint y: 341, endPoint x: 436, endPoint y: 351, distance: 9.7
paste input "[URL][DOMAIN_NAME]"
type input "[URL][DOMAIN_NAME]"
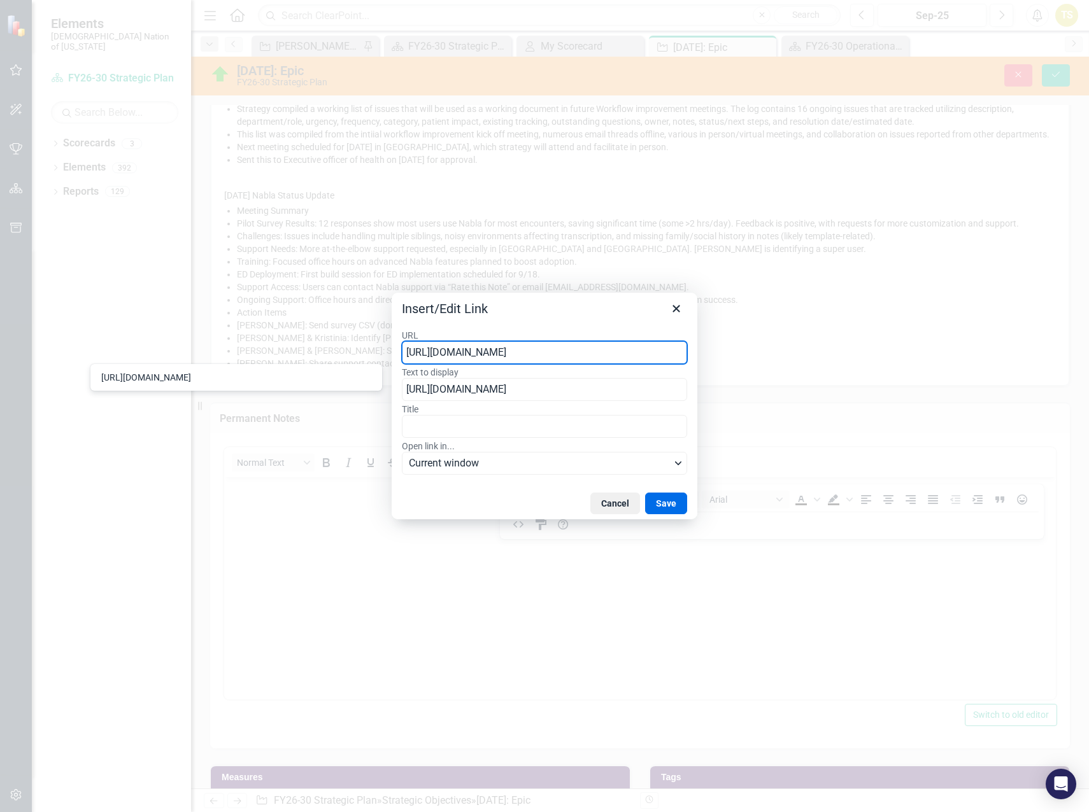
type input "[URL][DOMAIN_NAME]"
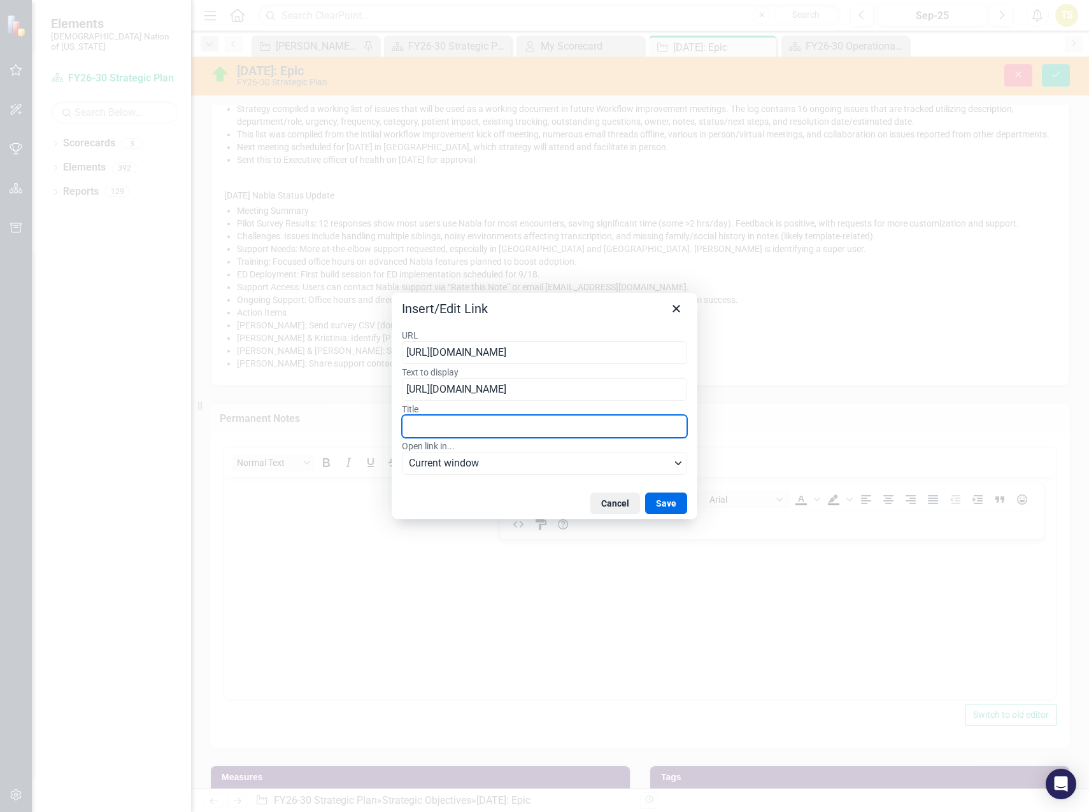
click at [438, 425] on input "Title" at bounding box center [544, 426] width 285 height 23
type input "Post Go-Live Workflow Issue Tracking Log"
click at [660, 501] on button "Save" at bounding box center [666, 504] width 42 height 22
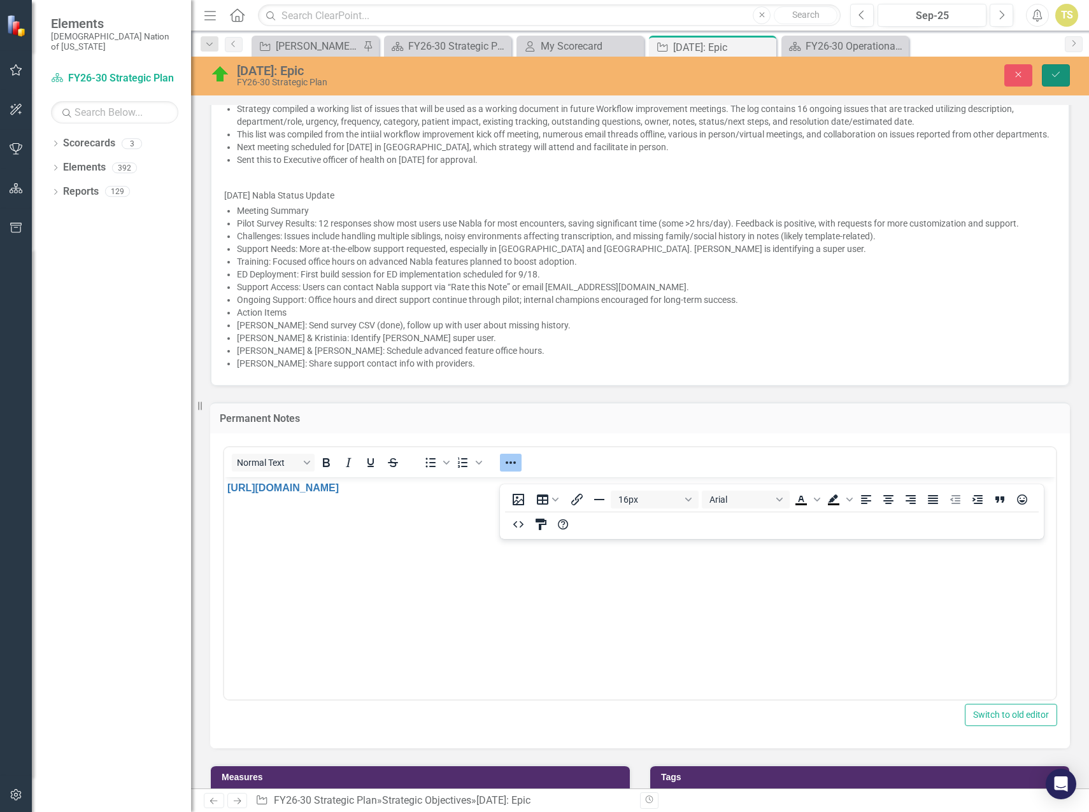
click at [1061, 81] on button "Save" at bounding box center [1056, 75] width 28 height 22
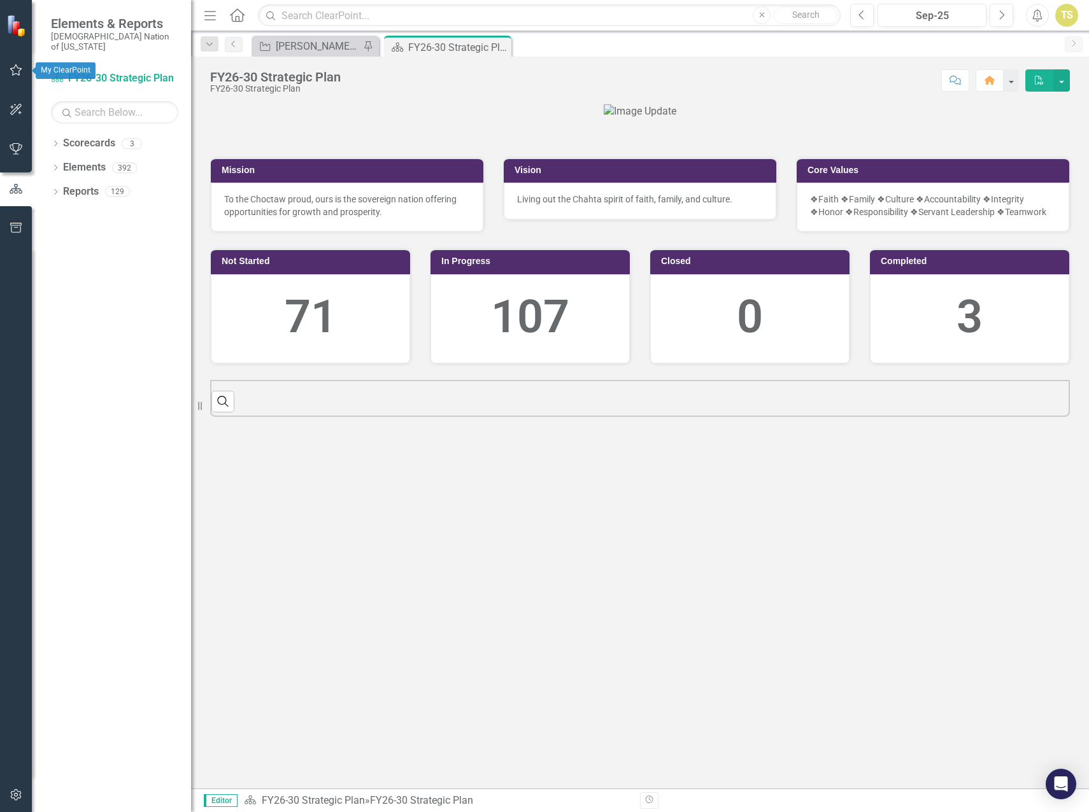
click at [16, 71] on icon "button" at bounding box center [16, 70] width 13 height 10
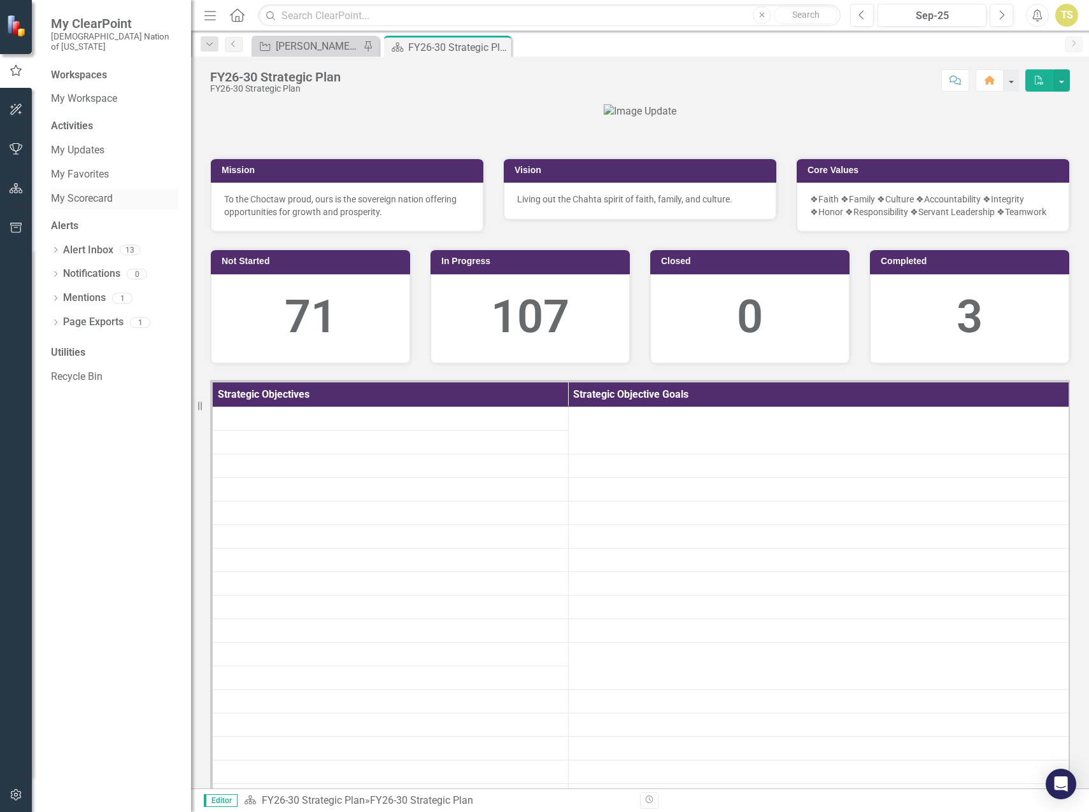
click at [73, 192] on link "My Scorecard" at bounding box center [114, 199] width 127 height 15
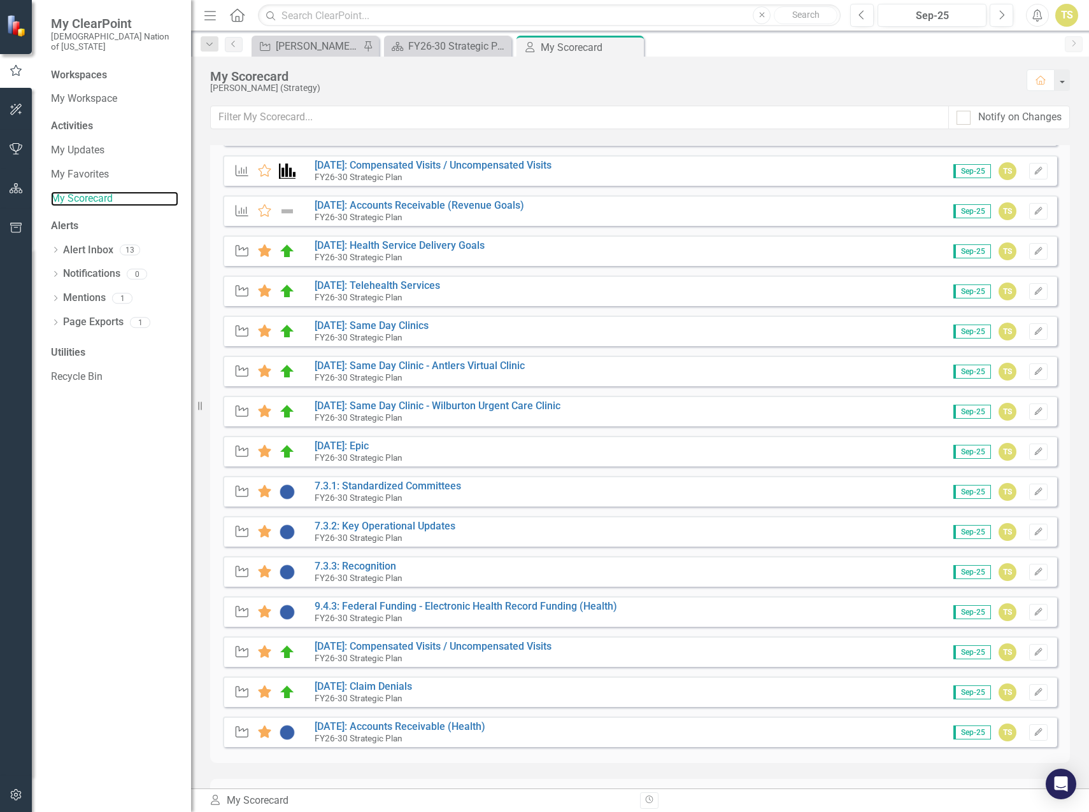
scroll to position [382, 0]
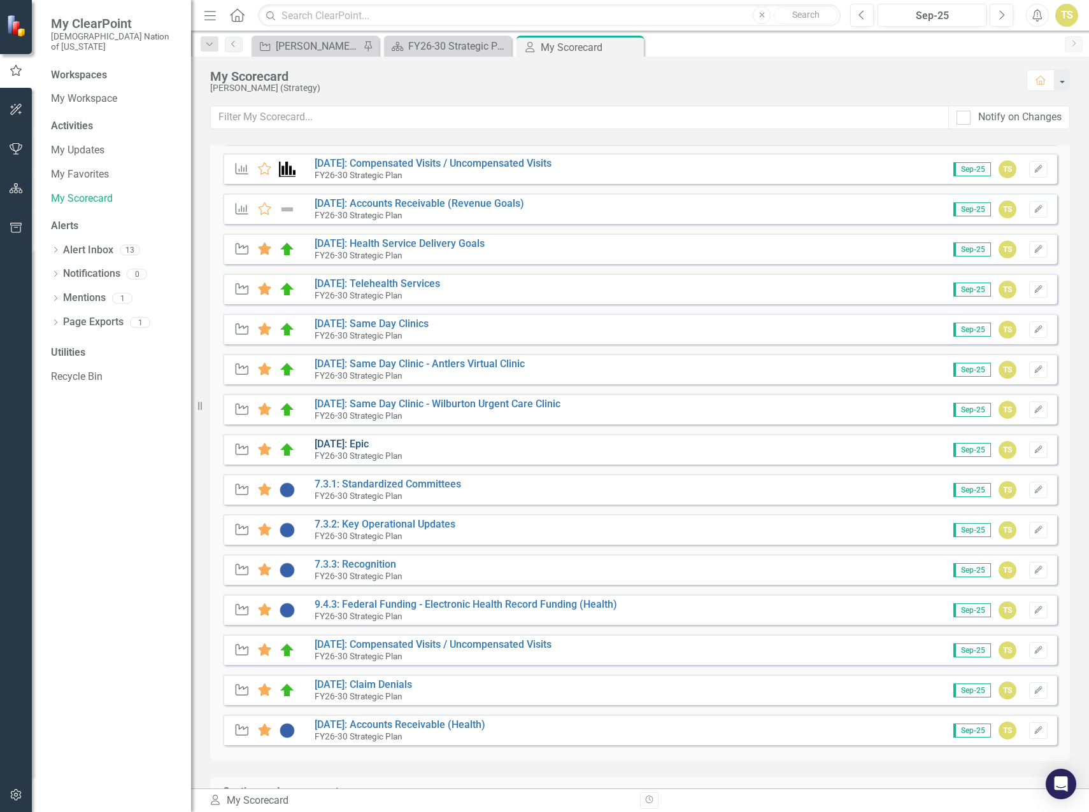
click at [351, 445] on link "[DATE]: Epic" at bounding box center [342, 444] width 54 height 12
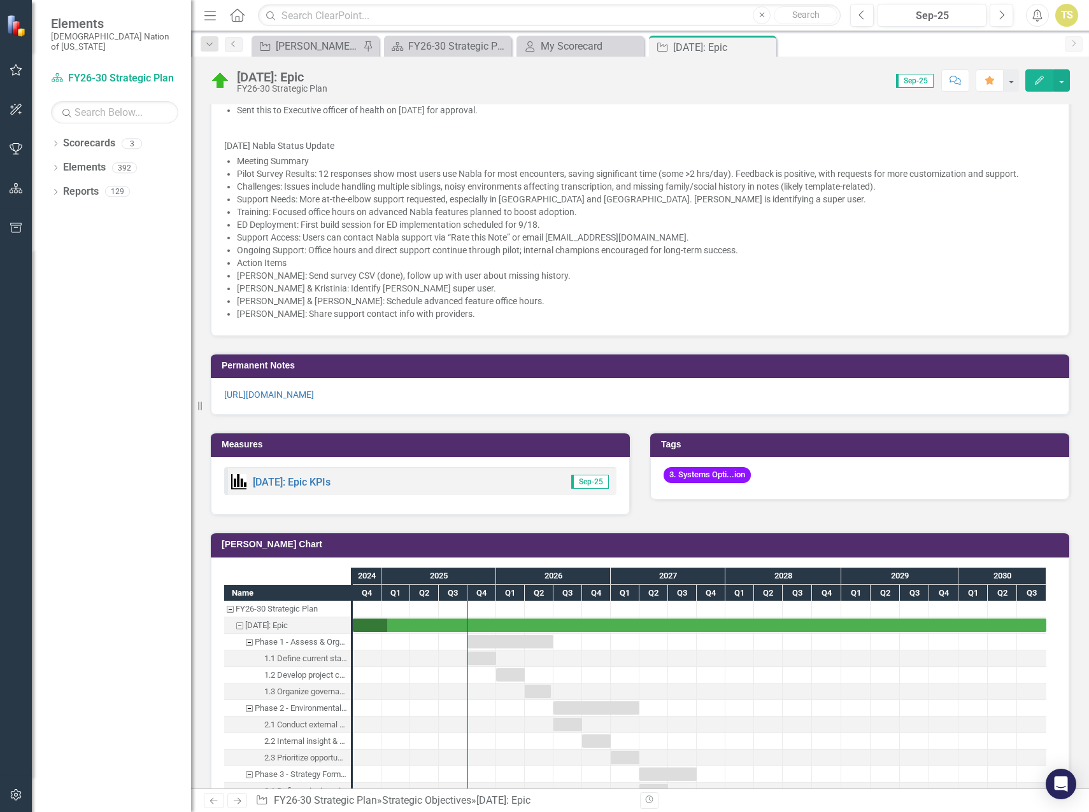
scroll to position [1719, 0]
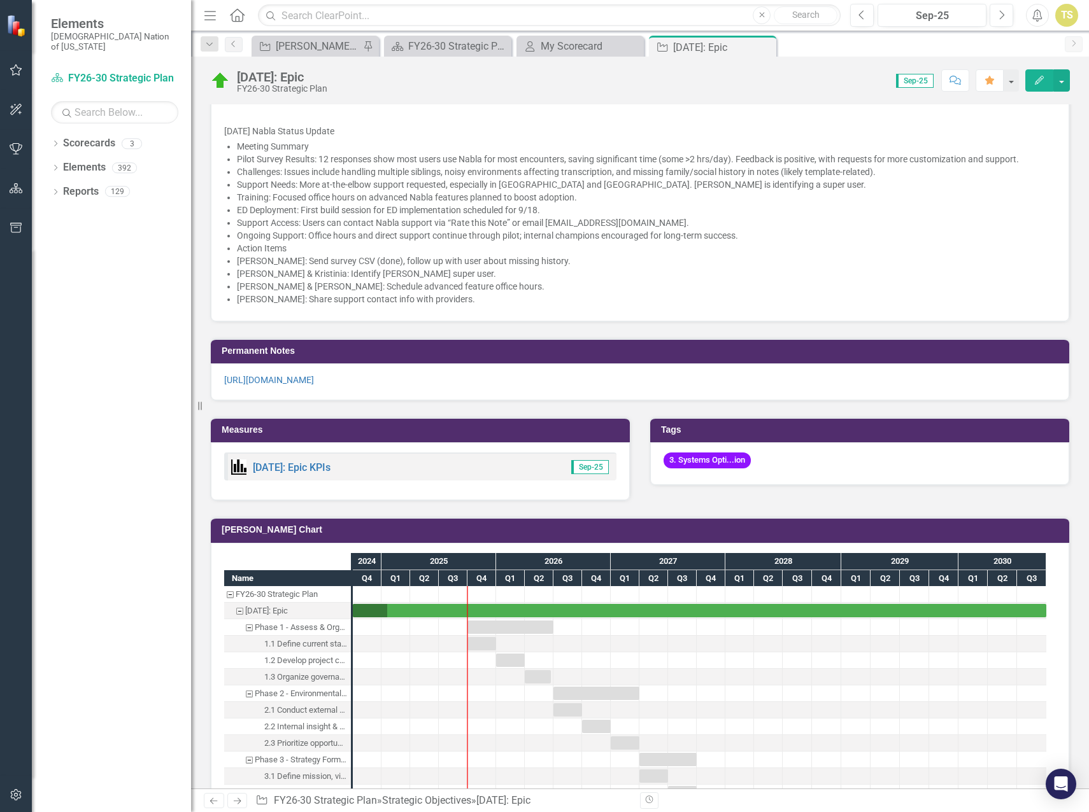
click at [549, 387] on p "[URL][DOMAIN_NAME]" at bounding box center [640, 380] width 832 height 13
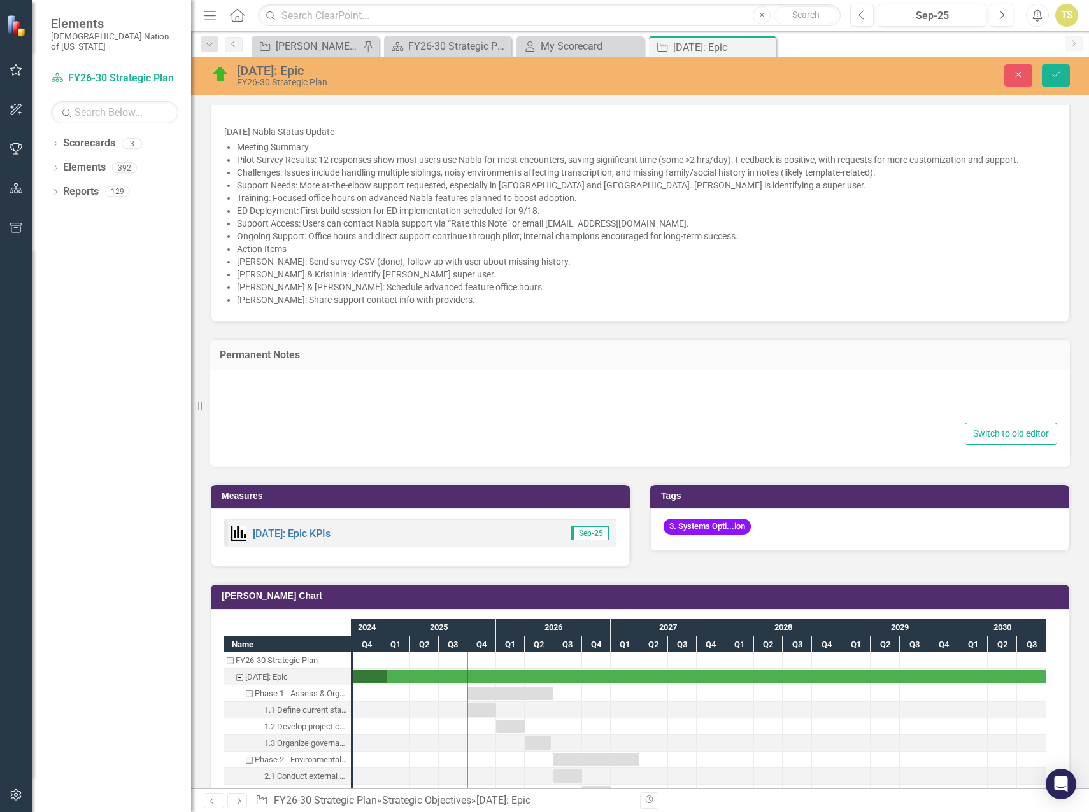
type textarea "<p><a title="Post Go-Live Workflow Issue Tracking Log" href="[URL][DOMAIN_NAME]…"
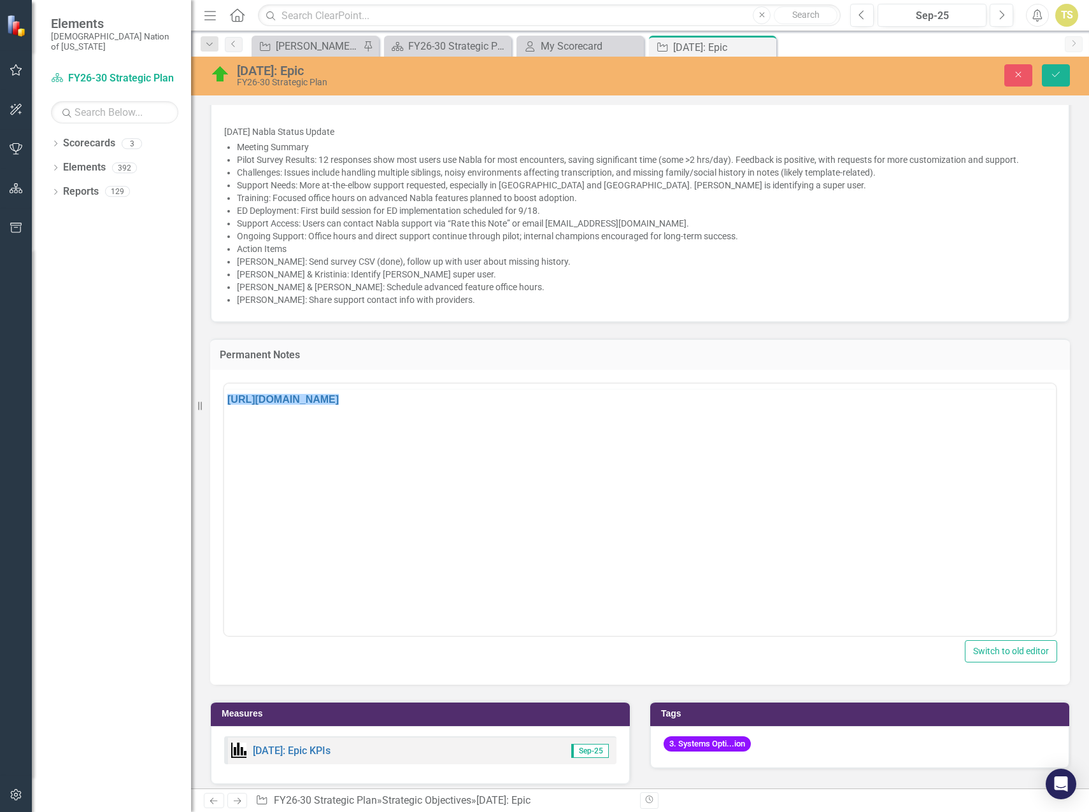
scroll to position [0, 0]
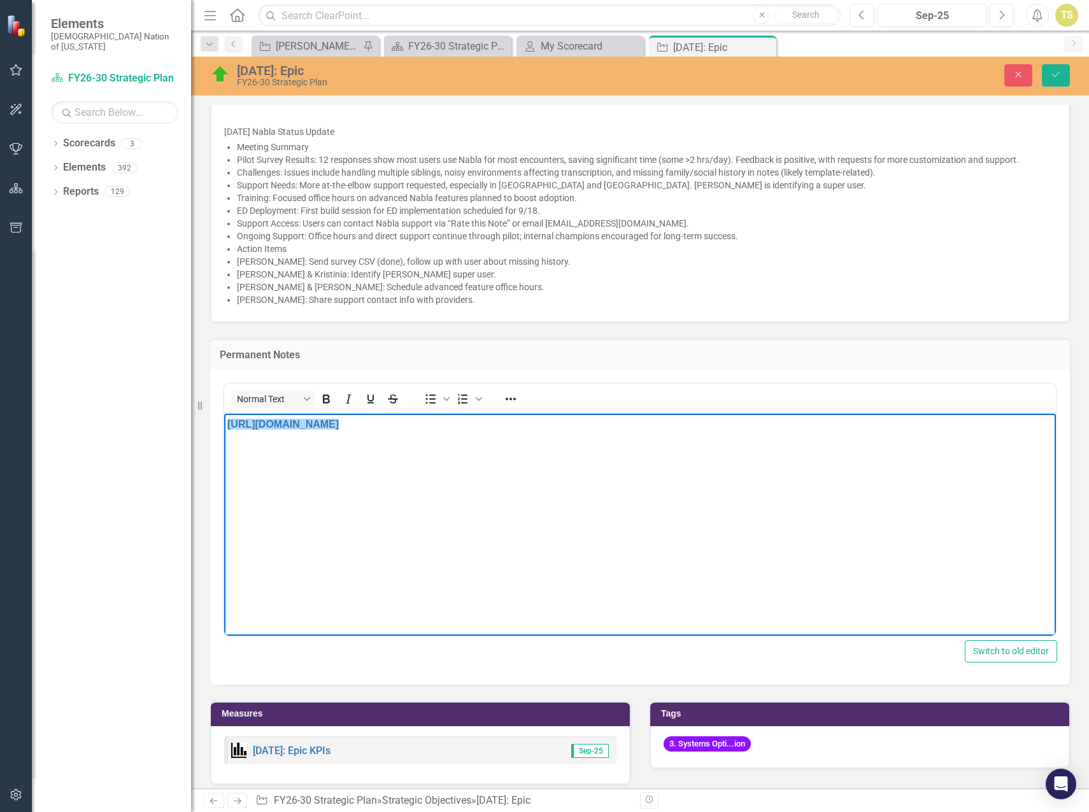
drag, startPoint x: 472, startPoint y: 439, endPoint x: 413, endPoint y: 505, distance: 88.8
click at [413, 505] on body "[URL][DOMAIN_NAME]" at bounding box center [640, 508] width 832 height 191
drag, startPoint x: 573, startPoint y: 451, endPoint x: 204, endPoint y: 416, distance: 371.0
click at [224, 416] on html "[URL][DOMAIN_NAME]" at bounding box center [640, 508] width 832 height 191
click at [228, 425] on link "[URL][DOMAIN_NAME]" at bounding box center [282, 423] width 111 height 11
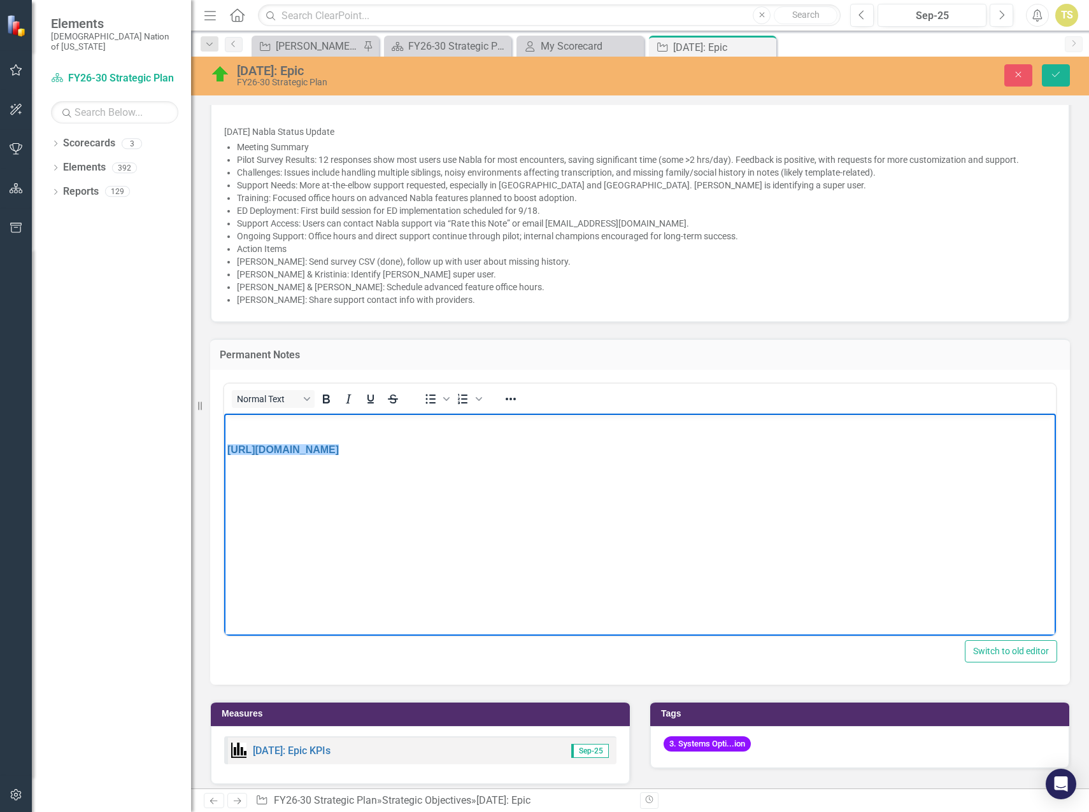
click at [229, 429] on p "Rich Text Area. Press ALT-0 for help." at bounding box center [639, 423] width 825 height 15
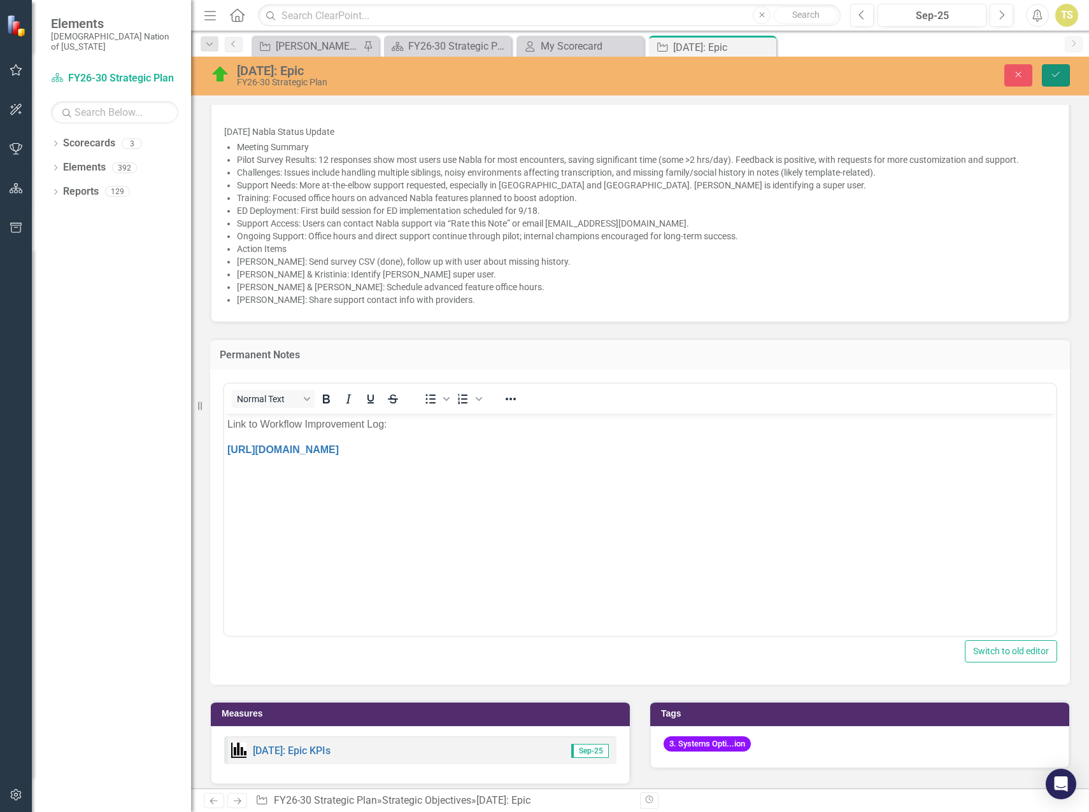
click at [1051, 77] on icon "Save" at bounding box center [1055, 74] width 11 height 9
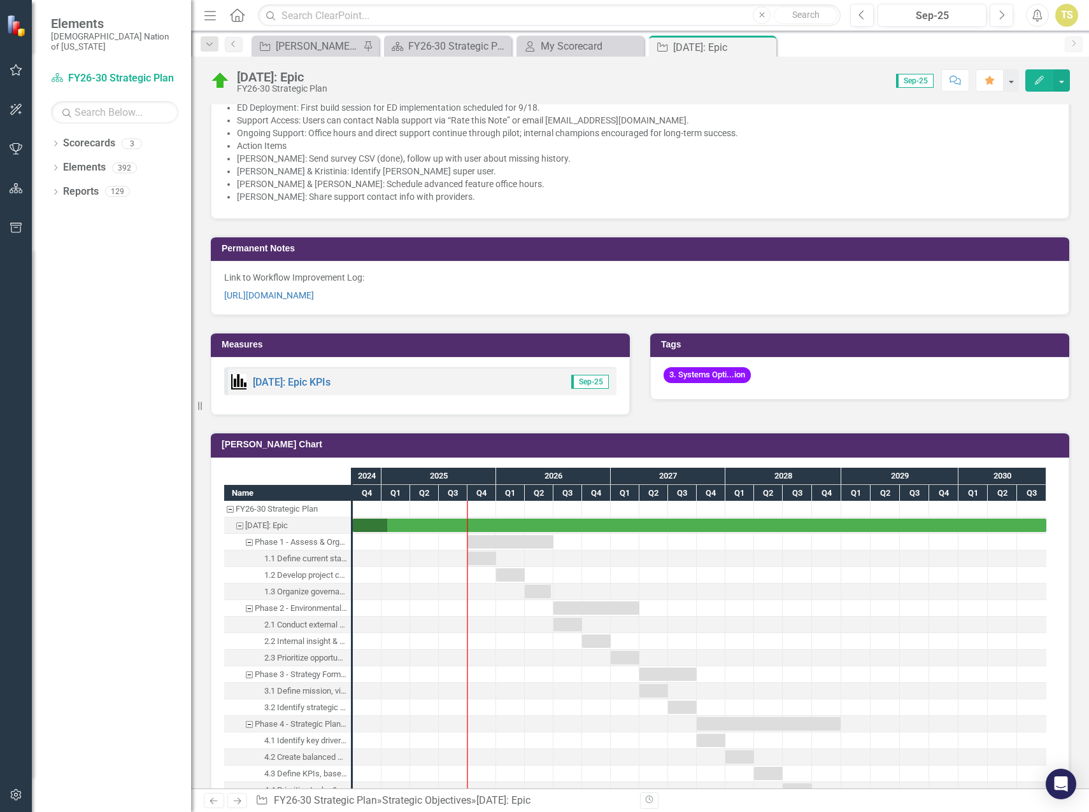
scroll to position [1910, 0]
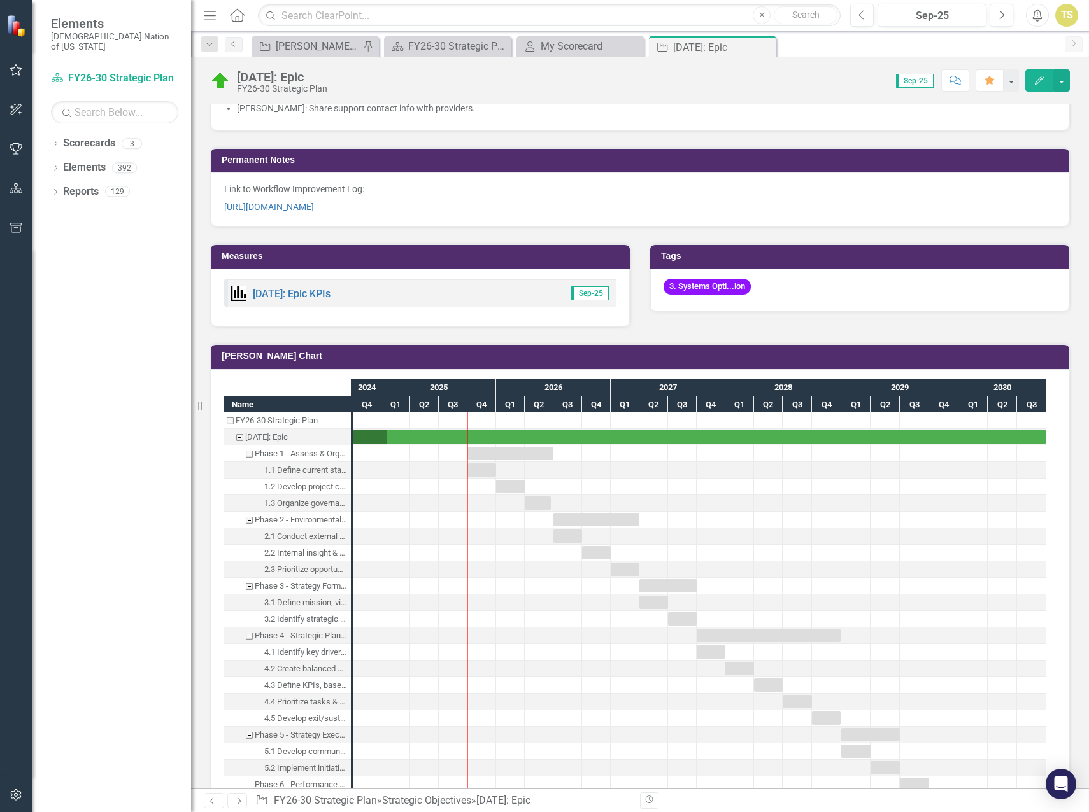
click at [486, 213] on p "[URL][DOMAIN_NAME]" at bounding box center [640, 205] width 832 height 15
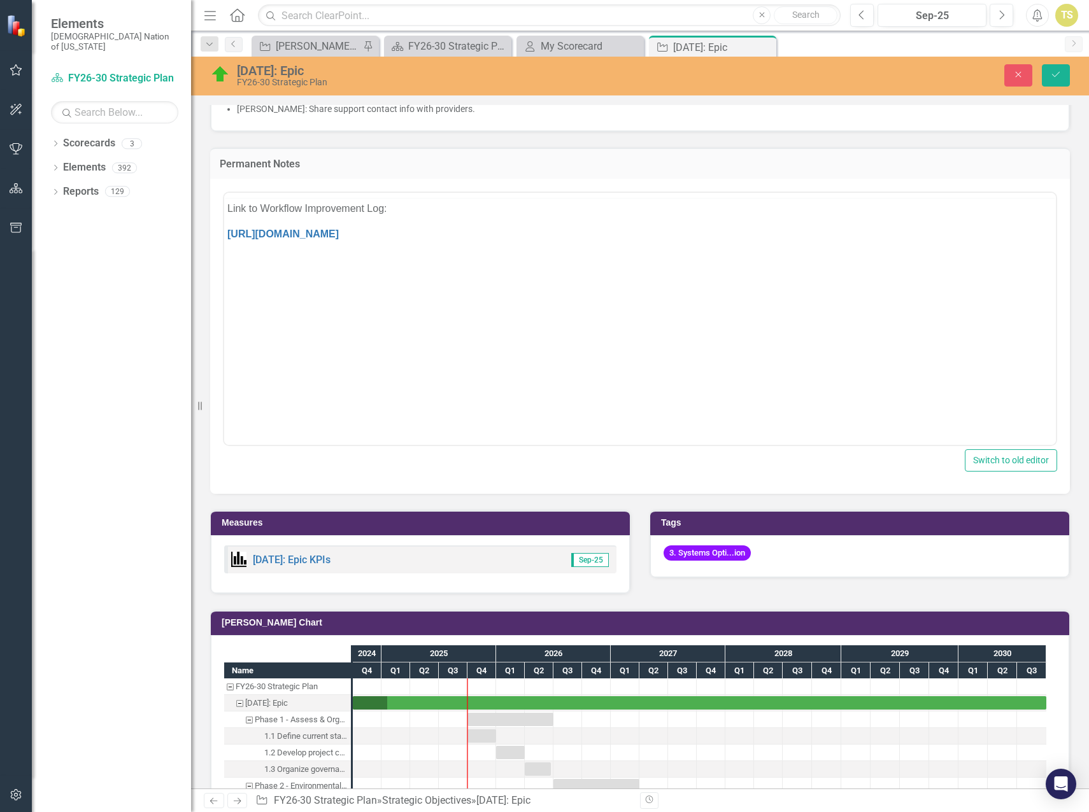
scroll to position [0, 0]
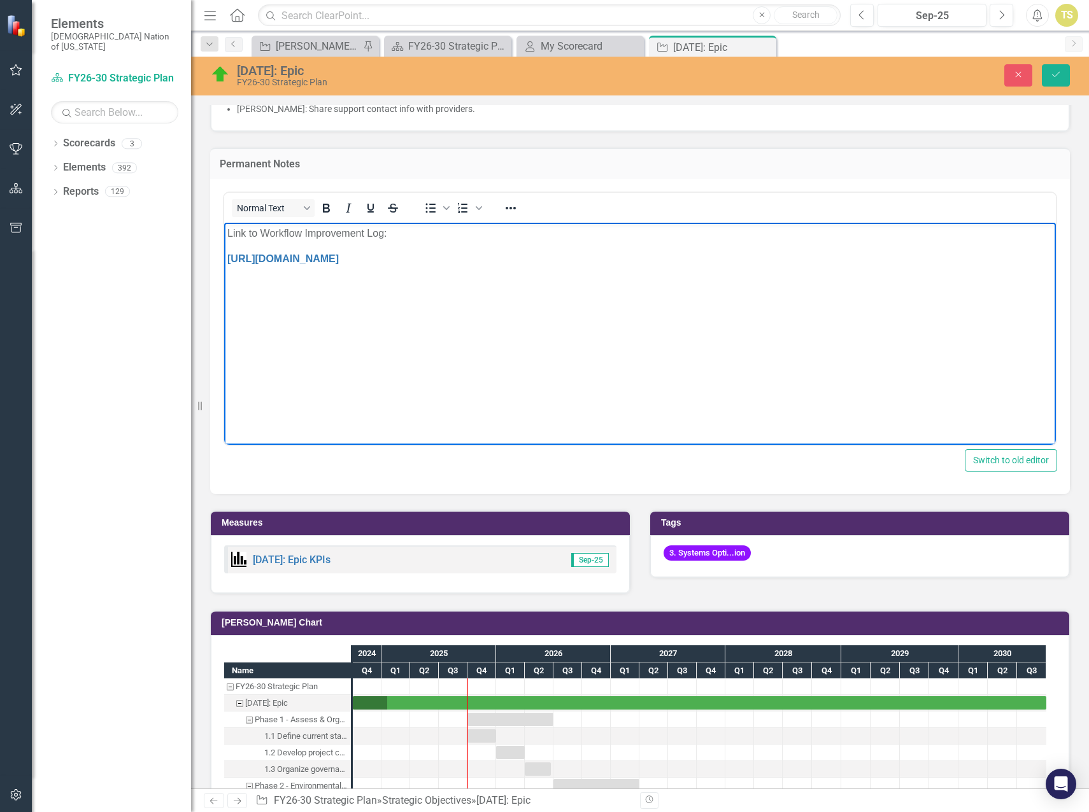
drag, startPoint x: 480, startPoint y: 274, endPoint x: 172, endPoint y: 232, distance: 311.0
click at [224, 232] on html "Link to Workflow Improvement Log: https://choctawnationofoklahoma.sharepoint.co…" at bounding box center [640, 317] width 832 height 191
click at [1053, 77] on icon "Save" at bounding box center [1055, 74] width 11 height 9
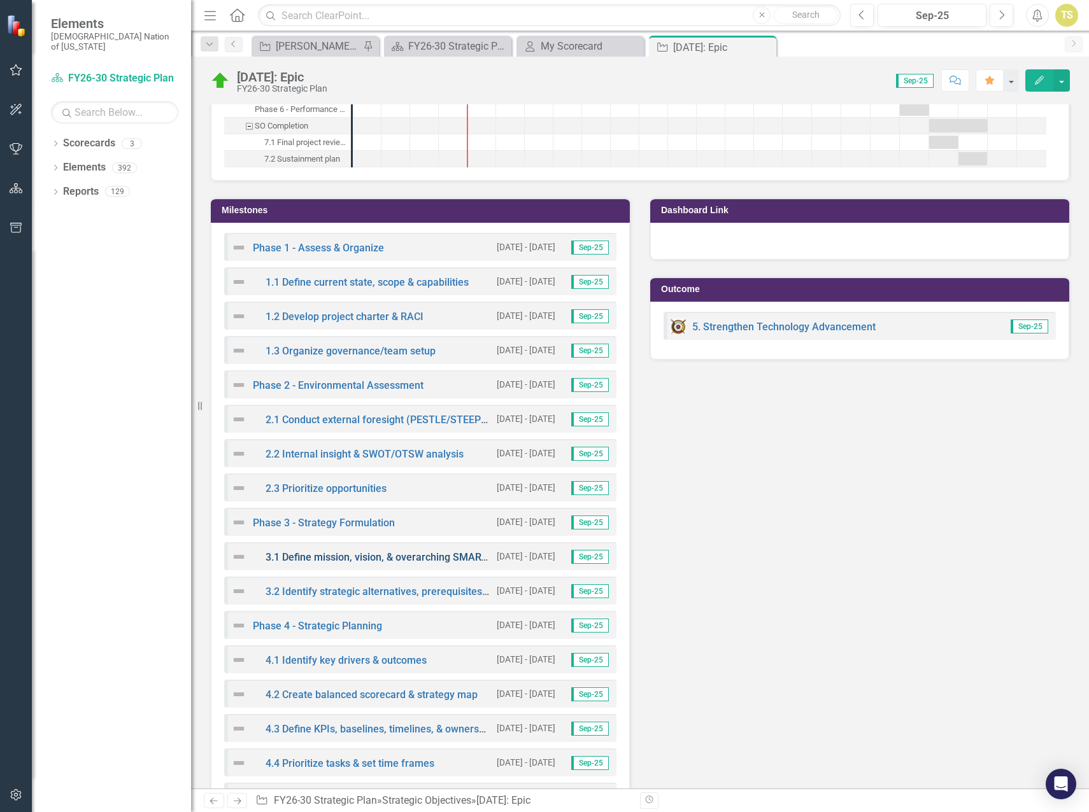
scroll to position [2356, 0]
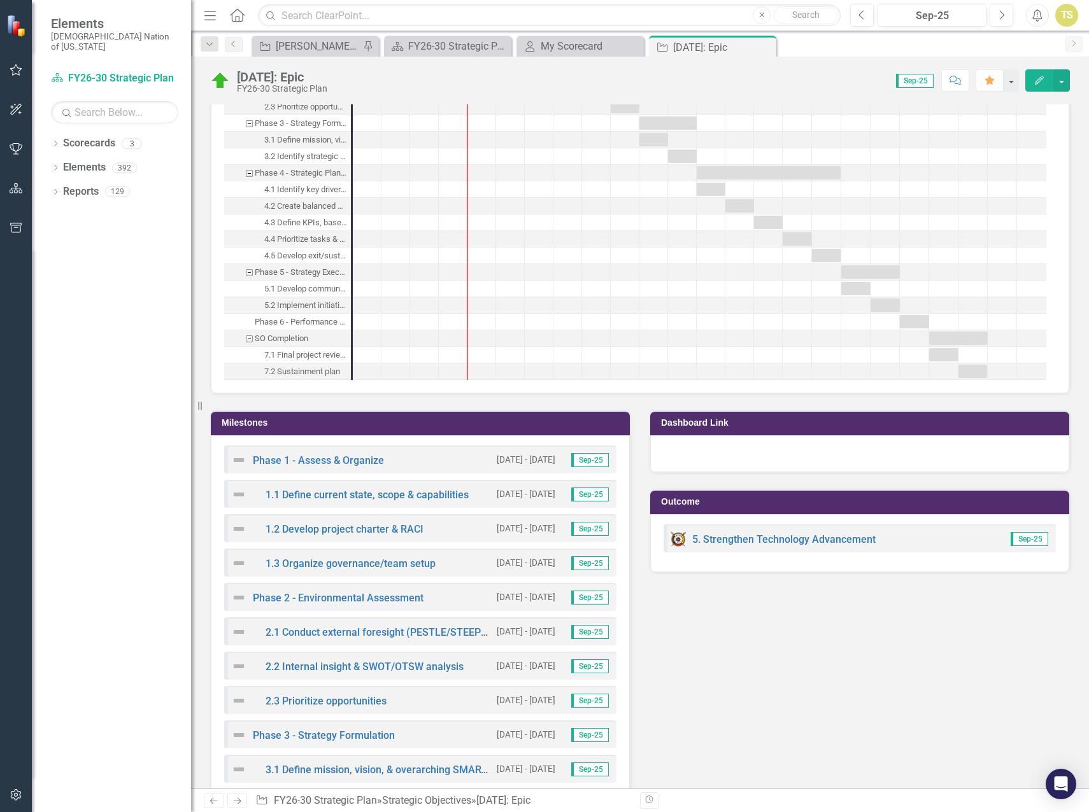
click at [670, 469] on div at bounding box center [859, 454] width 419 height 37
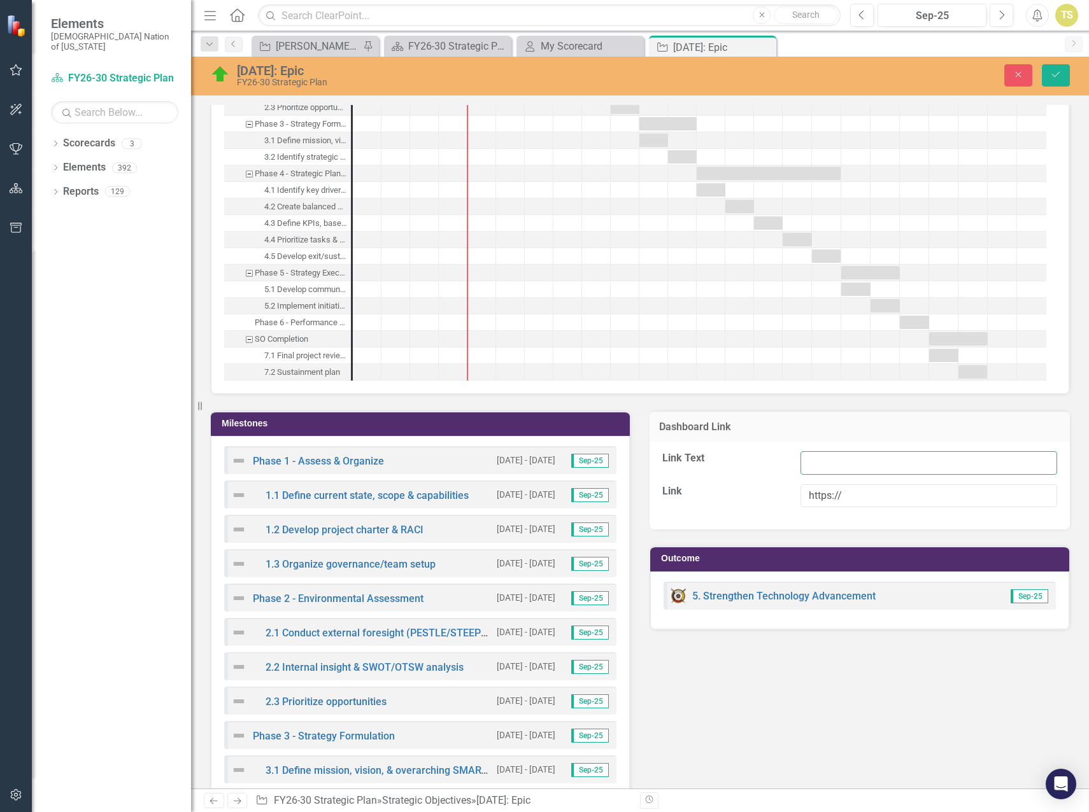
click at [820, 475] on input "Link Text" at bounding box center [928, 463] width 257 height 24
drag, startPoint x: 842, startPoint y: 504, endPoint x: 788, endPoint y: 502, distance: 53.5
click at [791, 502] on div "https://" at bounding box center [929, 501] width 276 height 33
paste input "[URL][DOMAIN_NAME]"
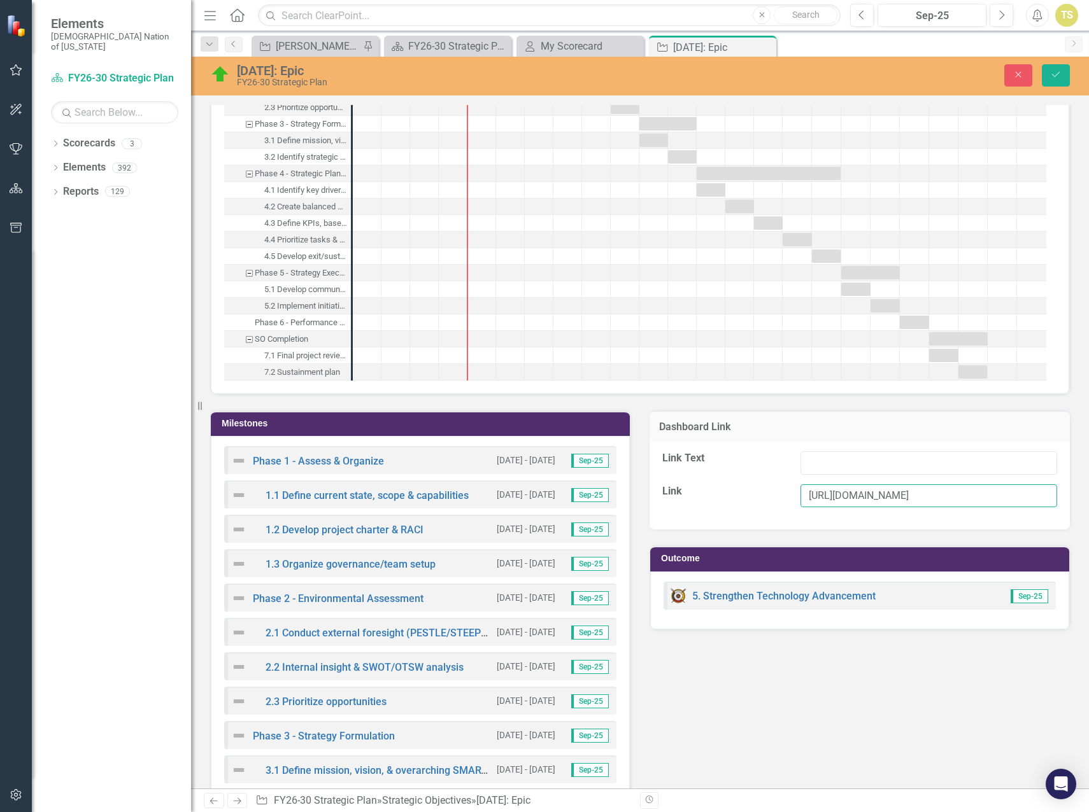
type input "[URL][DOMAIN_NAME]"
click at [814, 475] on input "Link Text" at bounding box center [928, 463] width 257 height 24
type input "Post Go-Live Workflow Issue Tracking Log"
click at [1053, 80] on button "Save" at bounding box center [1056, 75] width 28 height 22
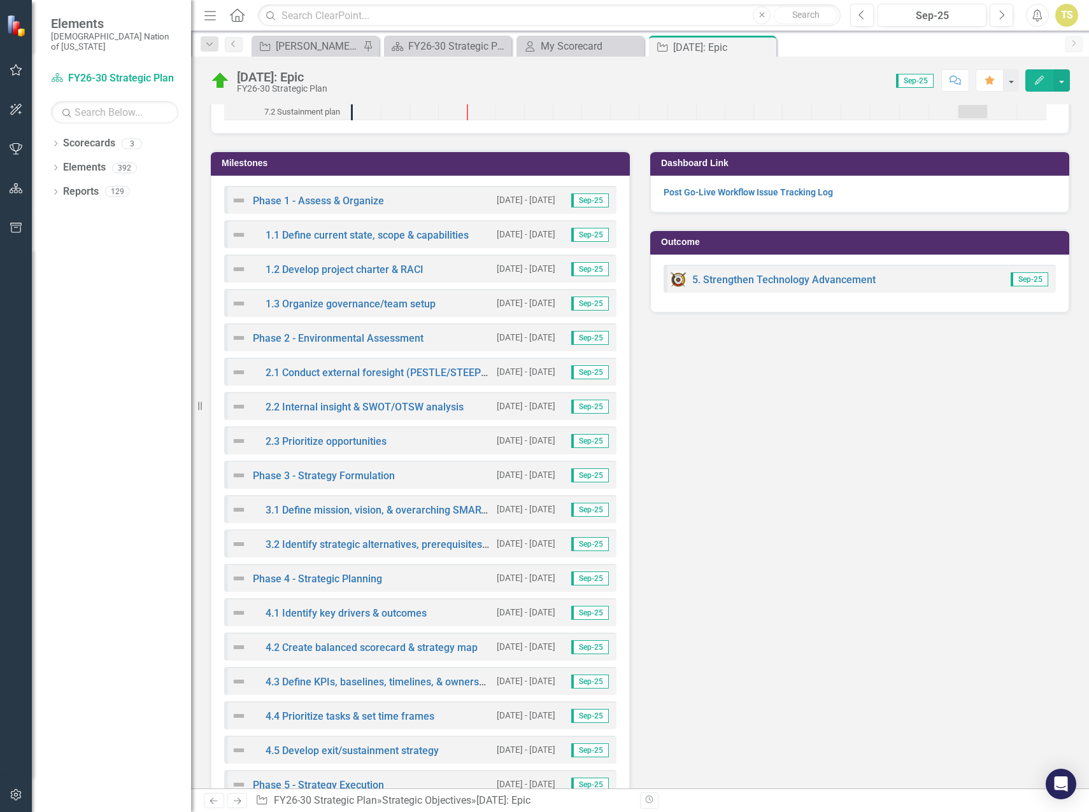
scroll to position [2611, 0]
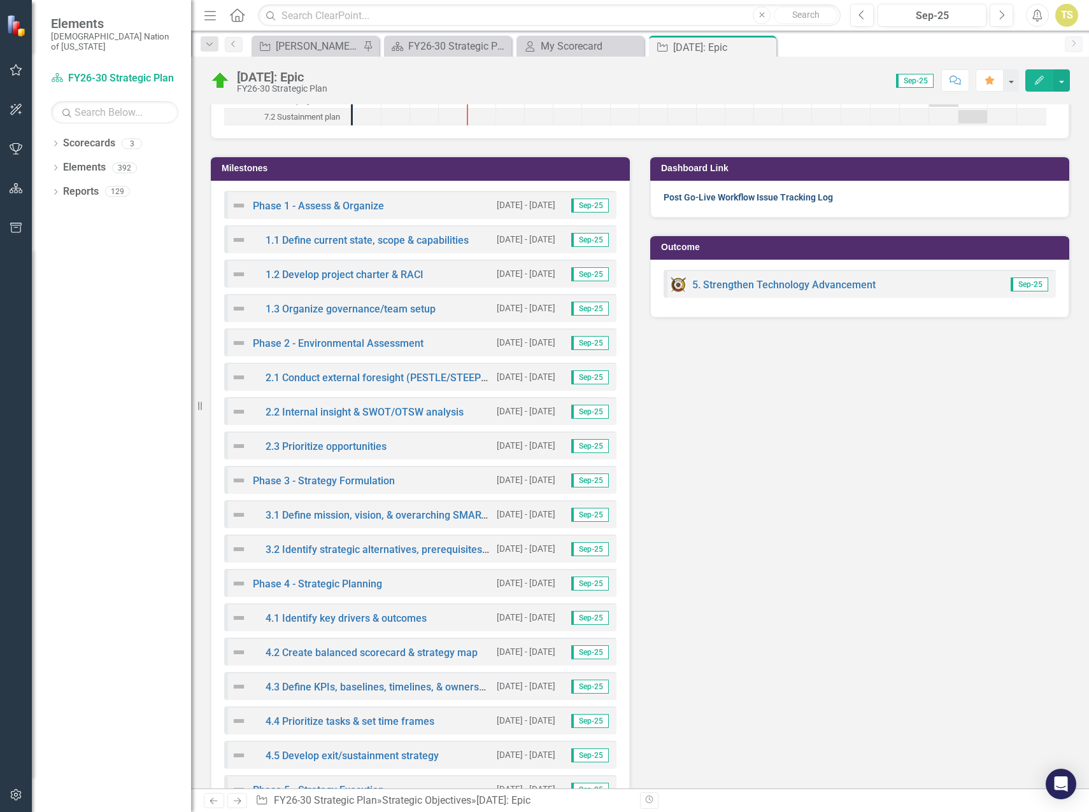
click at [694, 202] on link "Post Go-Live Workflow Issue Tracking Log" at bounding box center [747, 197] width 169 height 10
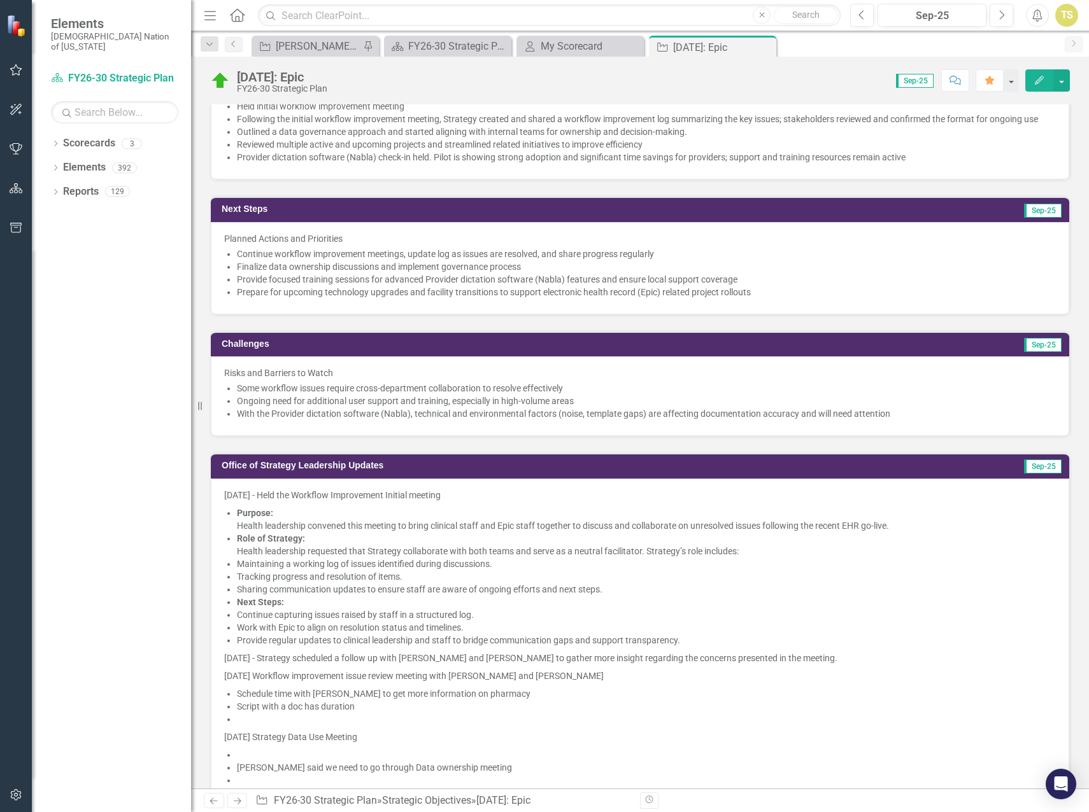
scroll to position [318, 0]
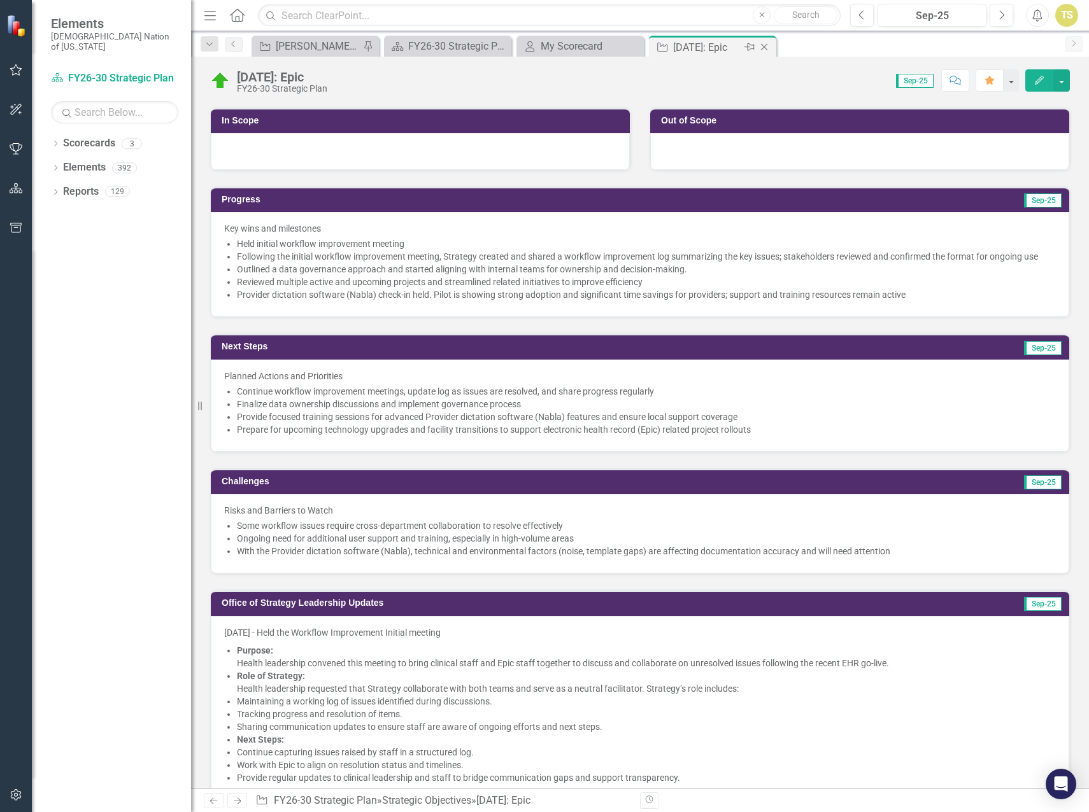
click at [765, 46] on icon at bounding box center [764, 47] width 7 height 7
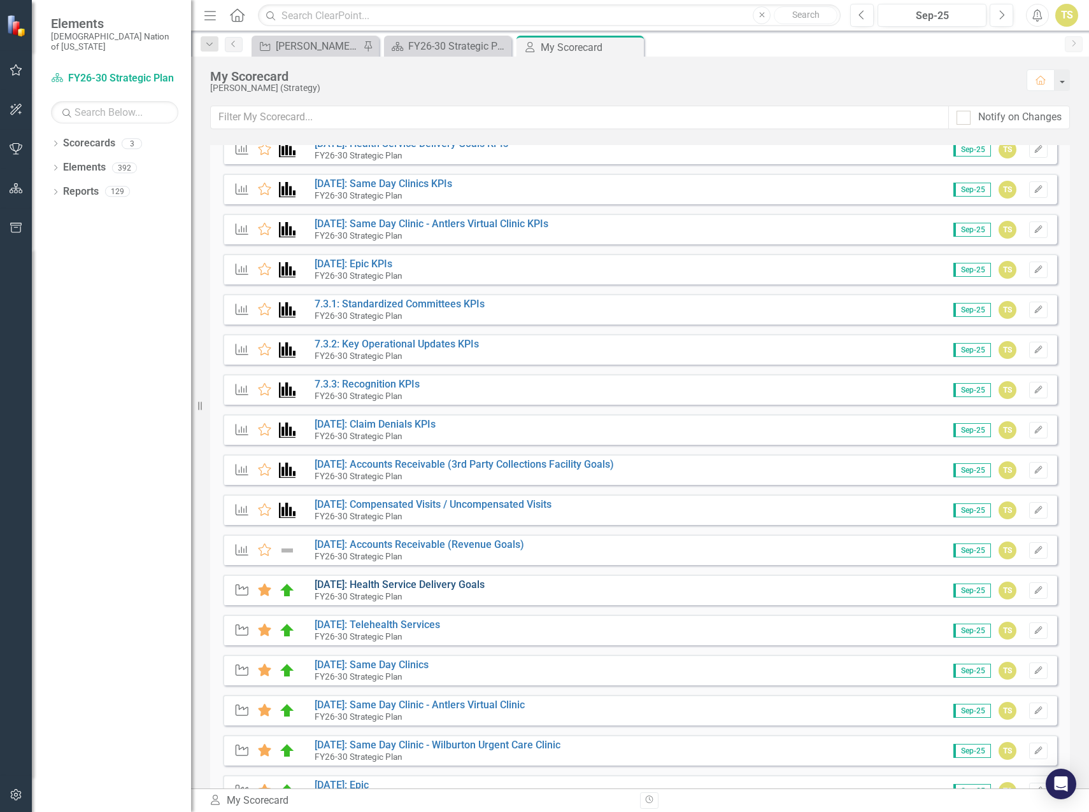
scroll to position [64, 0]
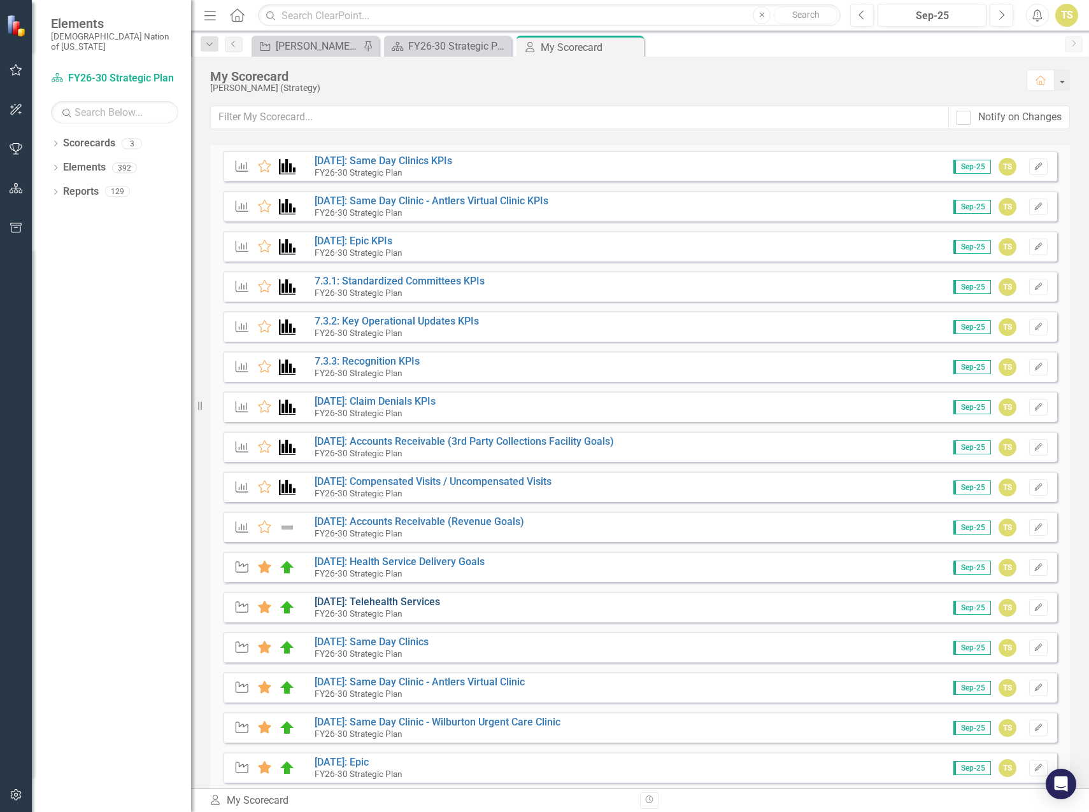
click at [378, 601] on link "[DATE]: Telehealth Services" at bounding box center [377, 602] width 125 height 12
